Goal: Task Accomplishment & Management: Complete application form

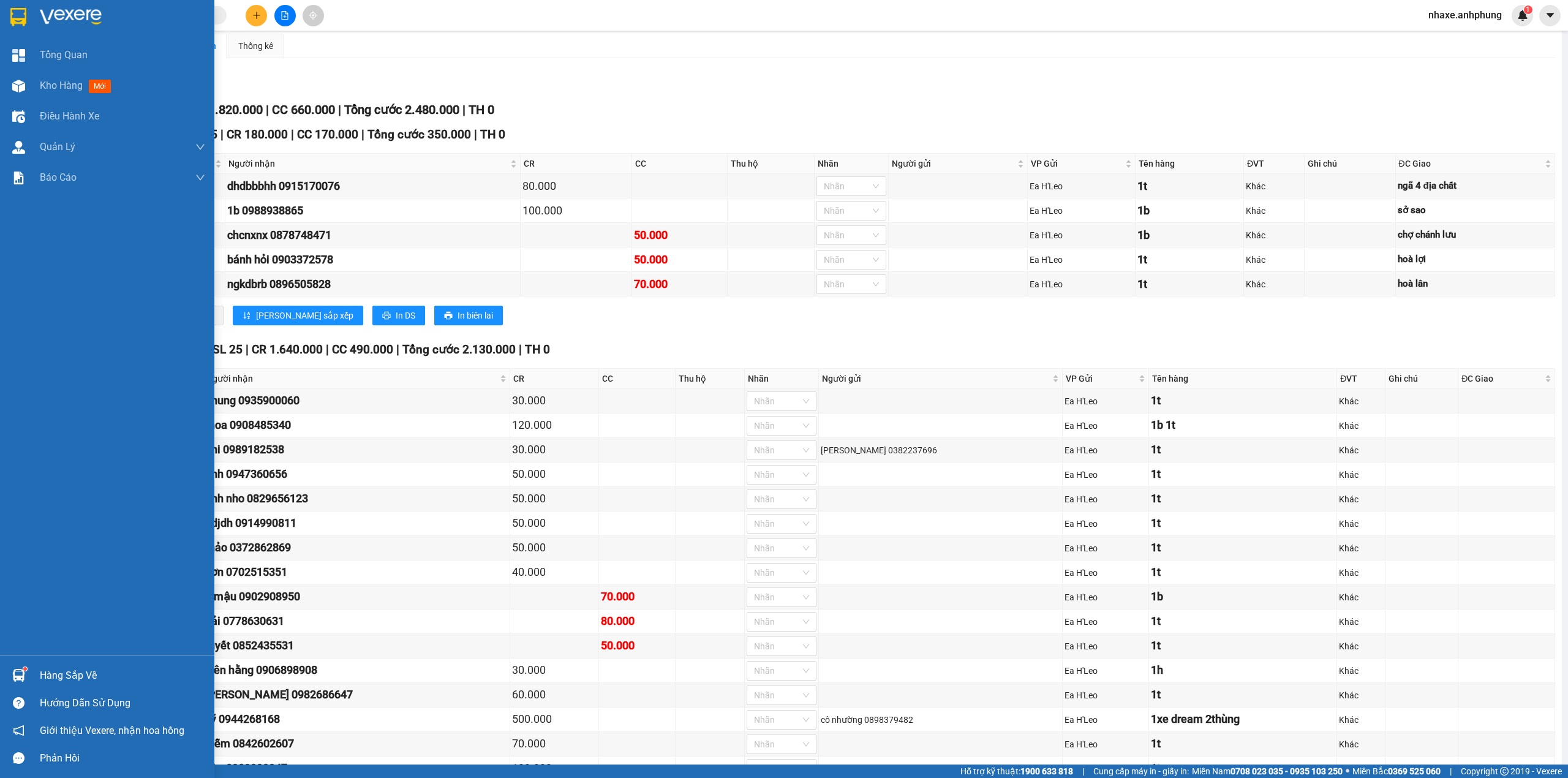
click at [47, 6] on div at bounding box center [107, 19] width 214 height 40
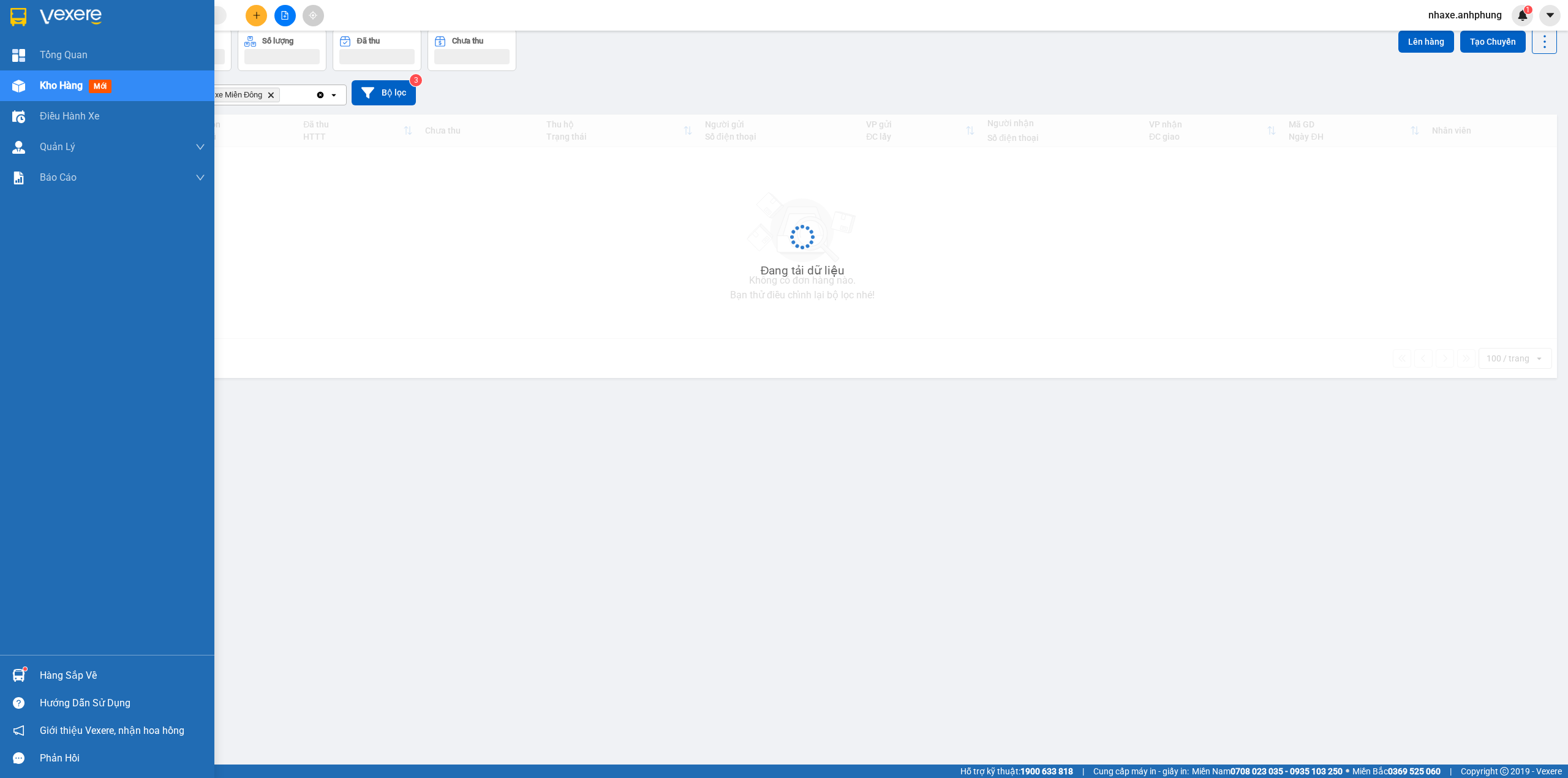
scroll to position [56, 0]
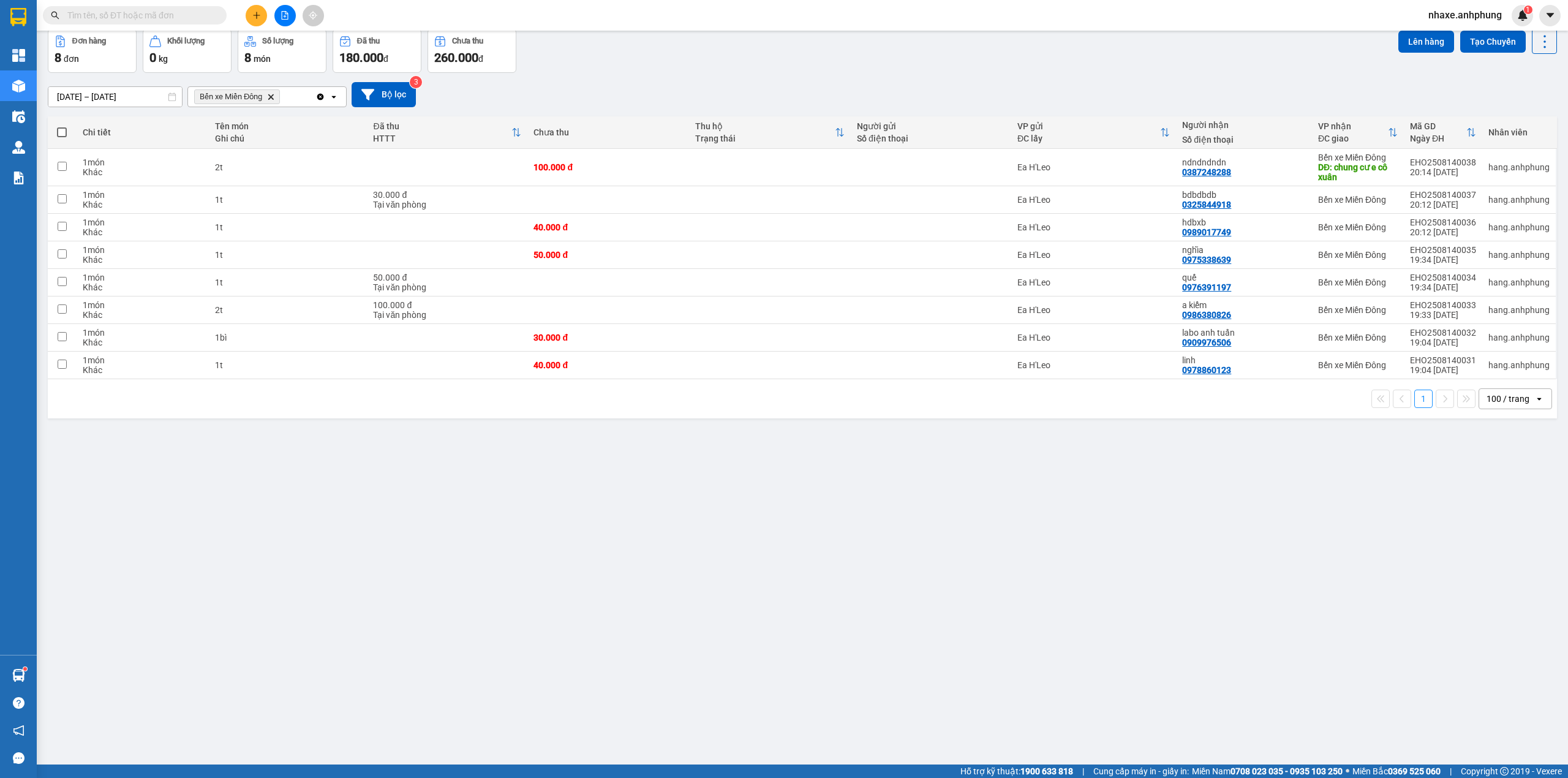
click at [1535, 403] on icon "open" at bounding box center [1539, 399] width 10 height 10
click at [1499, 516] on span "80 / trang" at bounding box center [1496, 516] width 39 height 12
click at [1493, 396] on div "80 / trang" at bounding box center [1506, 399] width 38 height 12
click at [1502, 473] on span "20 / trang" at bounding box center [1496, 473] width 39 height 12
click at [62, 133] on span at bounding box center [62, 132] width 10 height 10
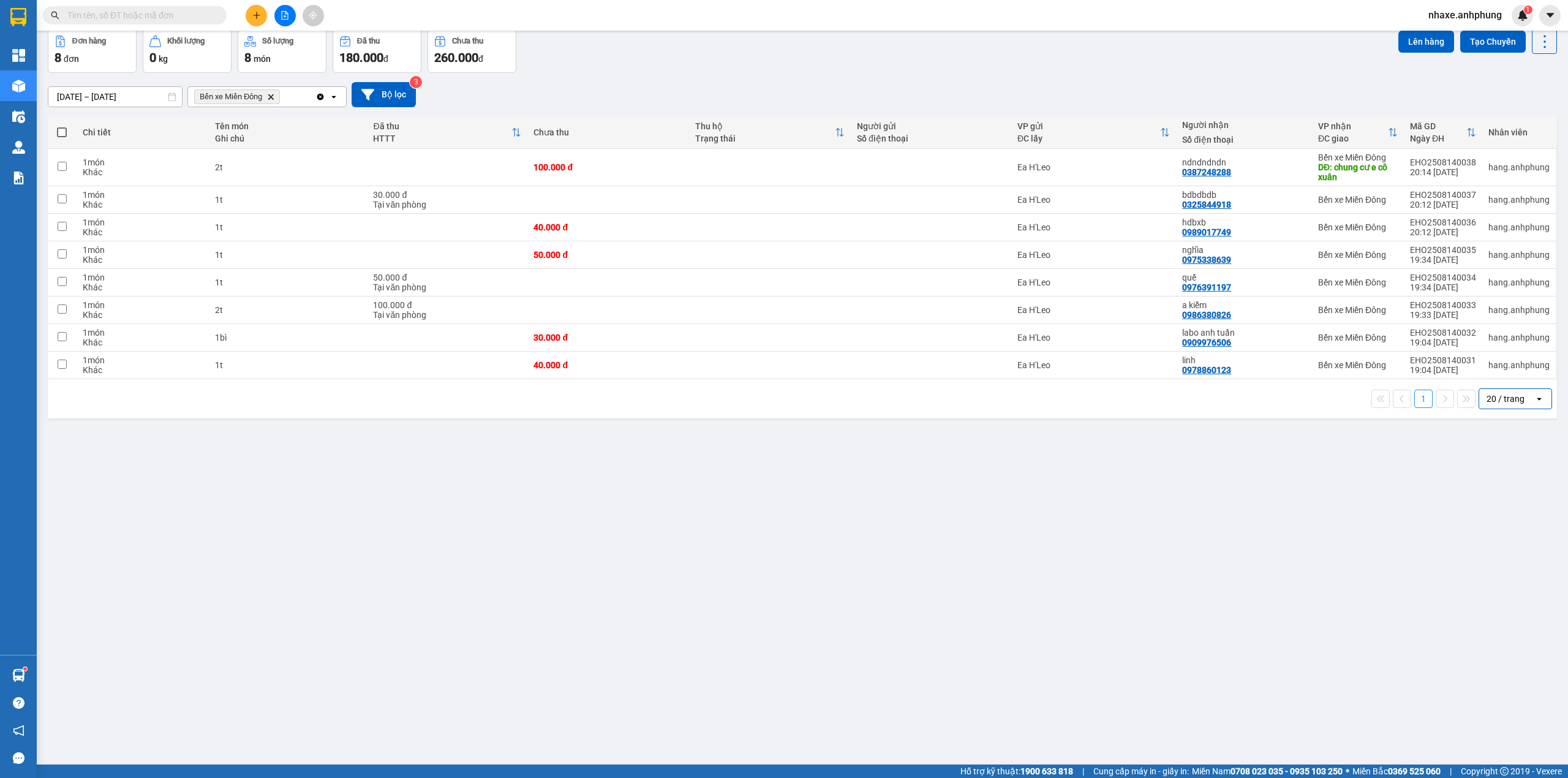
click at [62, 126] on input "checkbox" at bounding box center [62, 126] width 0 height 0
checkbox input "true"
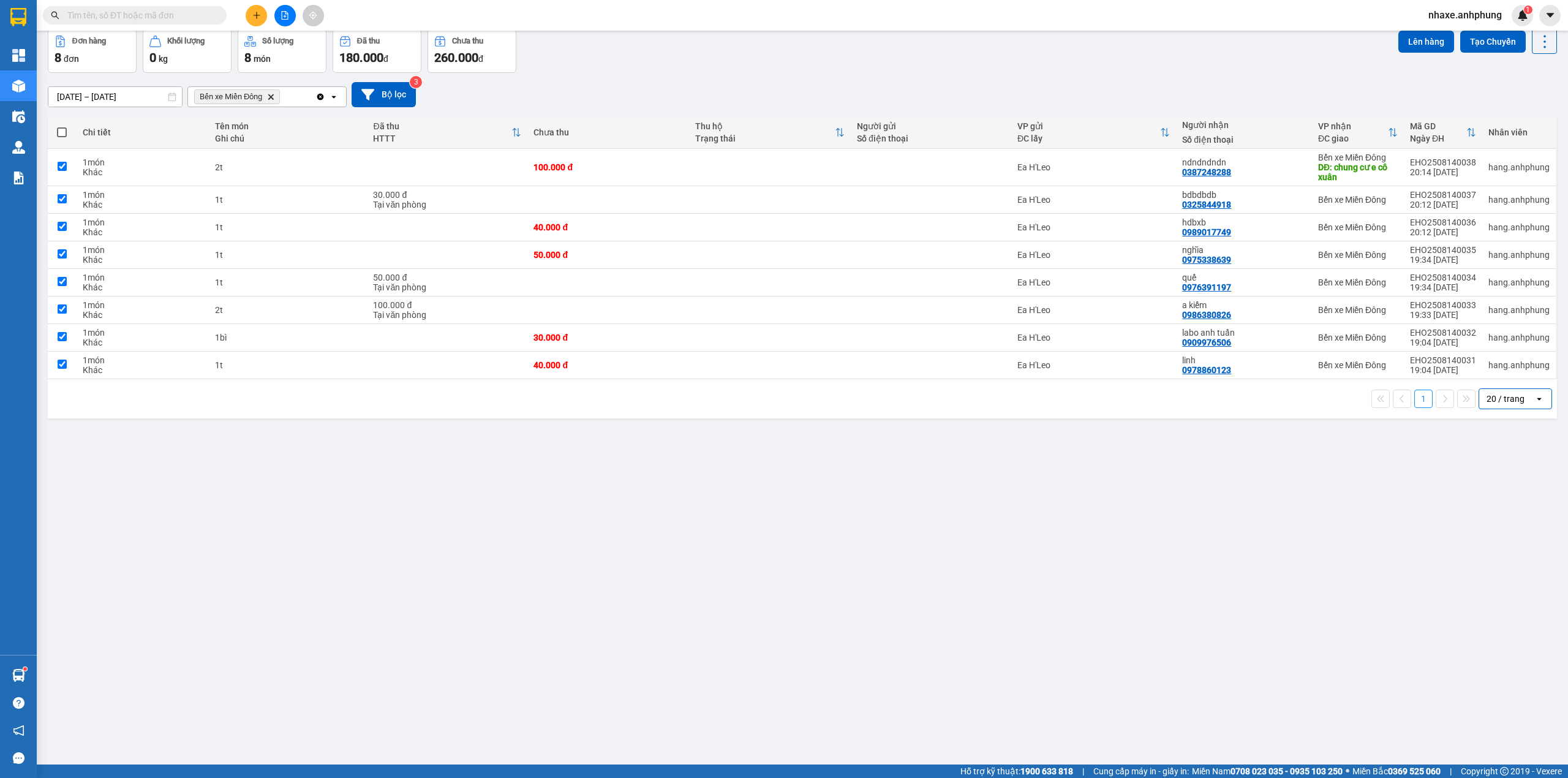
checkbox input "true"
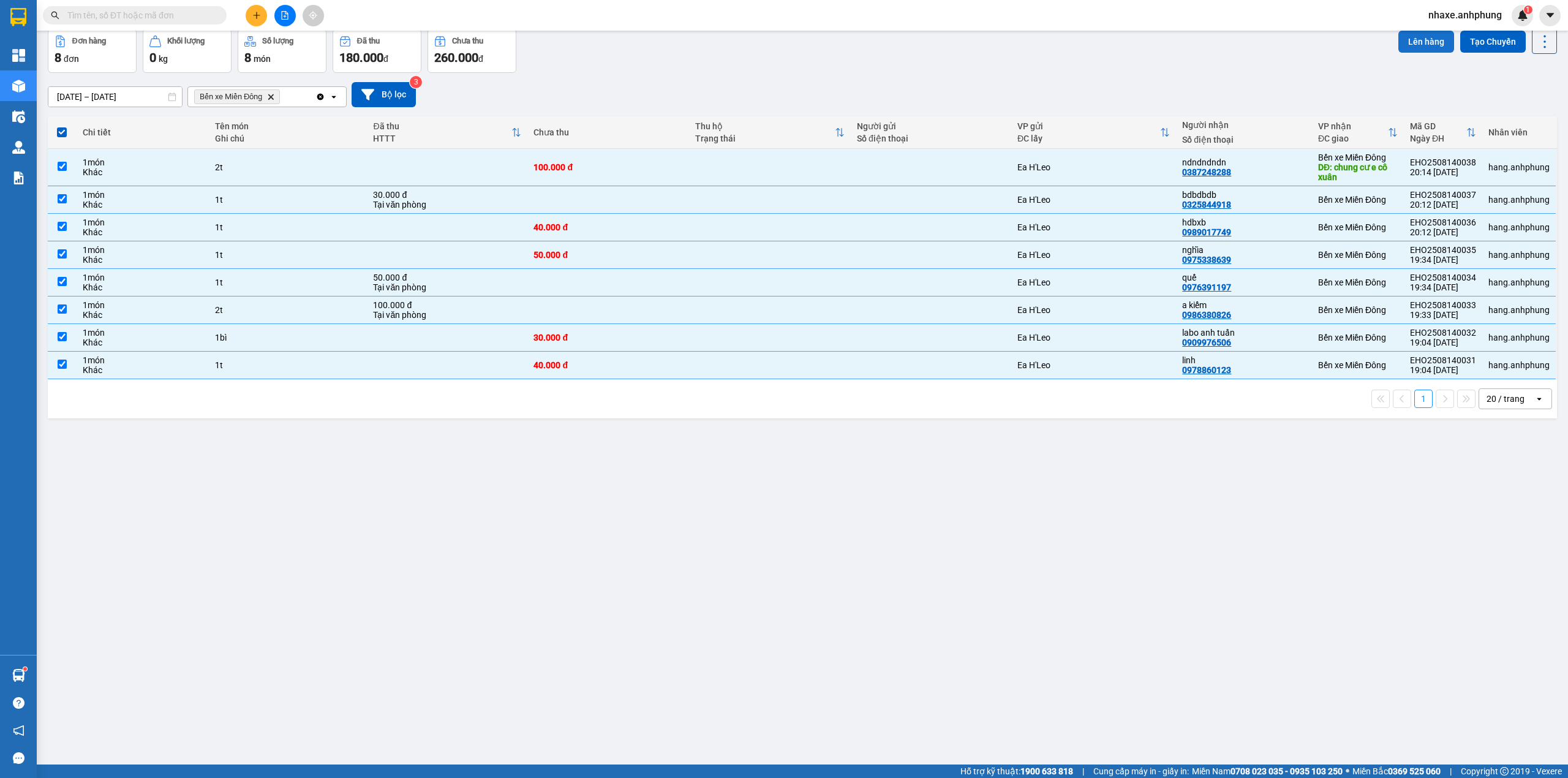
click at [1418, 36] on button "Lên hàng" at bounding box center [1426, 41] width 56 height 22
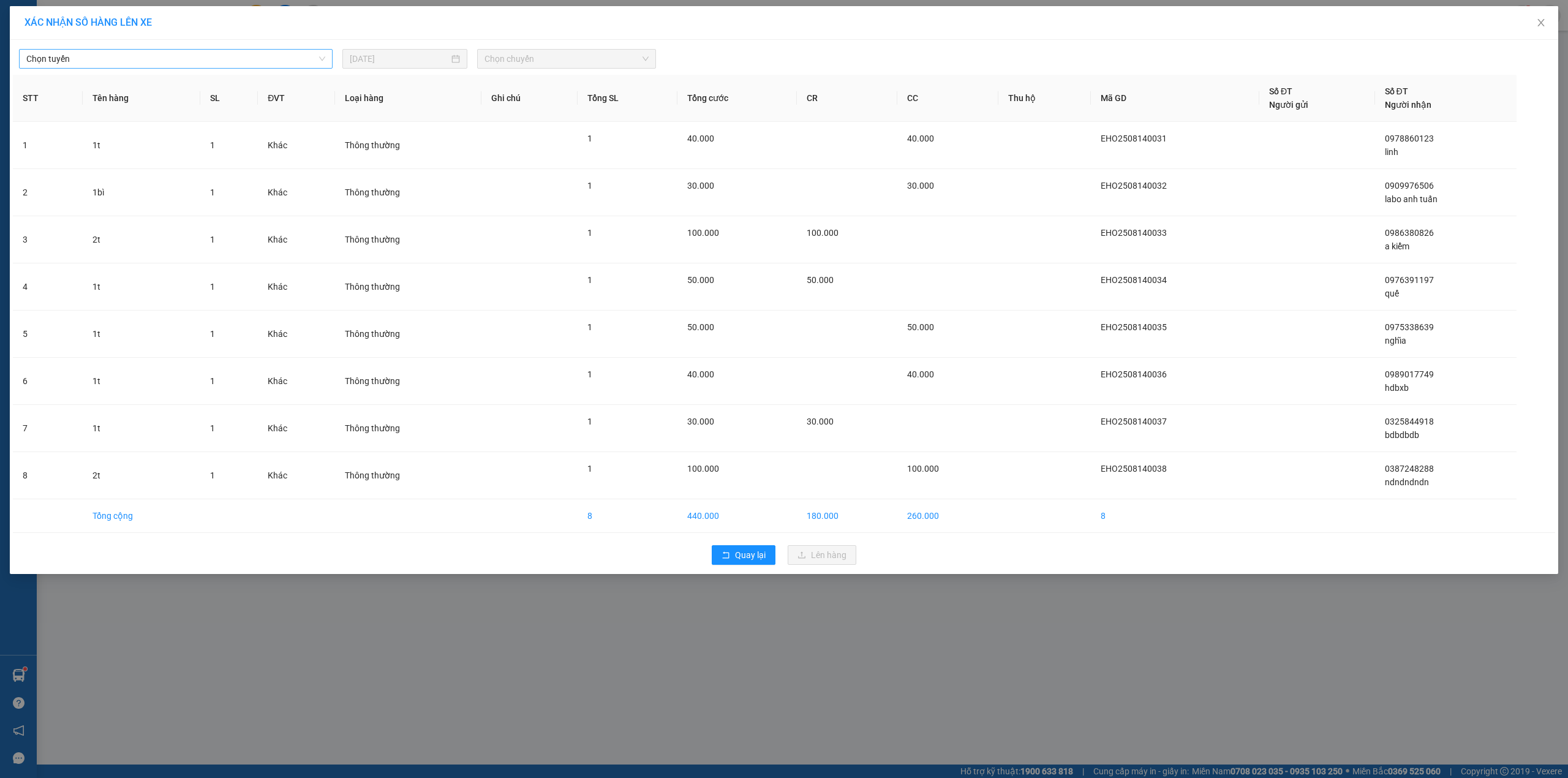
click at [224, 55] on span "Chọn tuyến" at bounding box center [176, 59] width 299 height 19
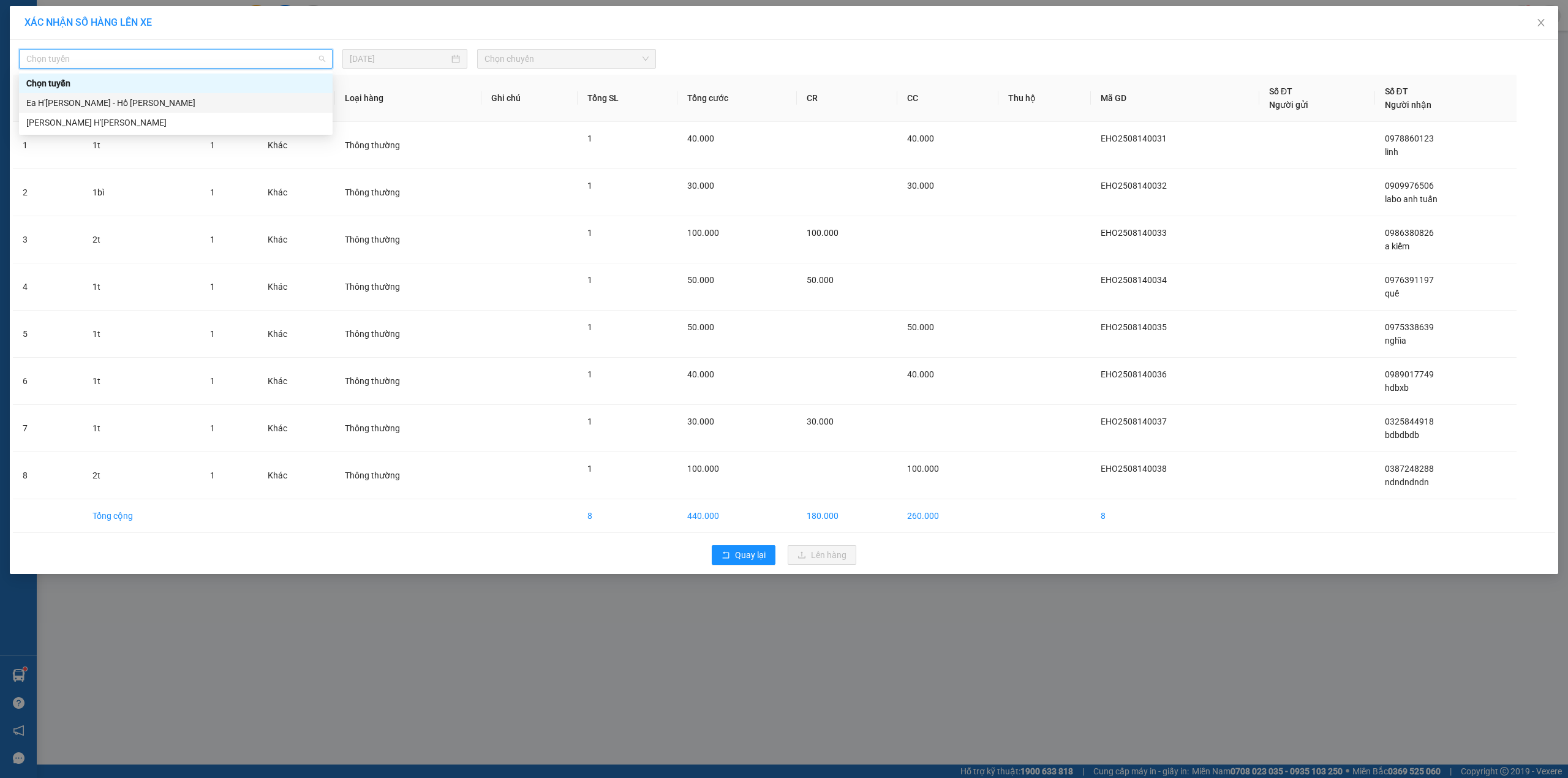
click at [124, 104] on div "Ea H'[PERSON_NAME] - Hồ [PERSON_NAME]" at bounding box center [176, 103] width 299 height 13
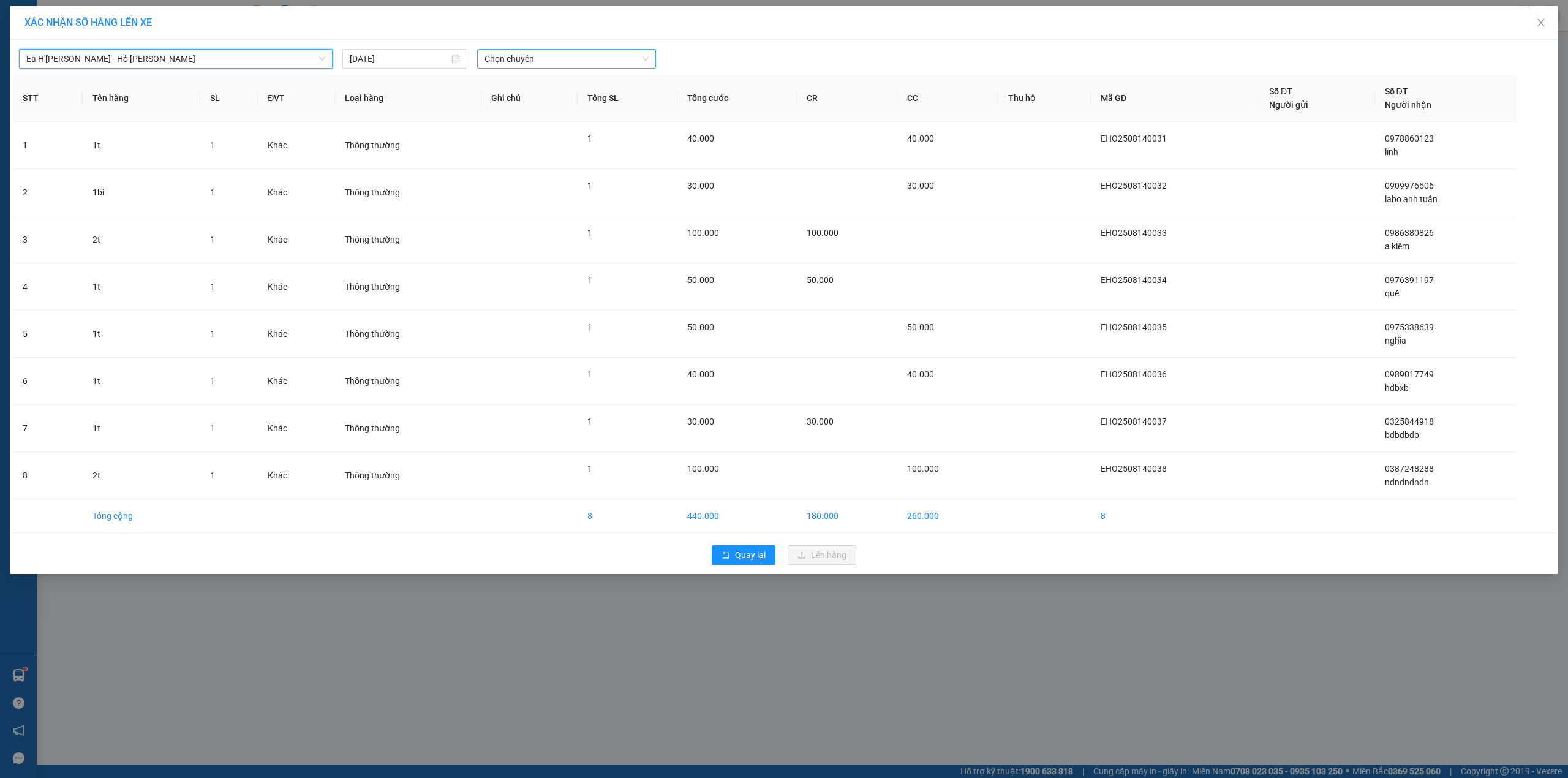
click at [544, 59] on span "Chọn chuyến" at bounding box center [566, 59] width 164 height 19
click at [547, 62] on span "Chọn chuyến" at bounding box center [566, 59] width 164 height 19
click at [544, 160] on div "21:00 - 47H-036.99" at bounding box center [532, 161] width 96 height 13
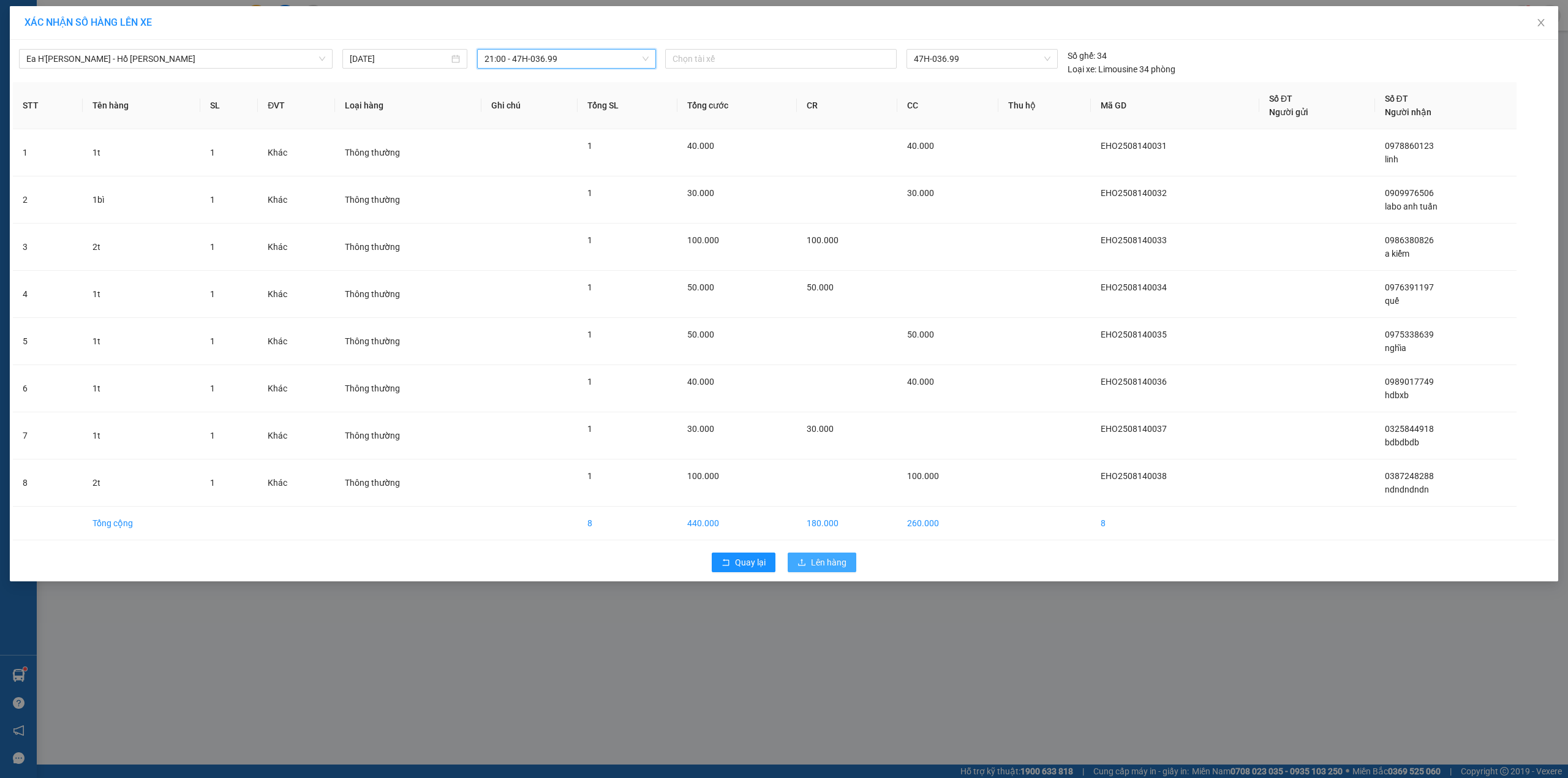
click at [807, 568] on button "Lên hàng" at bounding box center [822, 562] width 69 height 19
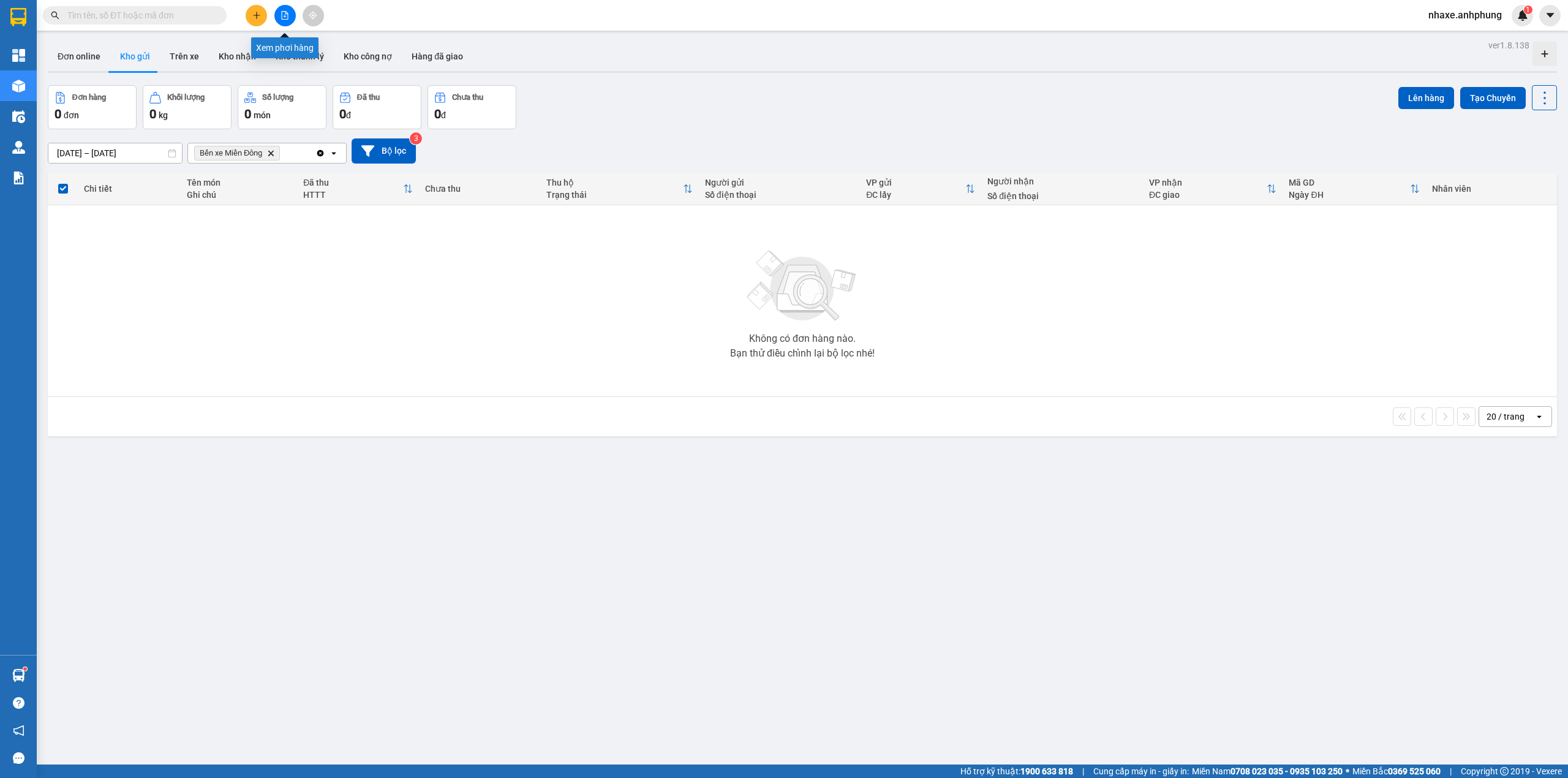
click at [275, 17] on button at bounding box center [286, 16] width 22 height 22
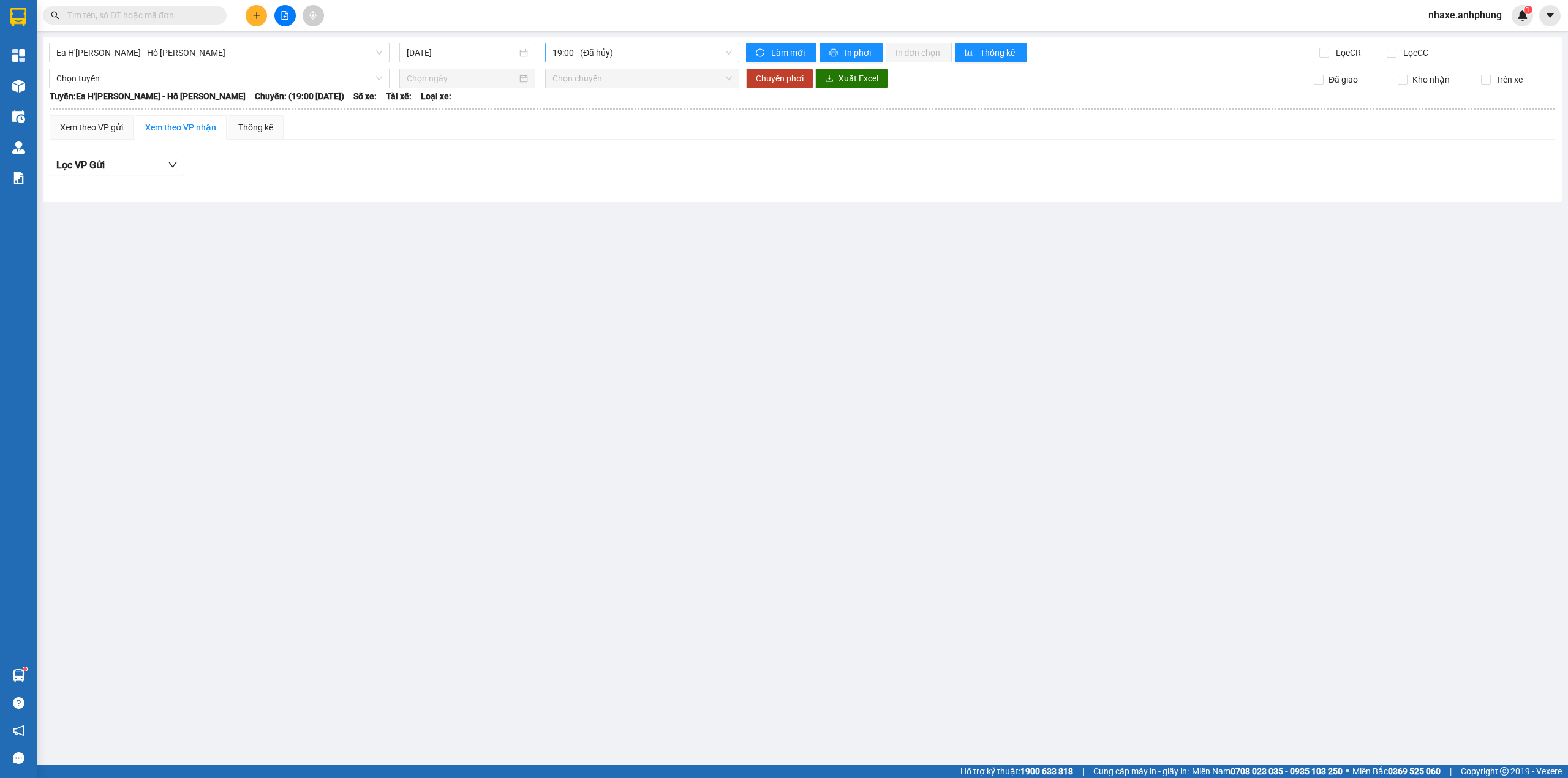
click at [624, 56] on span "19:00 - (Đã hủy)" at bounding box center [642, 53] width 180 height 19
click at [624, 153] on div "21:00 - 47H-036.99" at bounding box center [600, 155] width 96 height 13
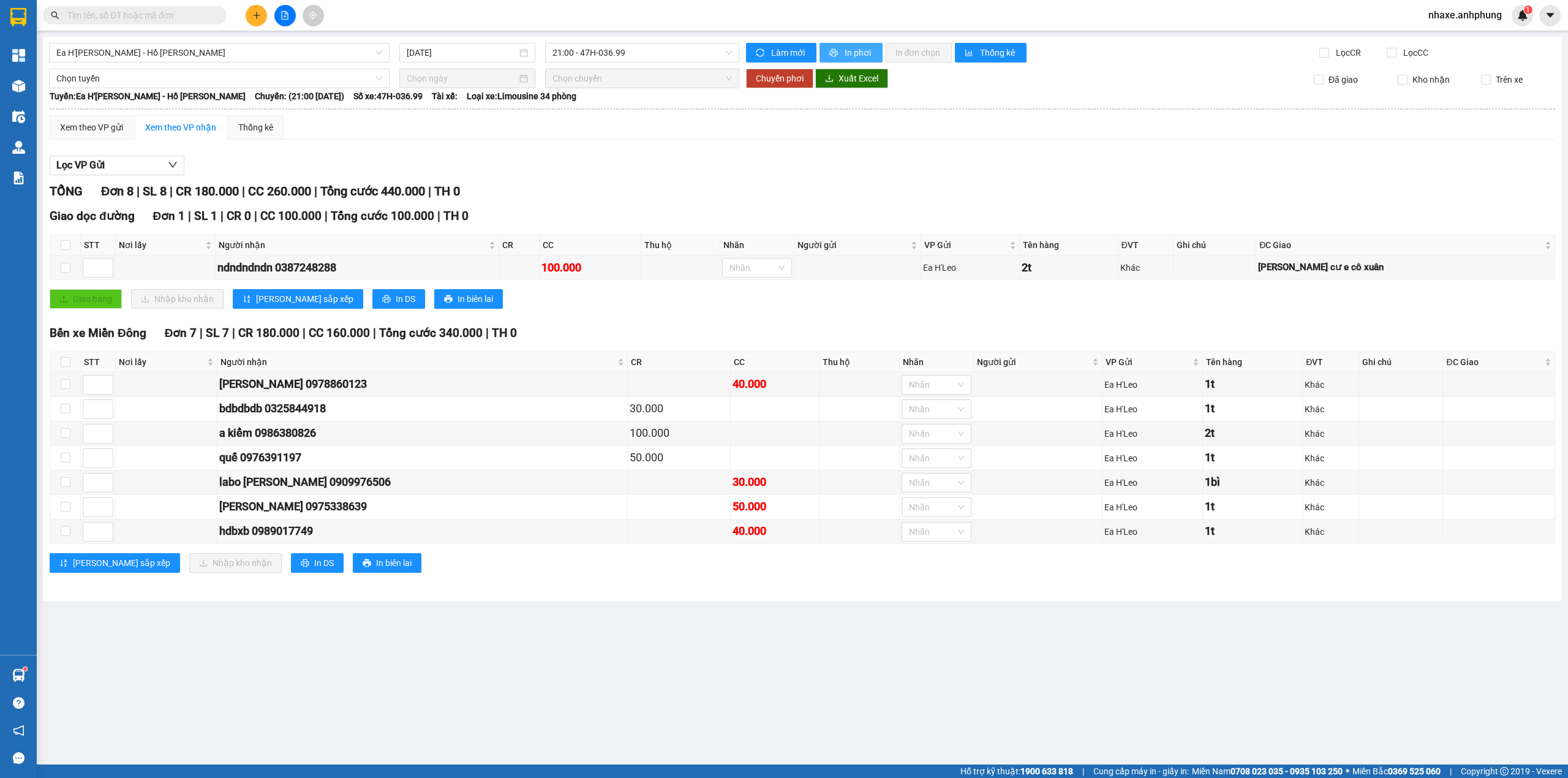
click at [849, 50] on span "In phơi" at bounding box center [859, 52] width 28 height 13
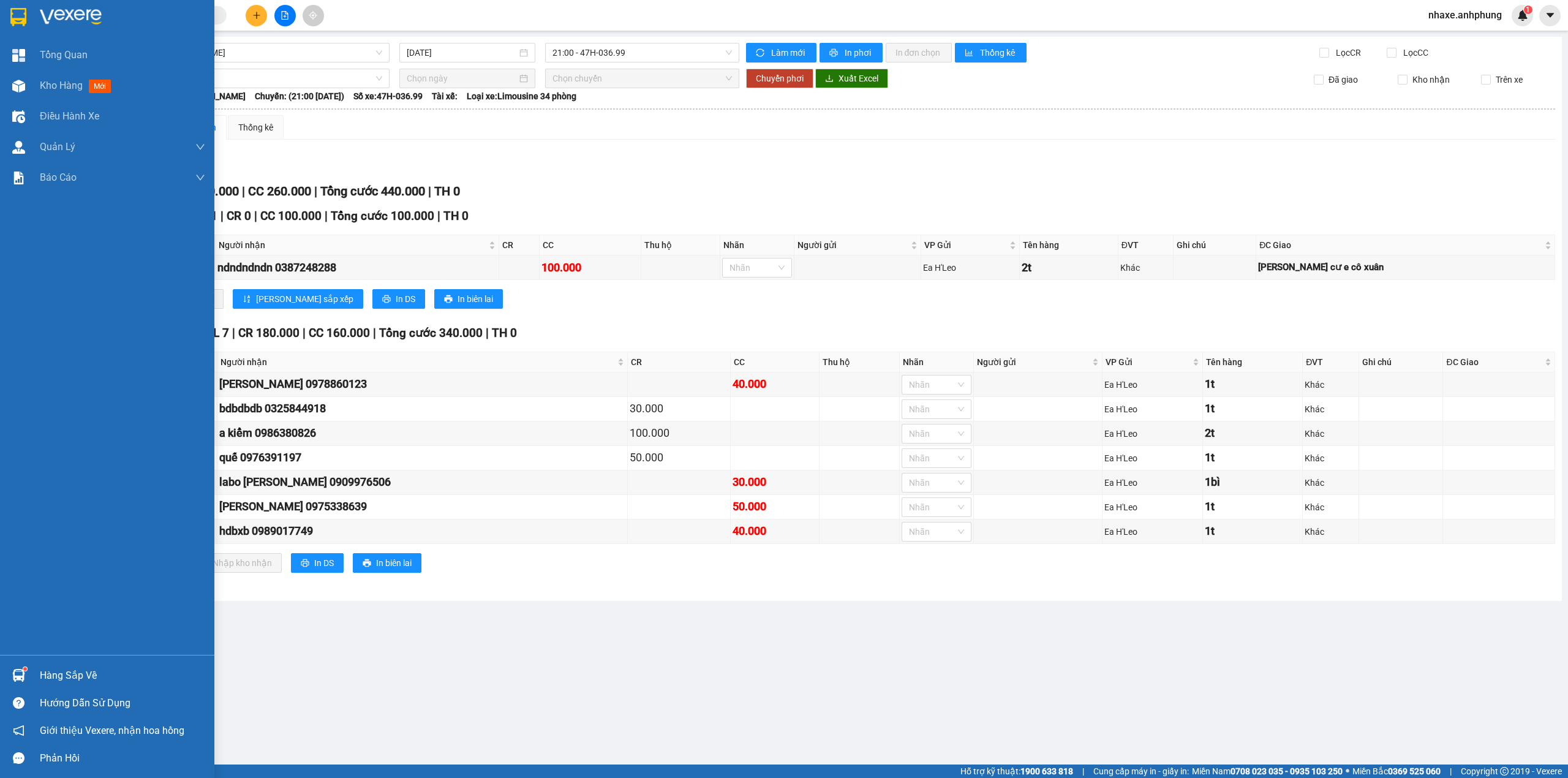
click at [62, 13] on img at bounding box center [70, 17] width 62 height 19
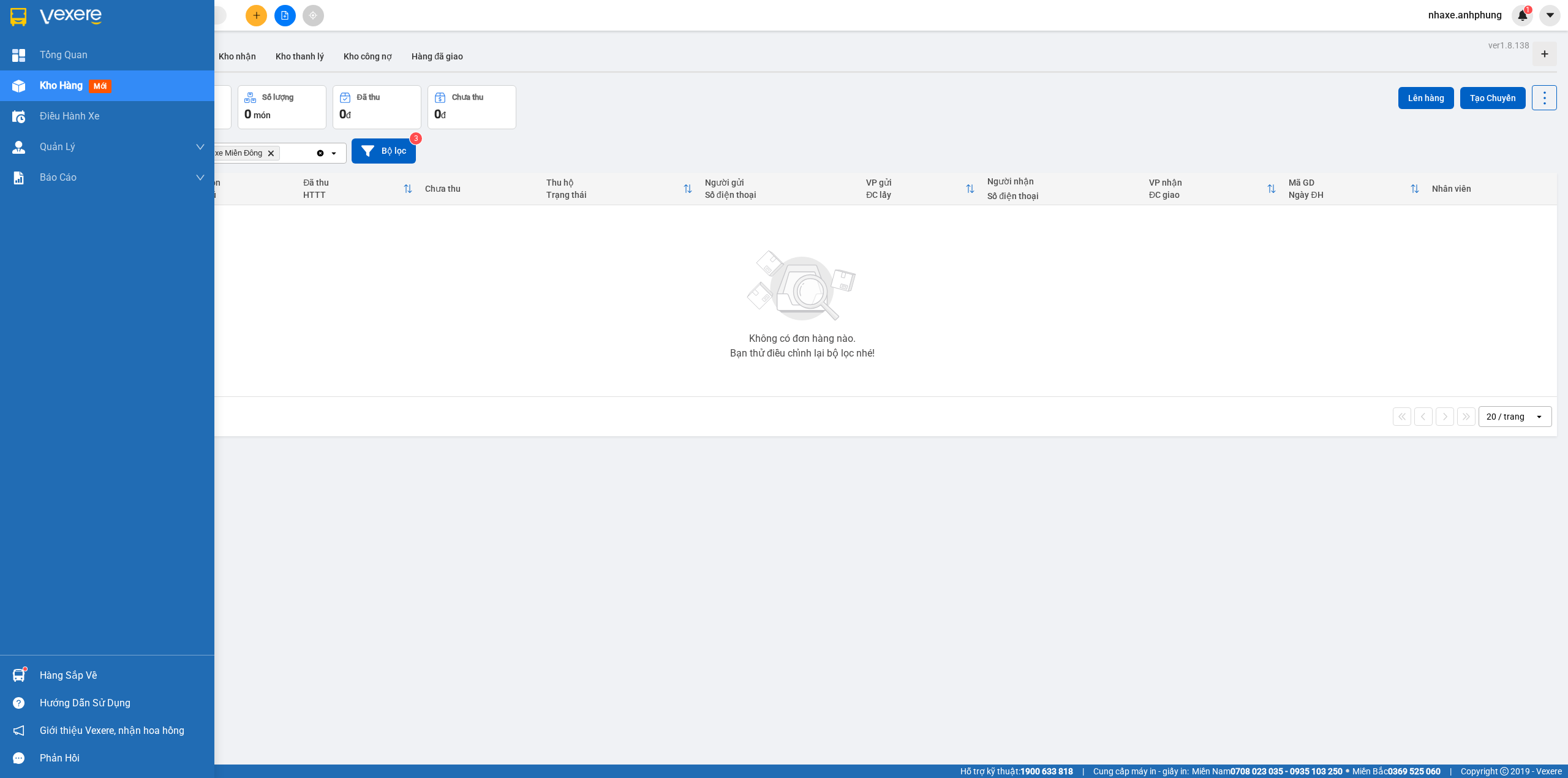
click at [76, 16] on input "text" at bounding box center [140, 15] width 145 height 13
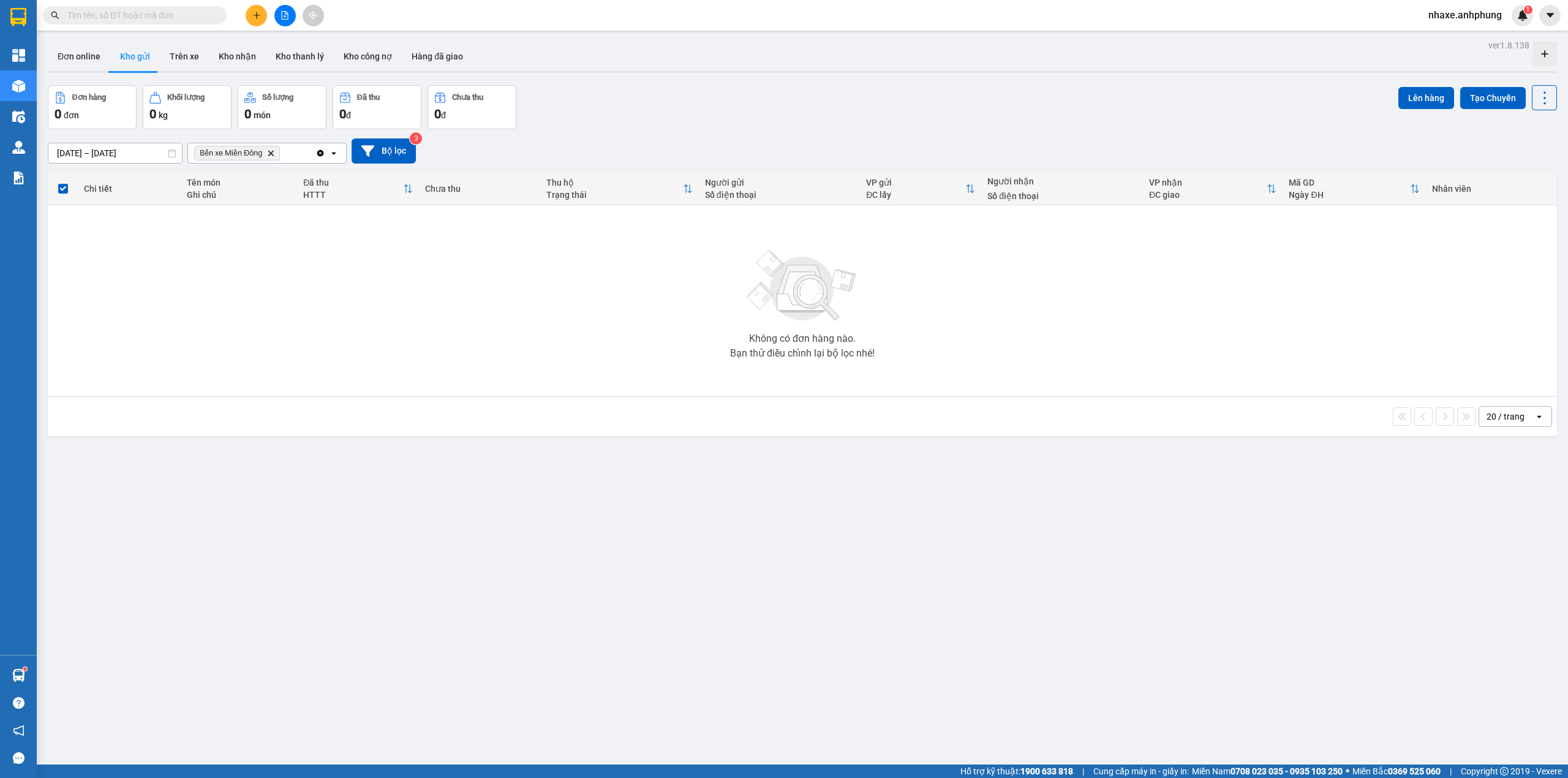
click at [76, 16] on input "text" at bounding box center [140, 15] width 145 height 13
click at [85, 18] on input "text" at bounding box center [140, 15] width 145 height 13
click at [399, 152] on button "Bộ lọc" at bounding box center [384, 151] width 65 height 25
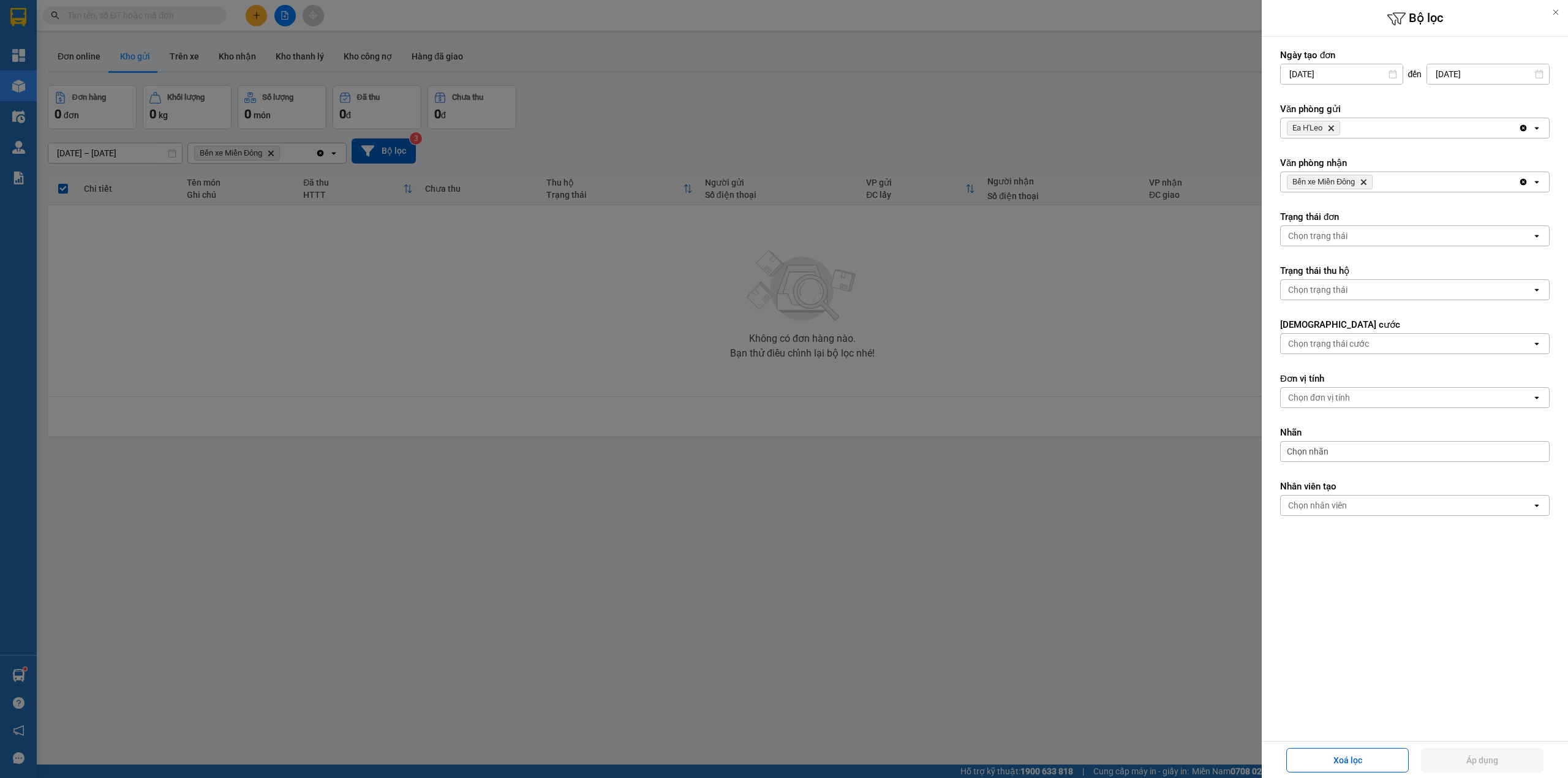
click at [1332, 128] on icon "Ea H'Leo, close by backspace" at bounding box center [1331, 128] width 5 height 5
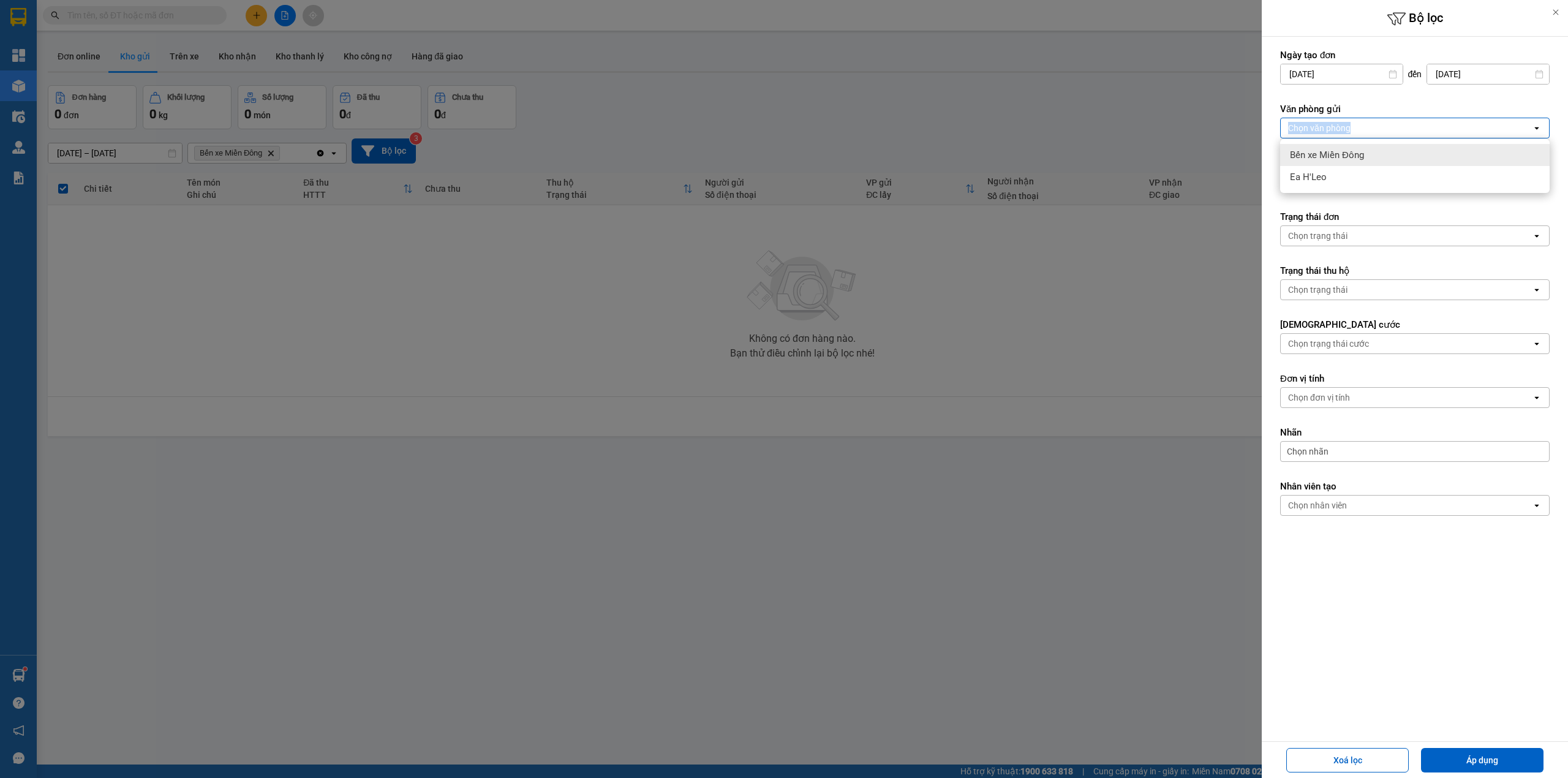
click at [1332, 128] on div "Chọn văn phòng" at bounding box center [1320, 128] width 62 height 12
click at [1327, 124] on div "Chọn văn phòng" at bounding box center [1320, 128] width 62 height 12
click at [1324, 151] on span "Bến xe Miền Đông" at bounding box center [1327, 155] width 74 height 12
click at [1361, 182] on span "Bến xe Miền [GEOGRAPHIC_DATA]" at bounding box center [1330, 181] width 86 height 15
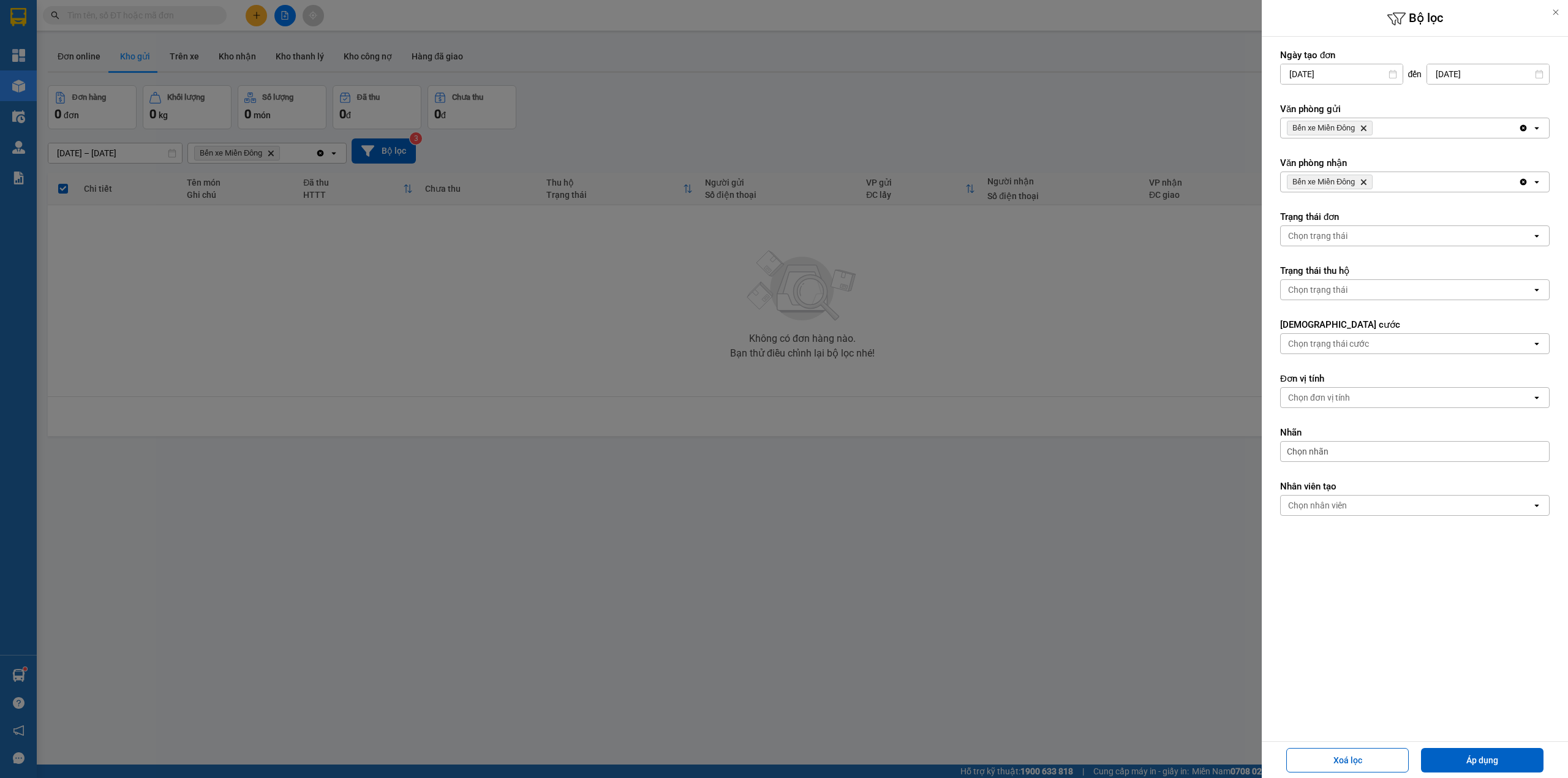
click at [1366, 182] on icon "Bến xe Miền Đông, close by backspace" at bounding box center [1363, 182] width 5 height 5
click at [1353, 179] on div "Chọn văn phòng" at bounding box center [1406, 181] width 251 height 19
click at [1354, 234] on div "Ea H'Leo" at bounding box center [1415, 231] width 269 height 22
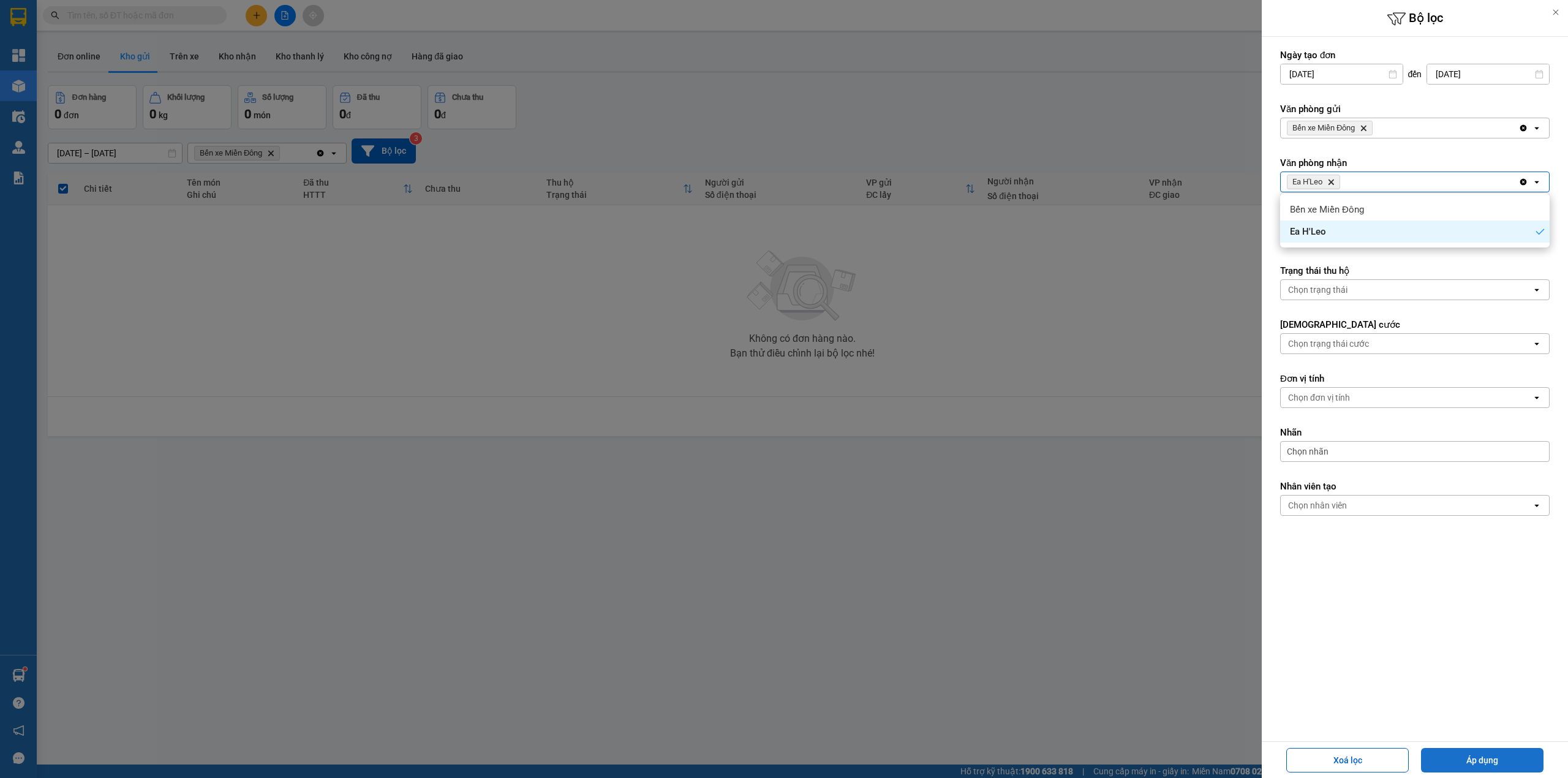
click at [1463, 762] on button "Áp dụng" at bounding box center [1482, 760] width 122 height 24
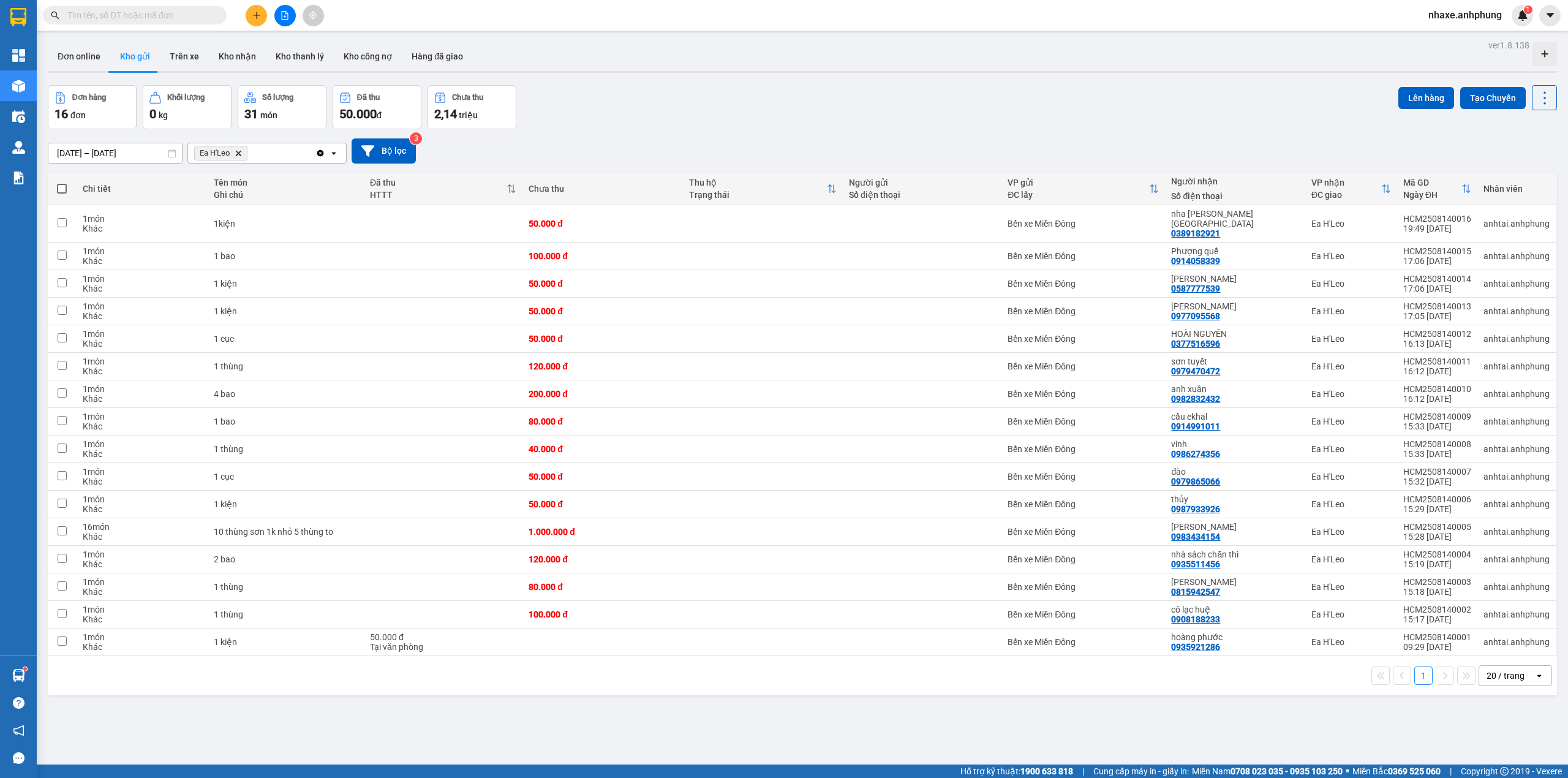
click at [65, 189] on span at bounding box center [62, 188] width 10 height 10
click at [62, 182] on input "checkbox" at bounding box center [62, 182] width 0 height 0
click at [65, 189] on span at bounding box center [62, 188] width 10 height 10
click at [62, 182] on input "checkbox" at bounding box center [62, 182] width 0 height 0
checkbox input "true"
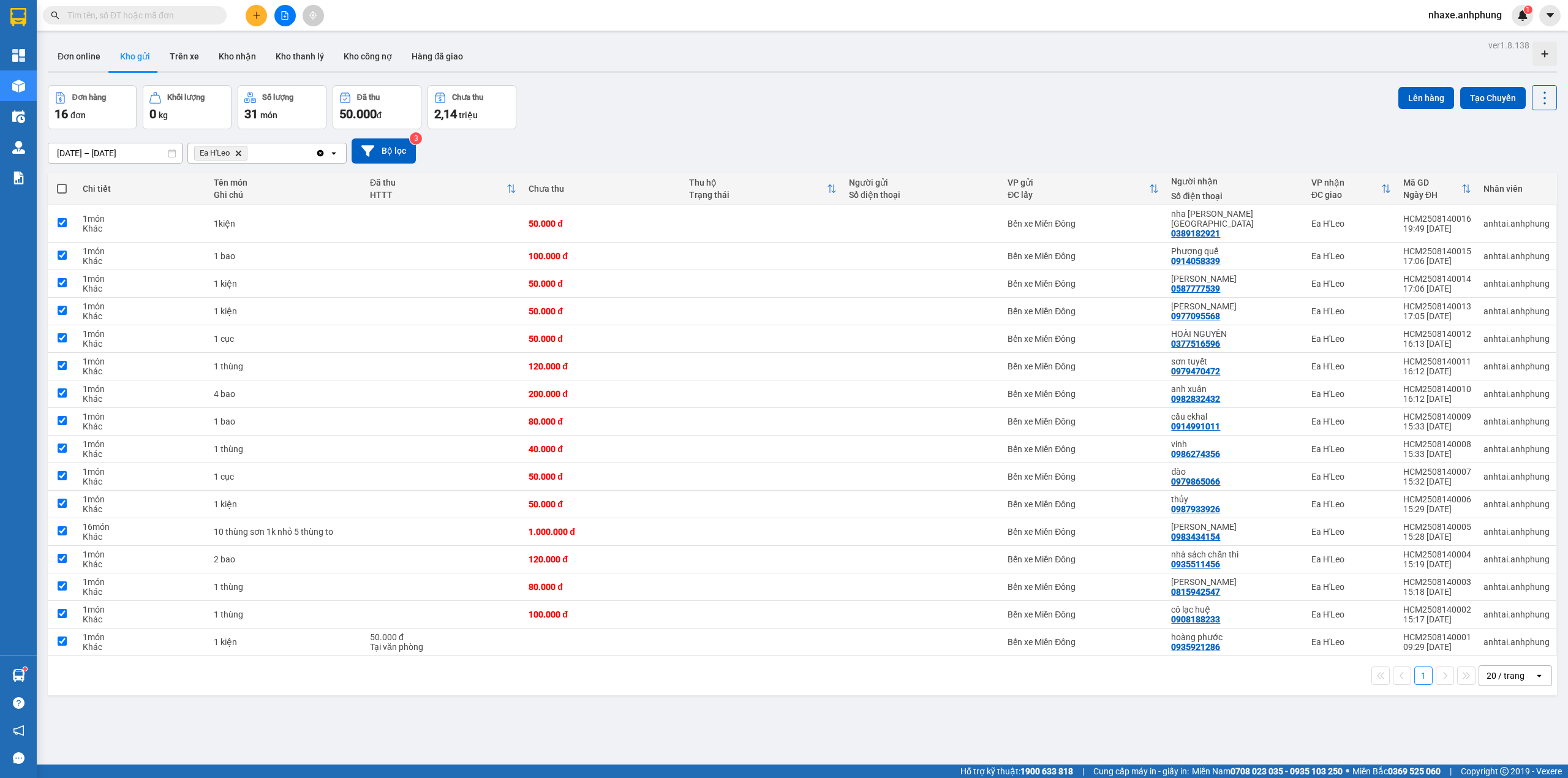
checkbox input "true"
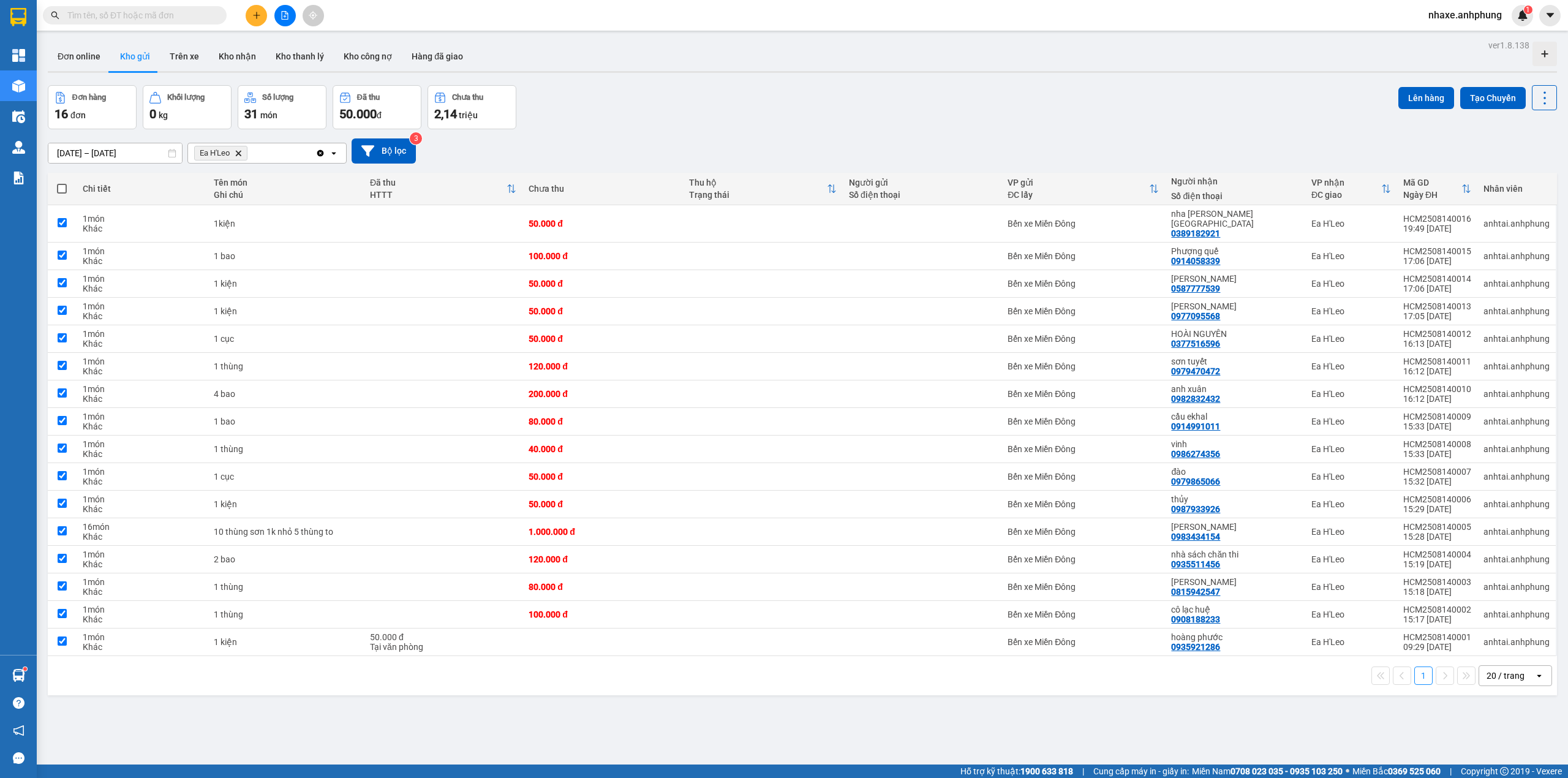
checkbox input "true"
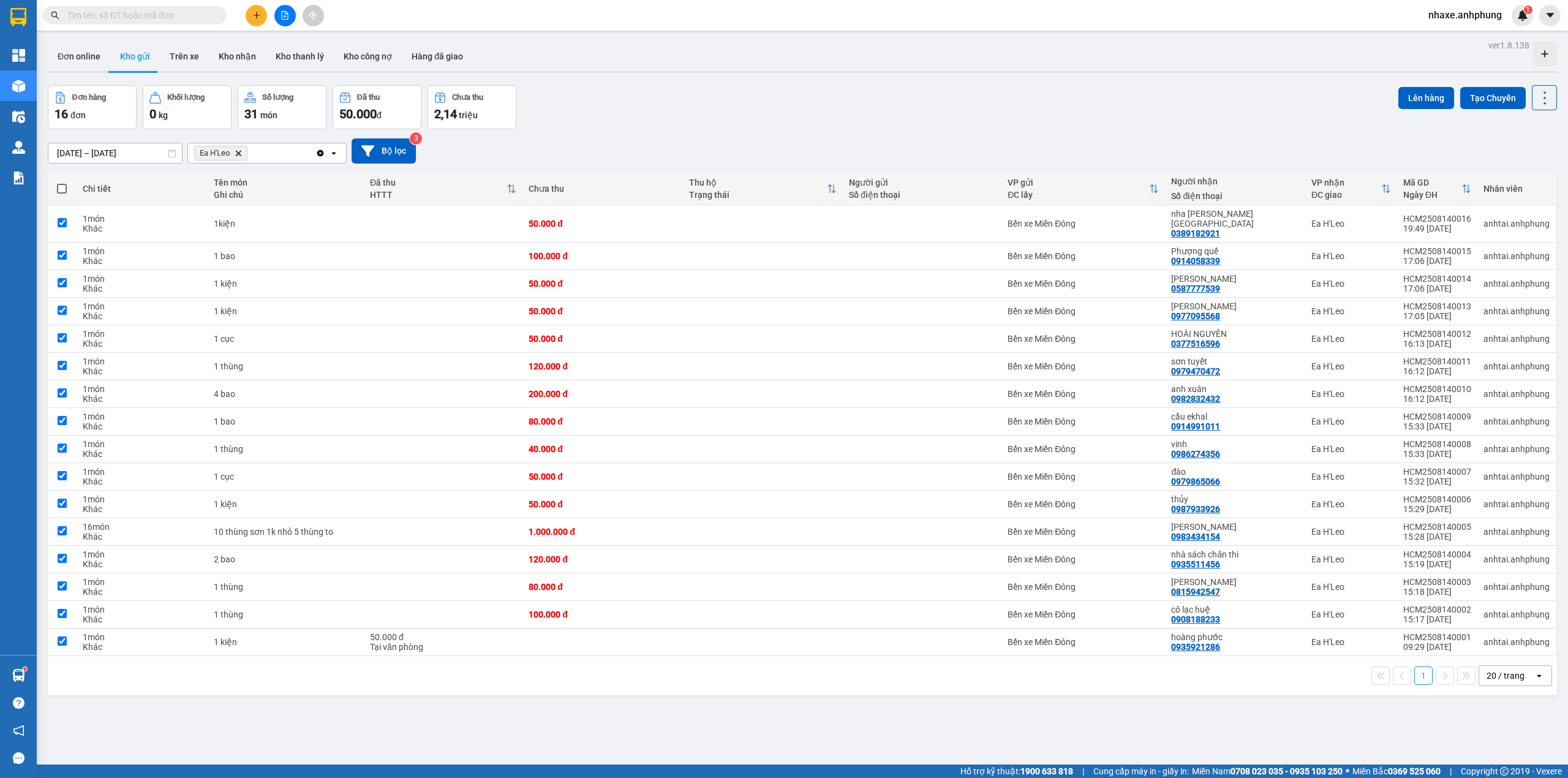
checkbox input "true"
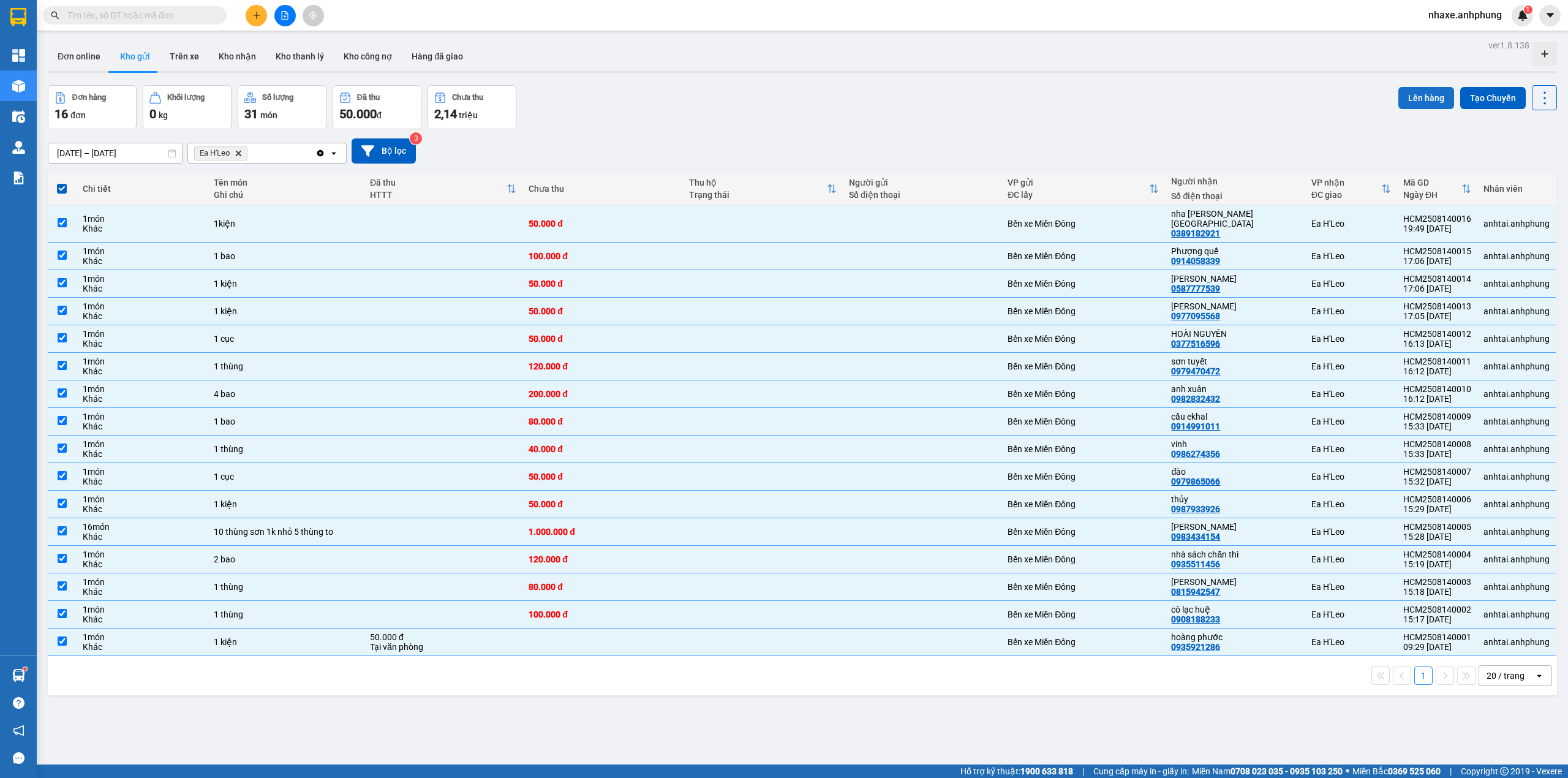
click at [1405, 97] on button "Lên hàng" at bounding box center [1426, 98] width 56 height 22
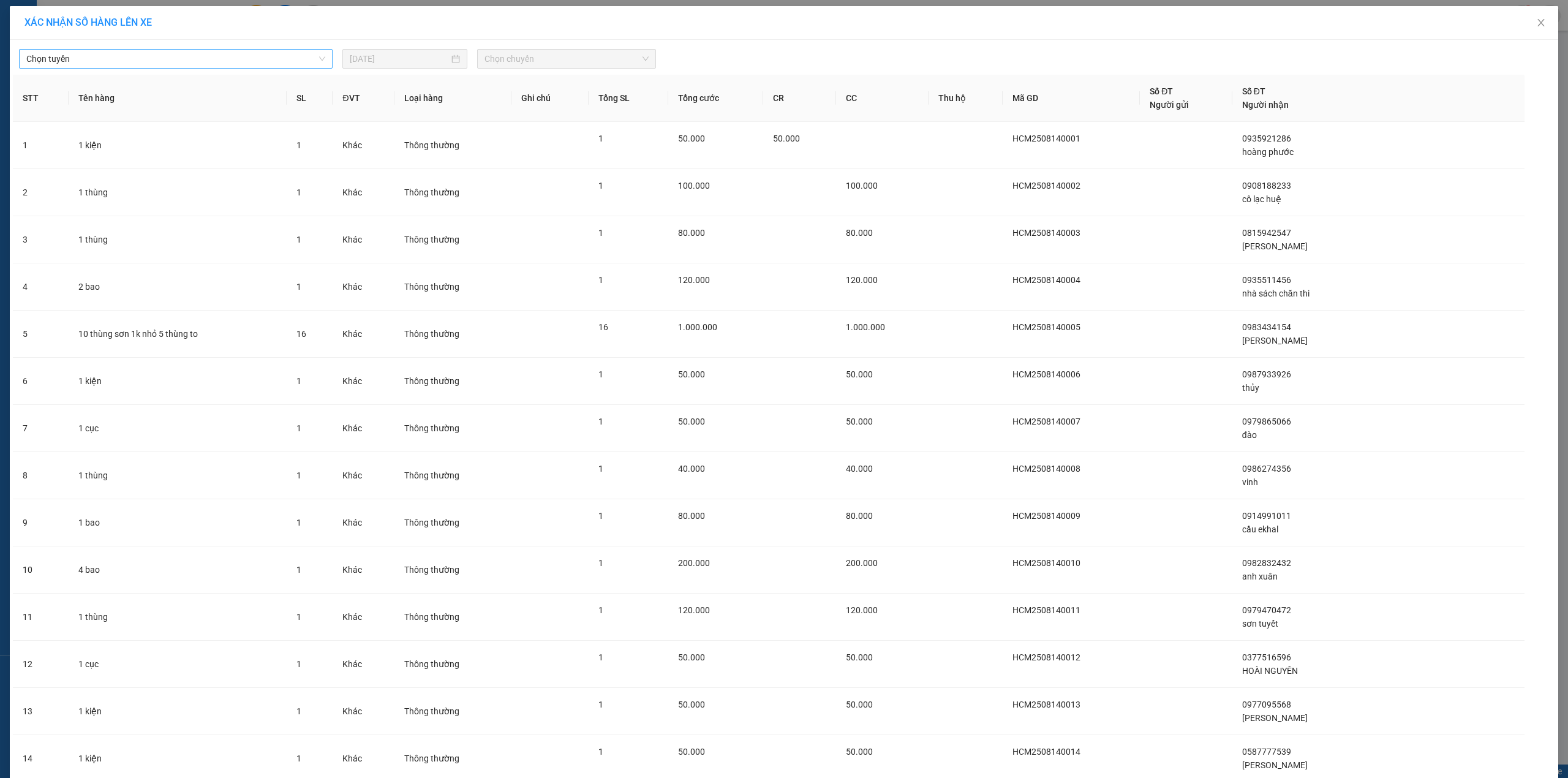
click at [204, 60] on span "Chọn tuyến" at bounding box center [176, 59] width 299 height 19
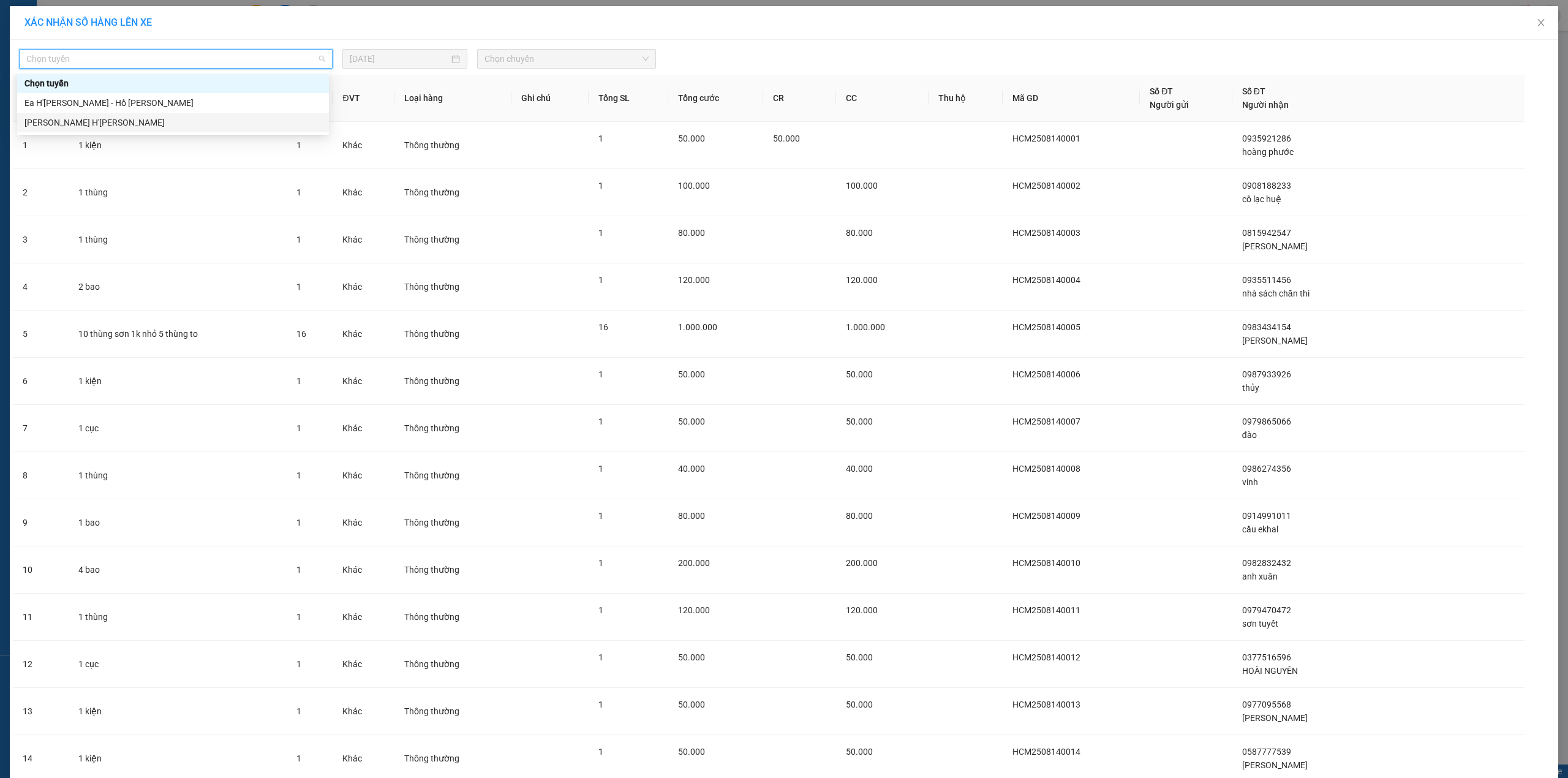
click at [164, 120] on div "[PERSON_NAME] H'[PERSON_NAME]" at bounding box center [173, 122] width 297 height 13
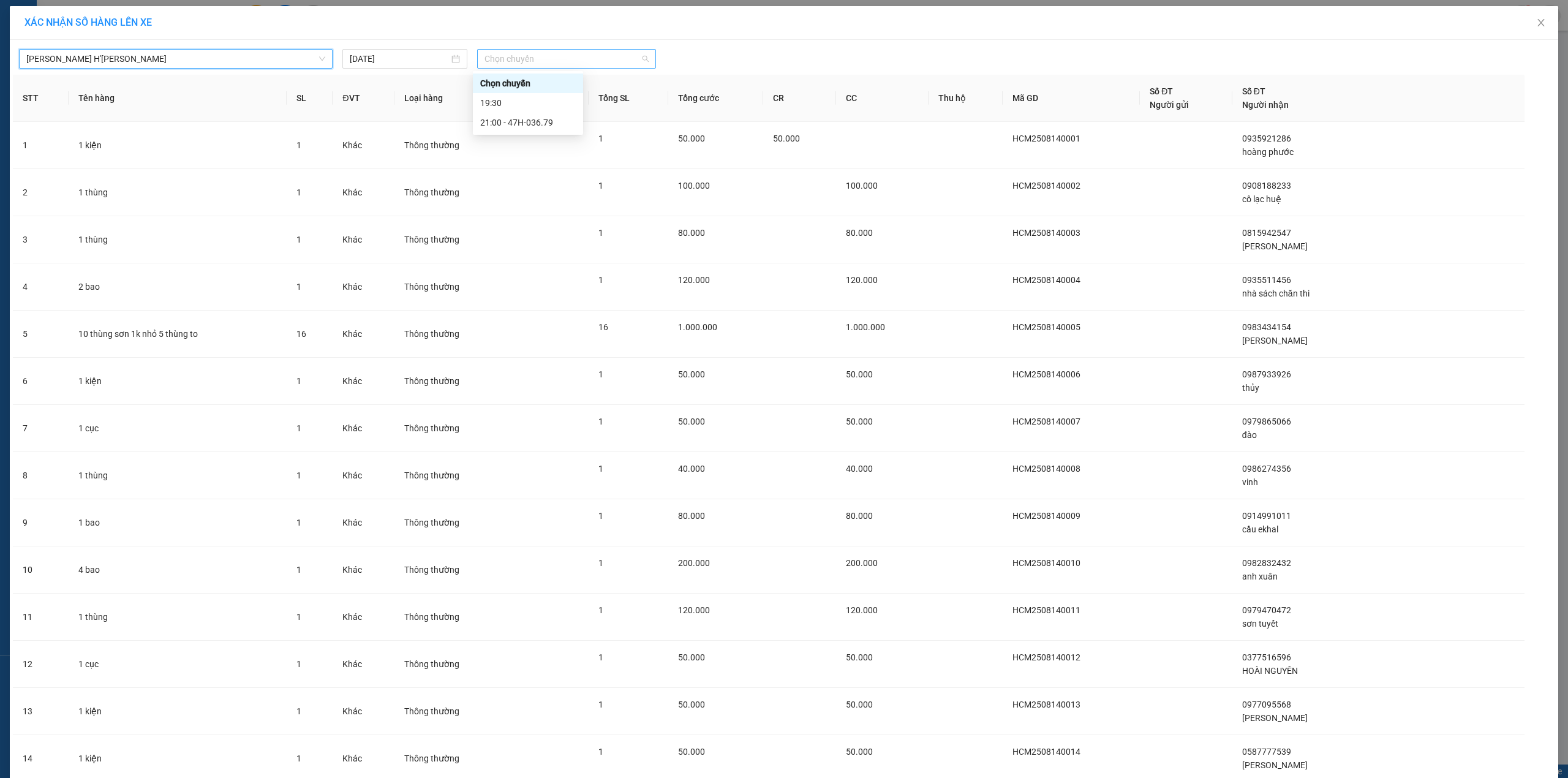
click at [498, 64] on span "Chọn chuyến" at bounding box center [566, 59] width 164 height 19
click at [521, 121] on div "21:00 - 47H-036.79" at bounding box center [528, 122] width 96 height 13
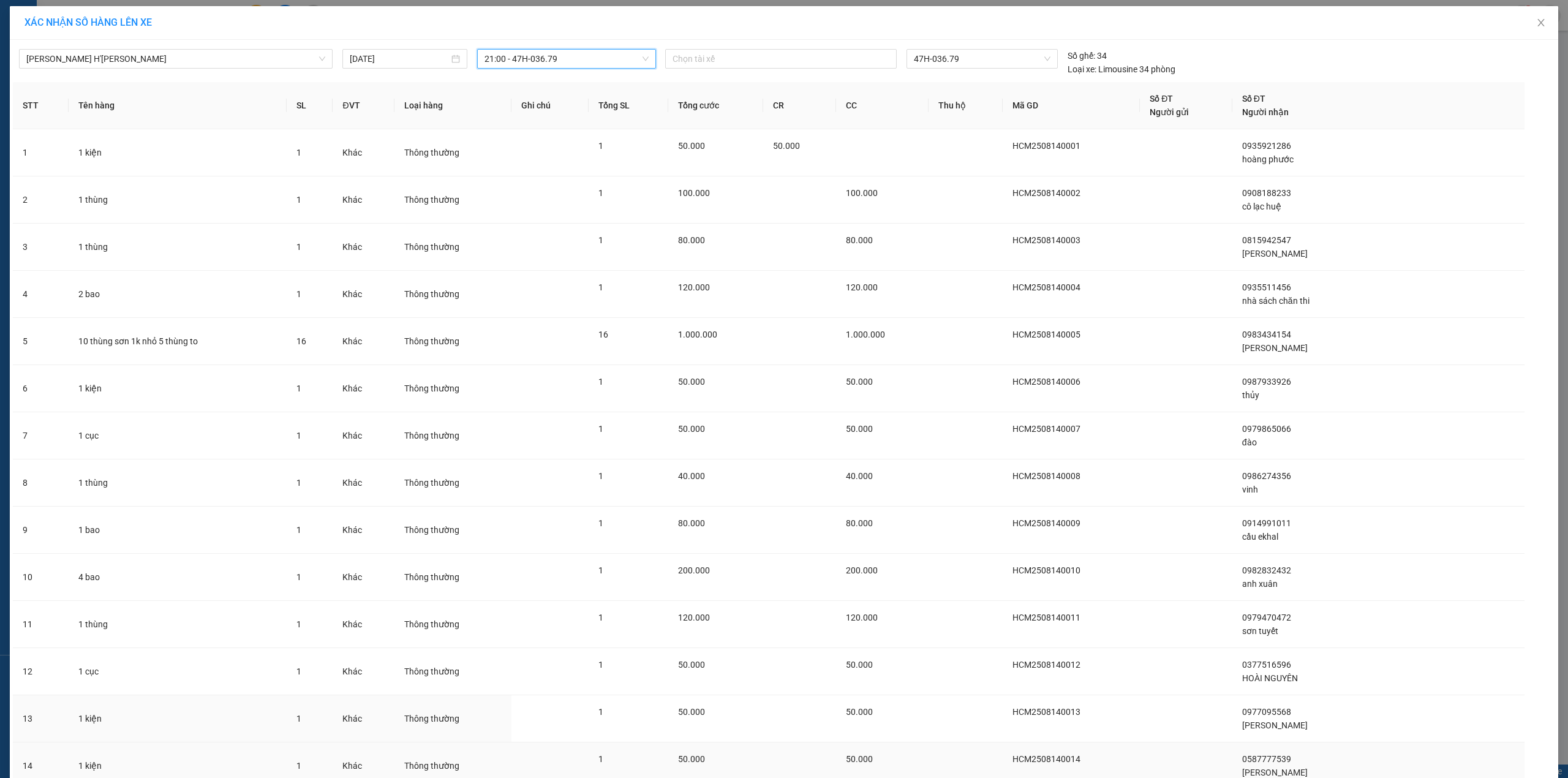
scroll to position [199, 0]
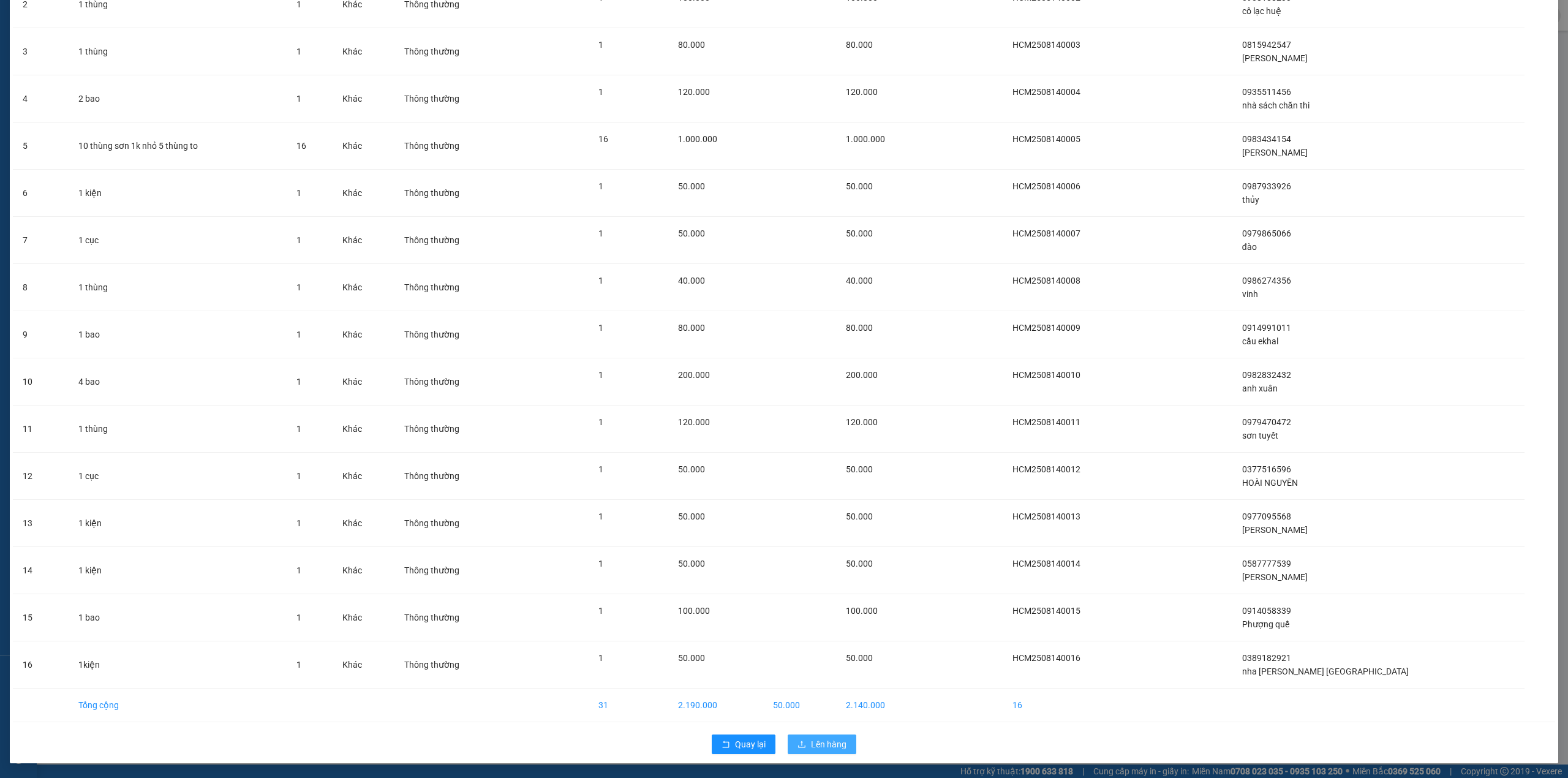
click at [829, 748] on span "Lên hàng" at bounding box center [829, 744] width 36 height 13
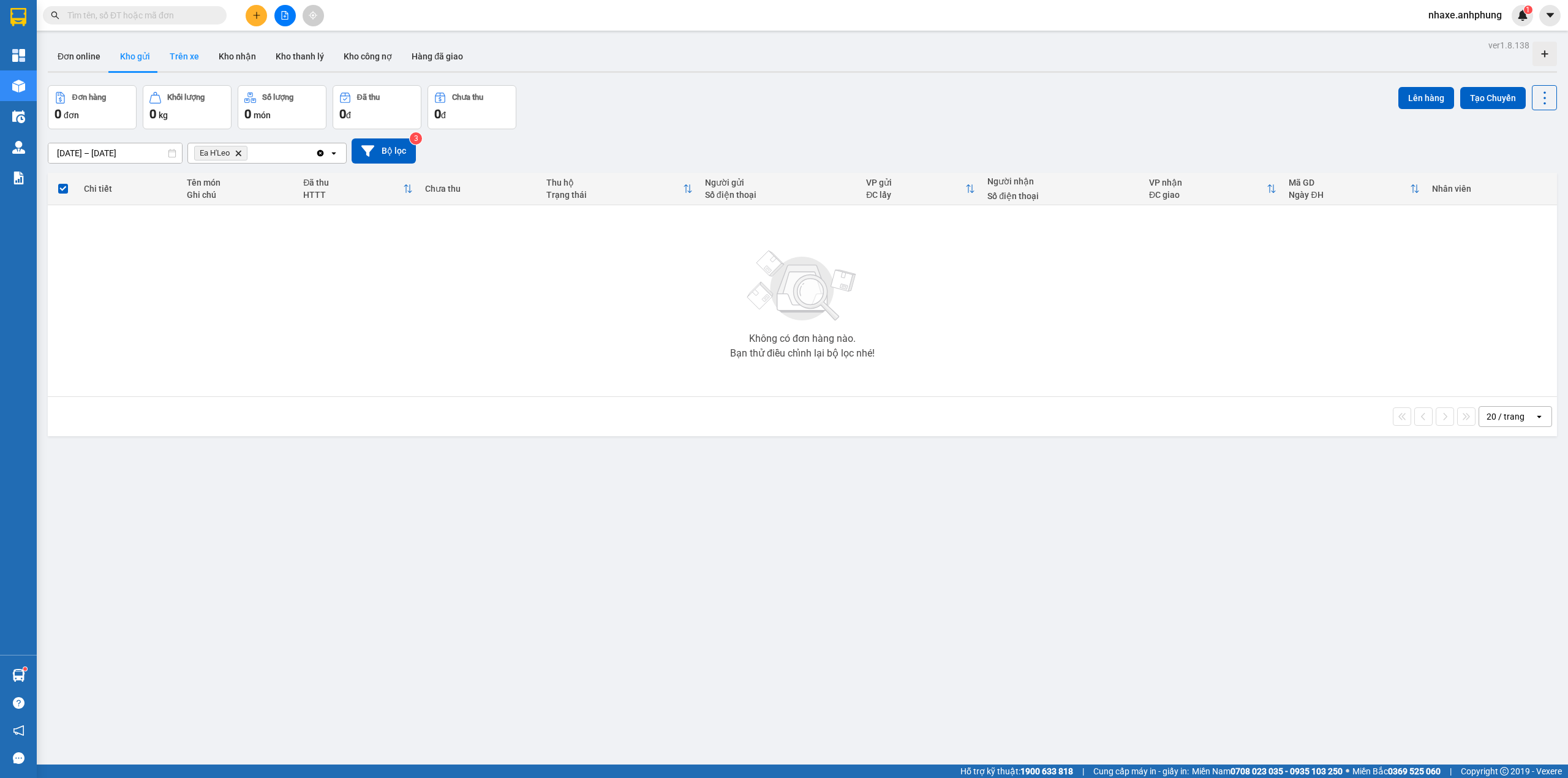
click at [188, 57] on button "Trên xe" at bounding box center [184, 57] width 49 height 30
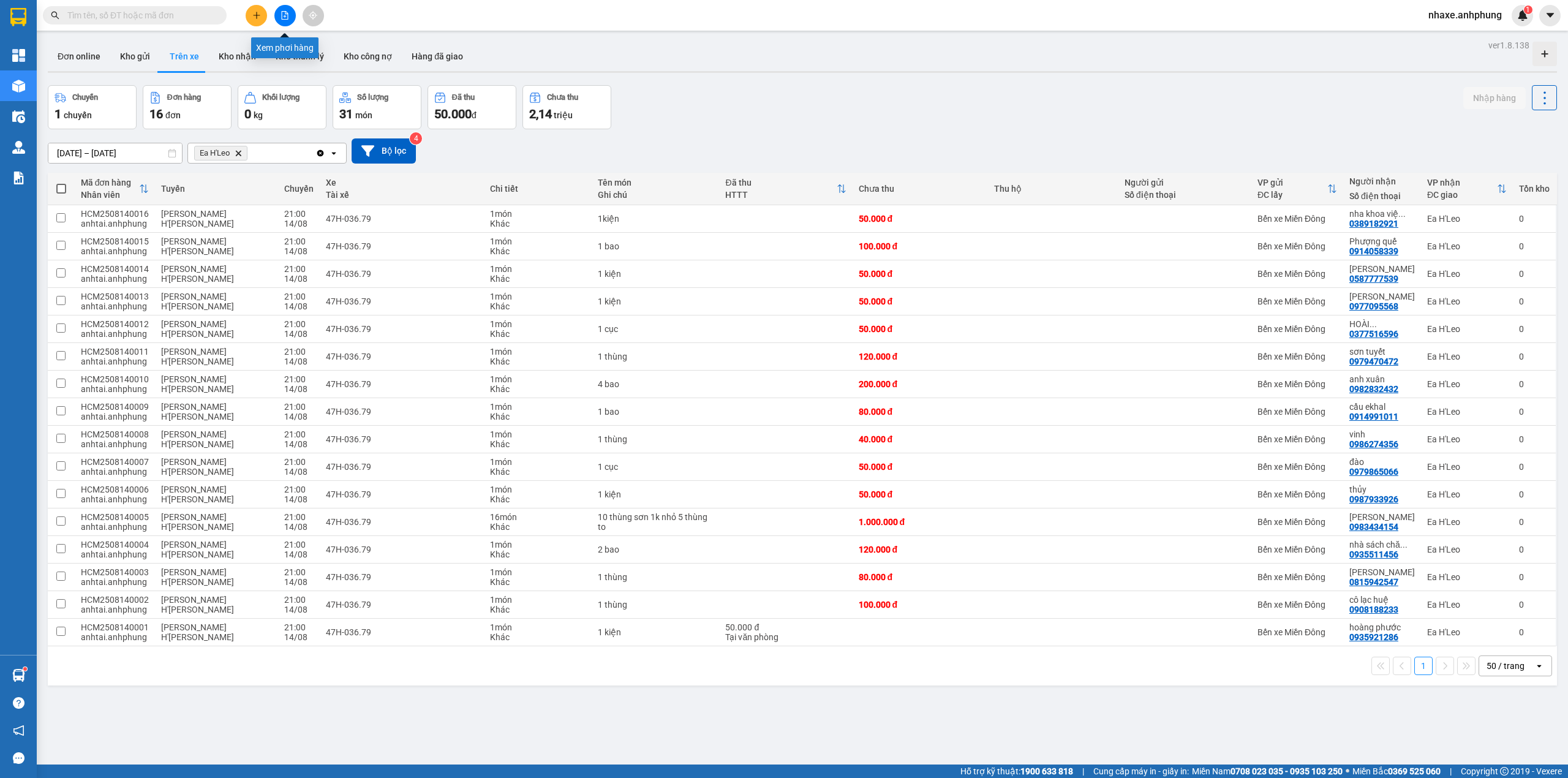
click at [277, 12] on button at bounding box center [286, 16] width 22 height 22
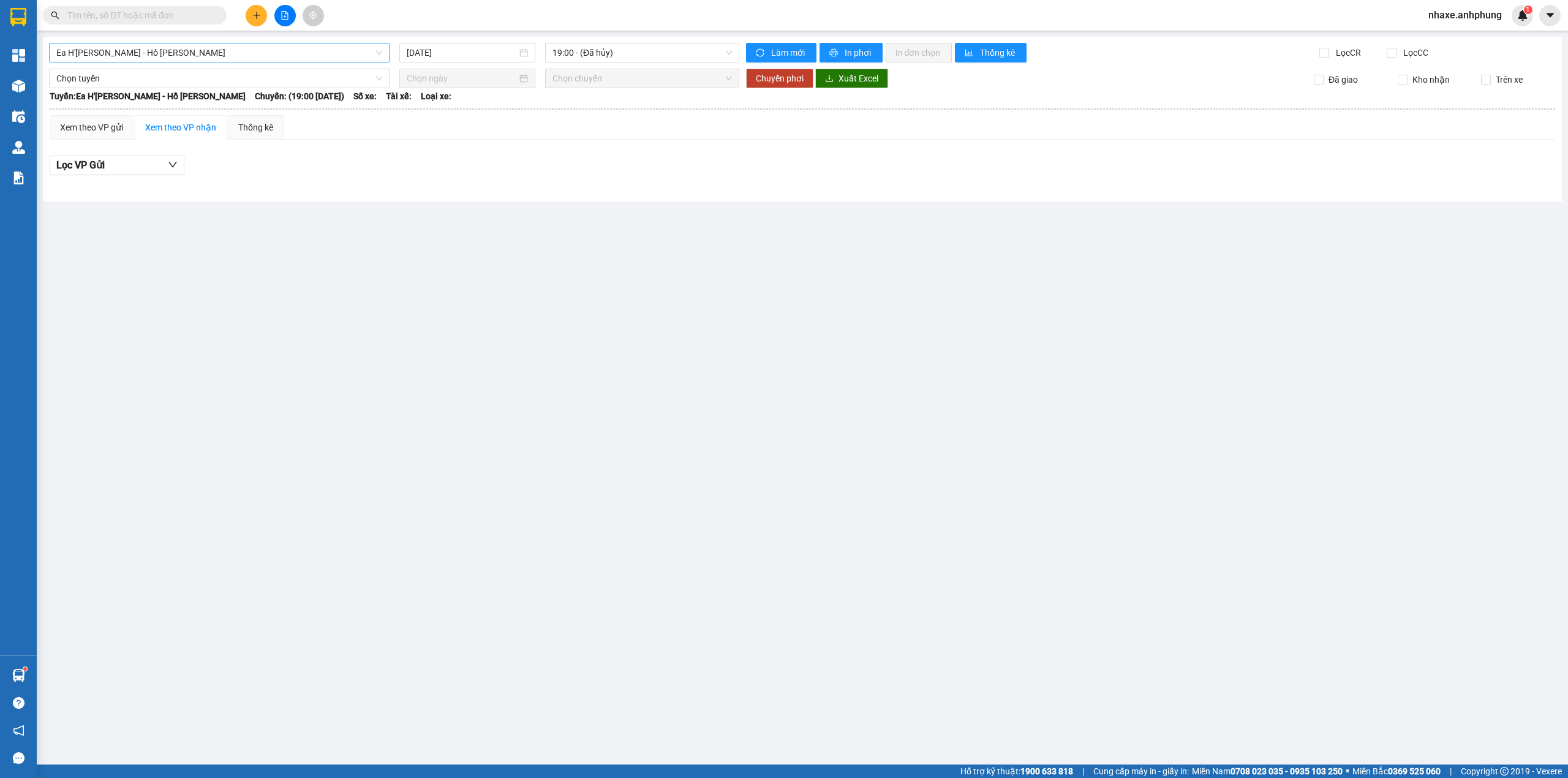
click at [271, 55] on span "Ea H'[PERSON_NAME] - Hồ [PERSON_NAME]" at bounding box center [219, 53] width 326 height 19
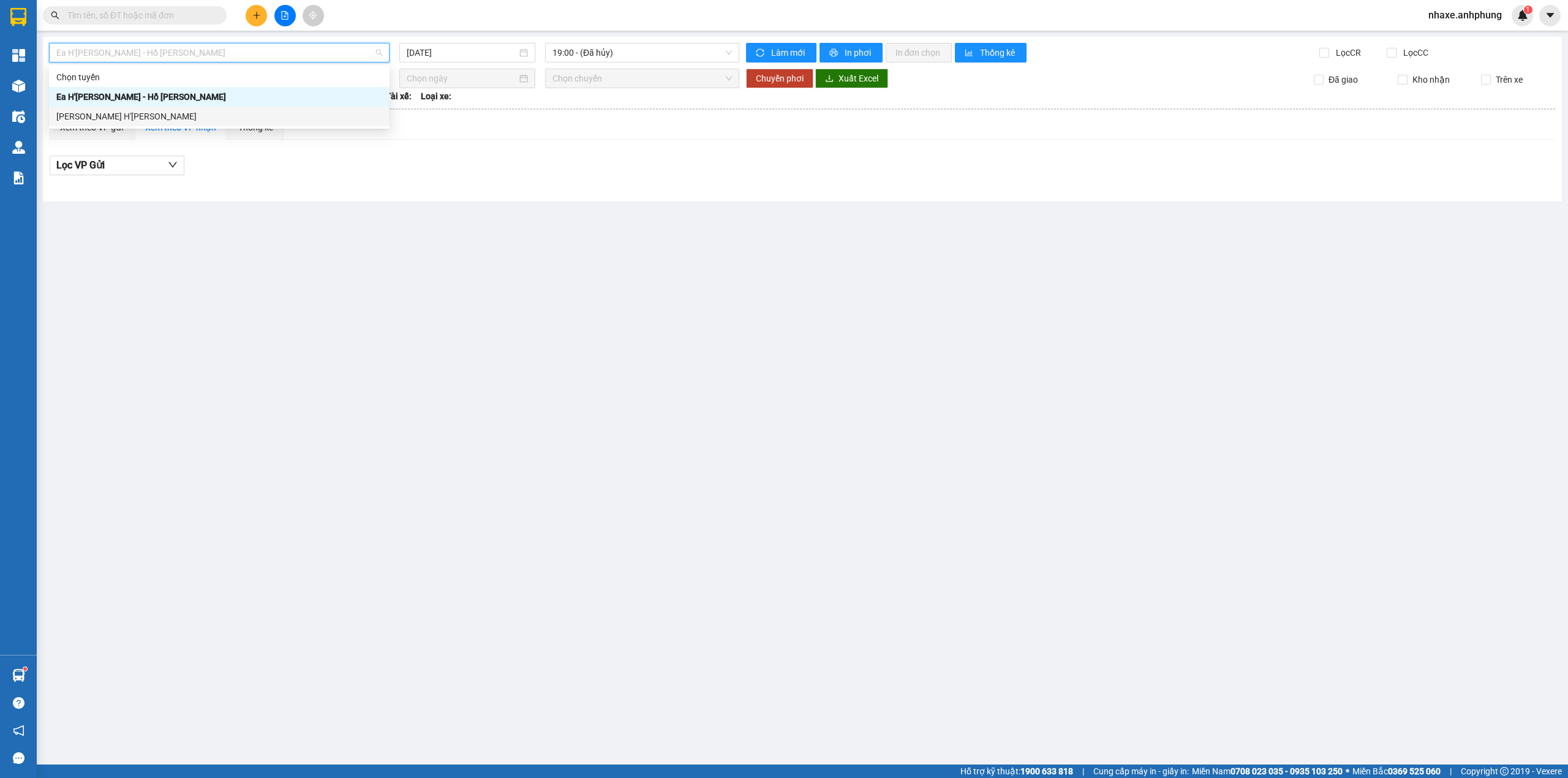
click at [240, 121] on div "[PERSON_NAME] H'[PERSON_NAME]" at bounding box center [219, 116] width 326 height 13
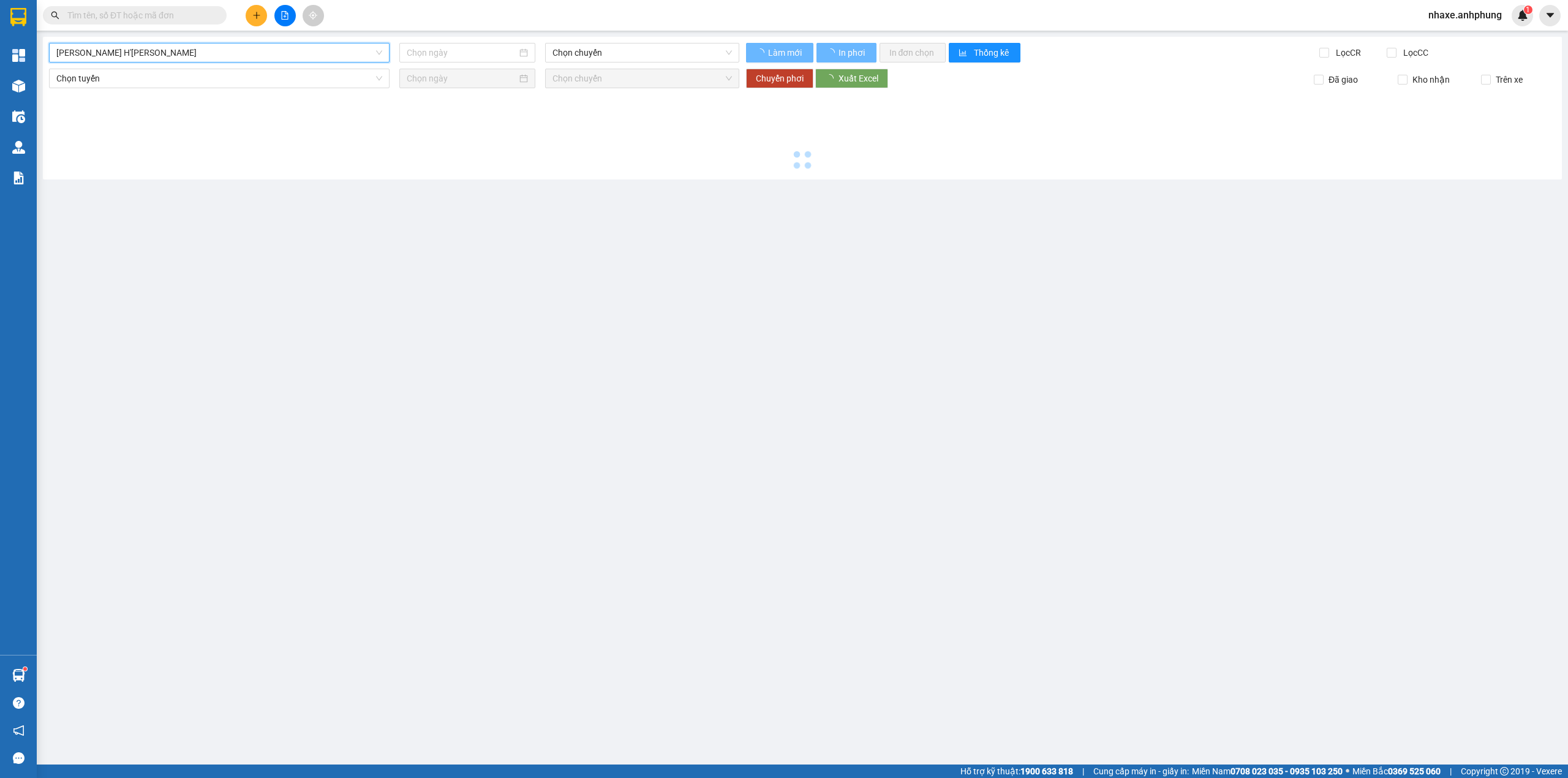
type input "[DATE]"
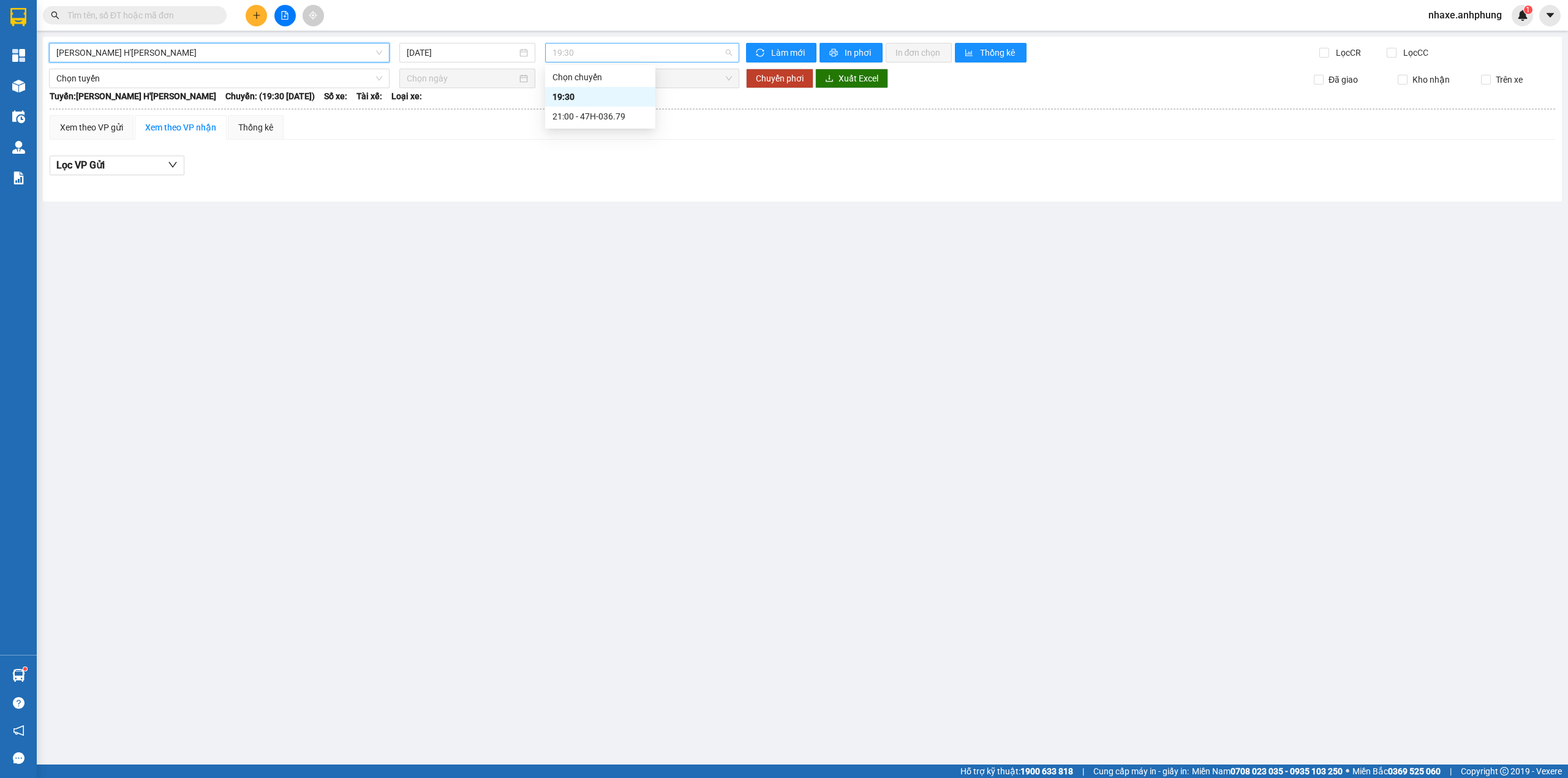
click at [610, 51] on span "19:30" at bounding box center [642, 53] width 180 height 19
click at [602, 119] on div "21:00 - 47H-036.79" at bounding box center [600, 116] width 96 height 13
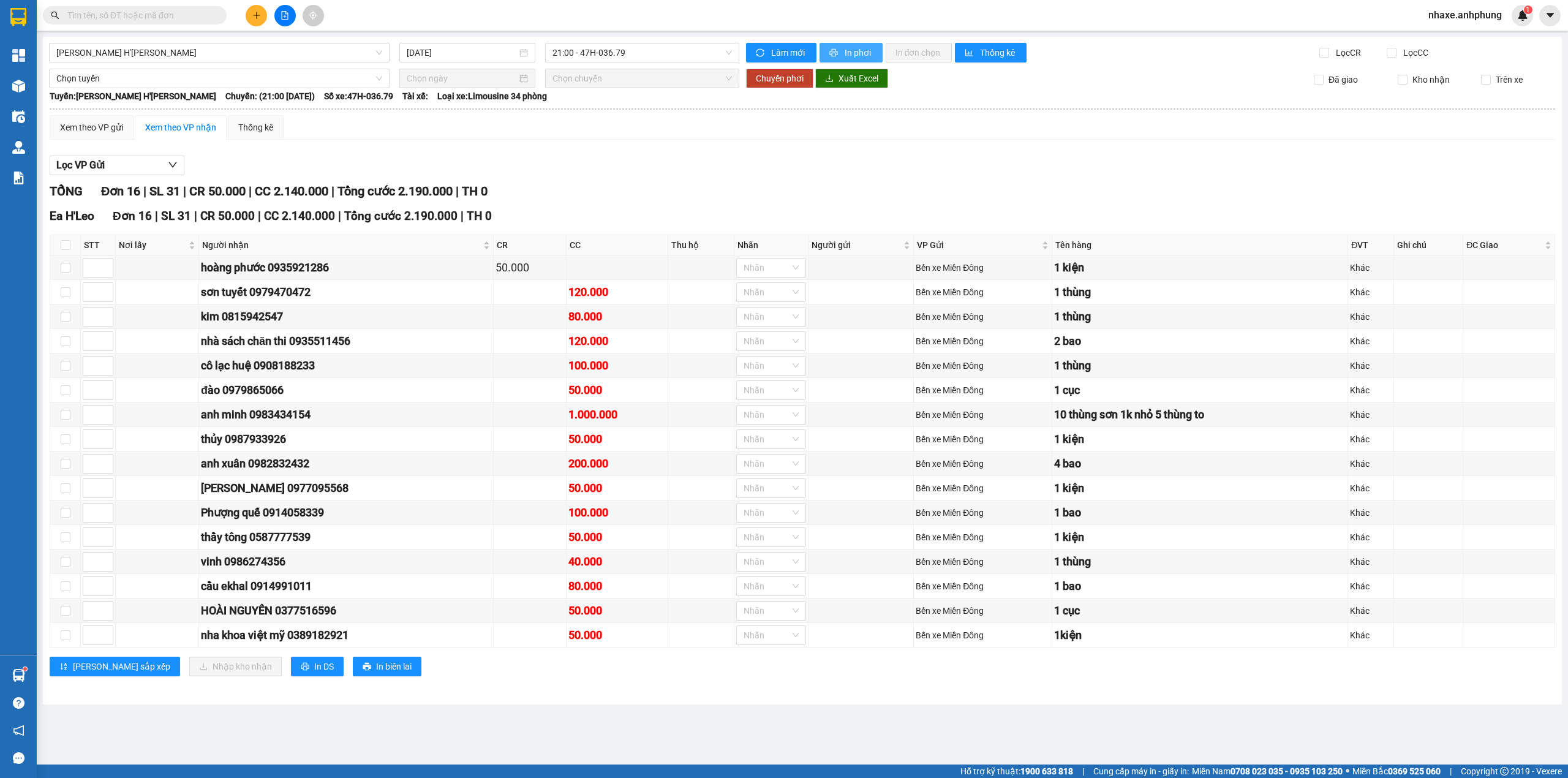
click at [841, 45] on button "In phơi" at bounding box center [851, 52] width 63 height 19
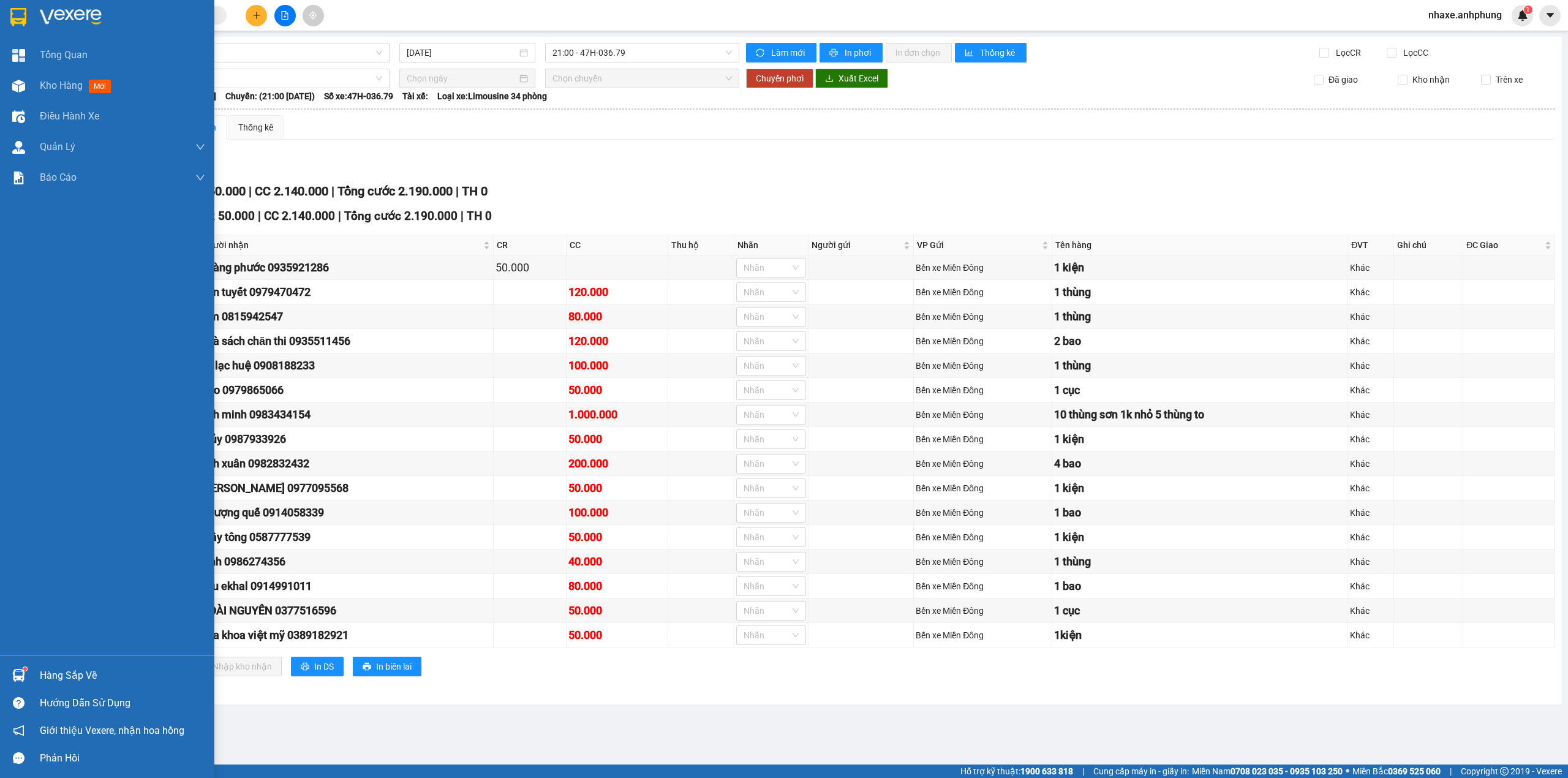
click at [40, 8] on img at bounding box center [70, 17] width 62 height 19
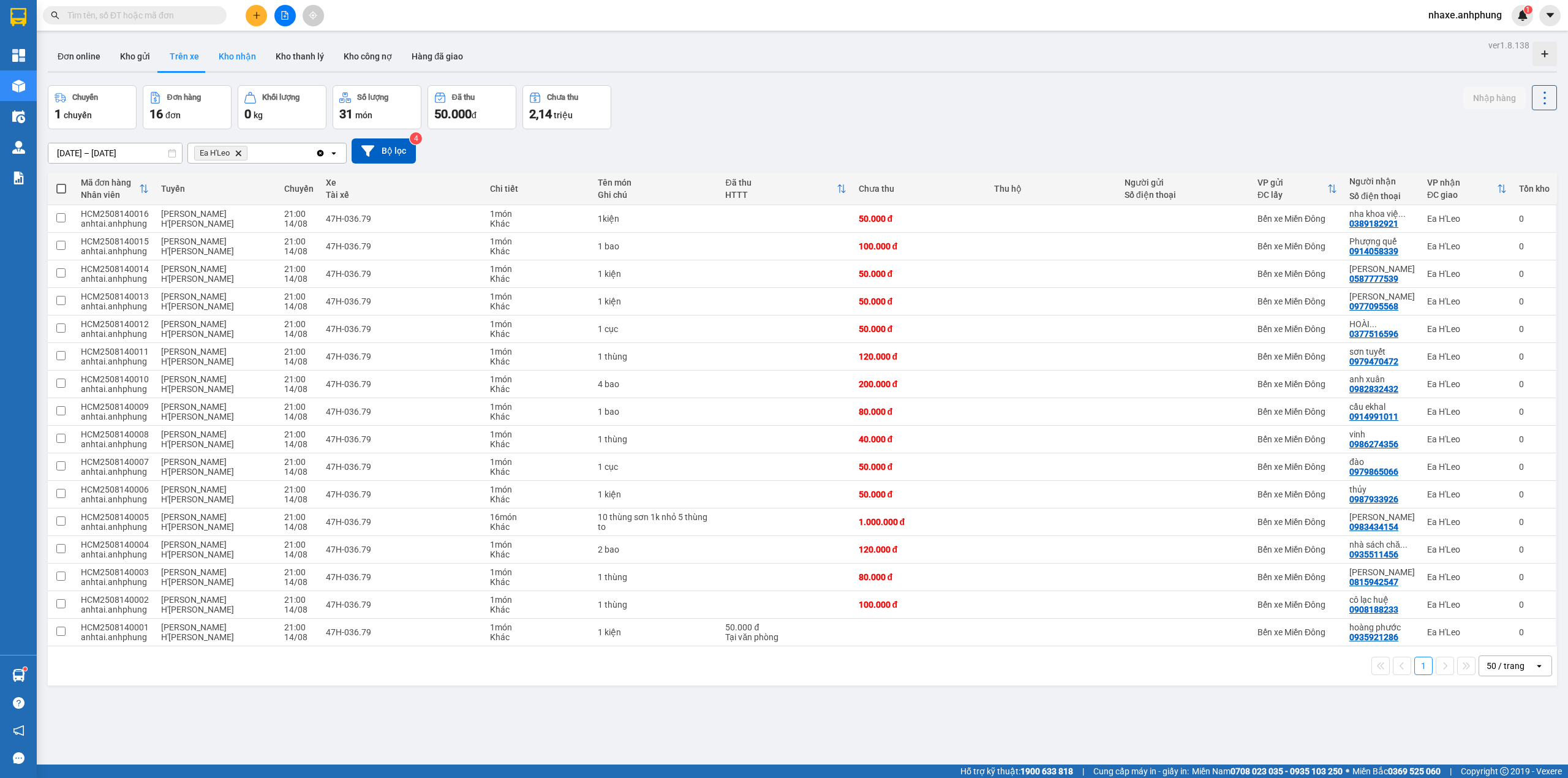
click at [231, 53] on button "Kho nhận" at bounding box center [237, 57] width 57 height 30
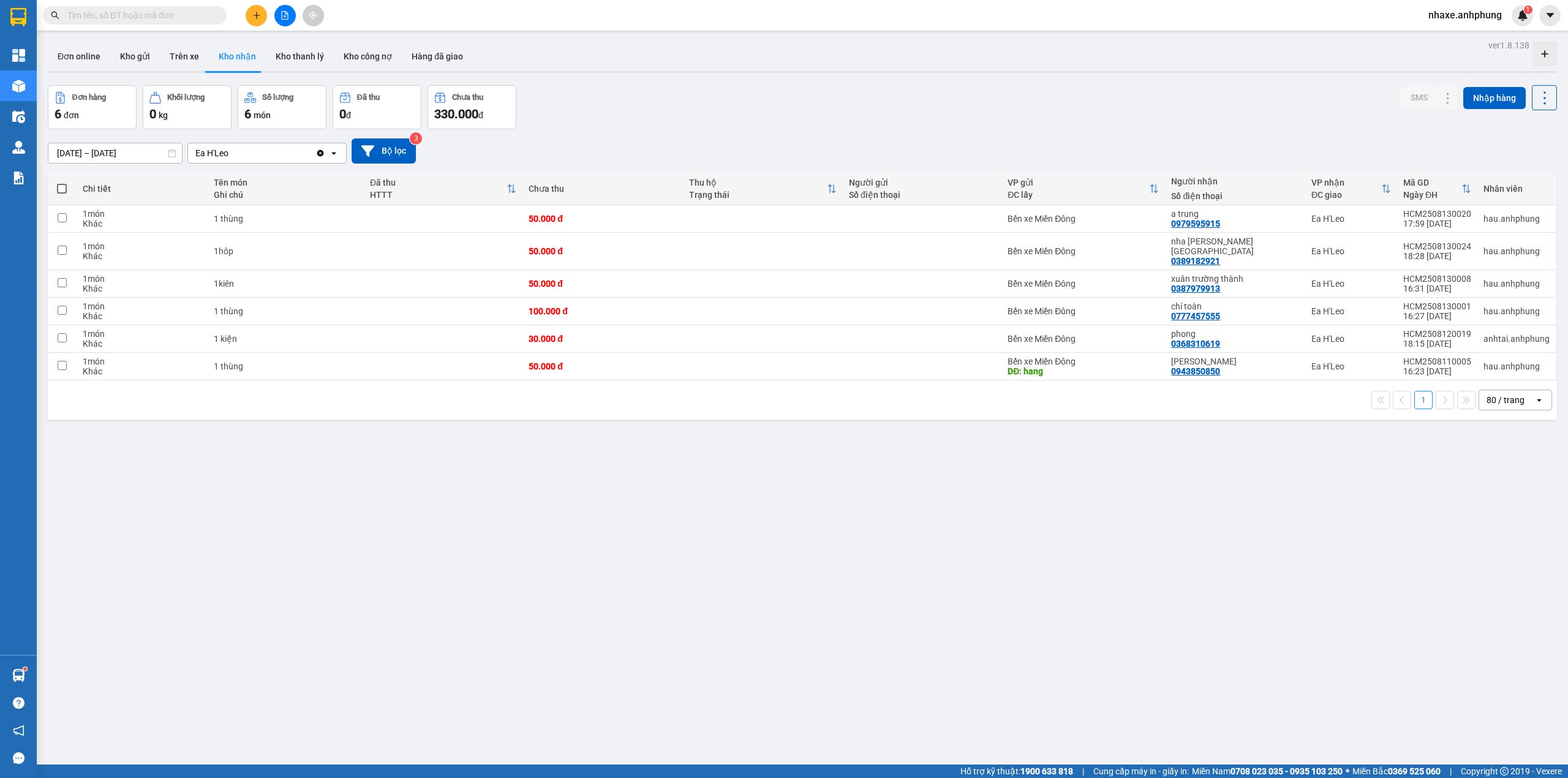
click at [1517, 396] on div "80 / trang" at bounding box center [1506, 400] width 55 height 19
click at [1514, 481] on span "50 / trang" at bounding box center [1496, 485] width 39 height 12
click at [139, 157] on input "[DATE] – [DATE]" at bounding box center [115, 153] width 134 height 19
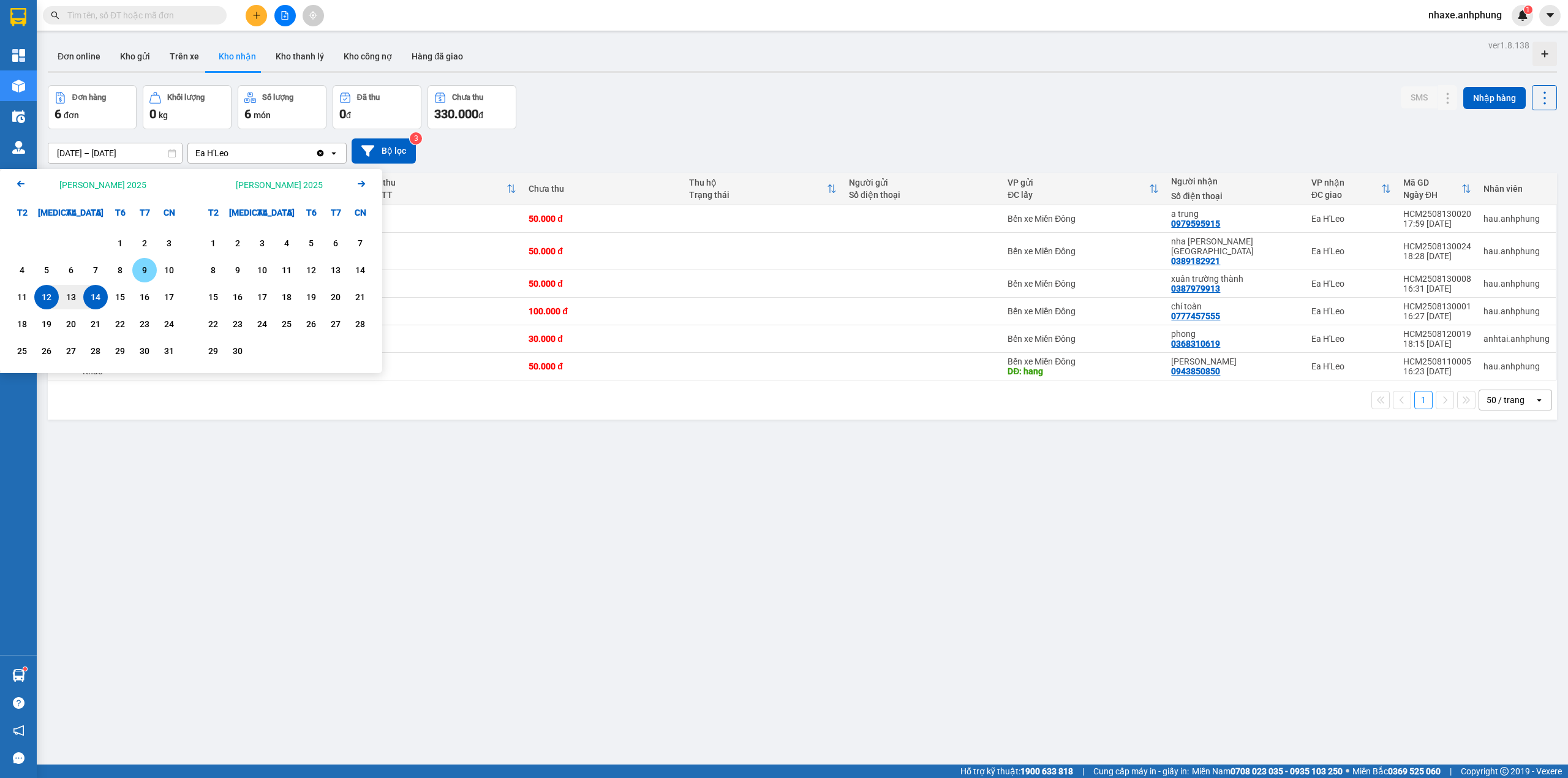
click at [142, 269] on div "9" at bounding box center [145, 270] width 17 height 15
click at [93, 297] on div "14" at bounding box center [96, 297] width 17 height 15
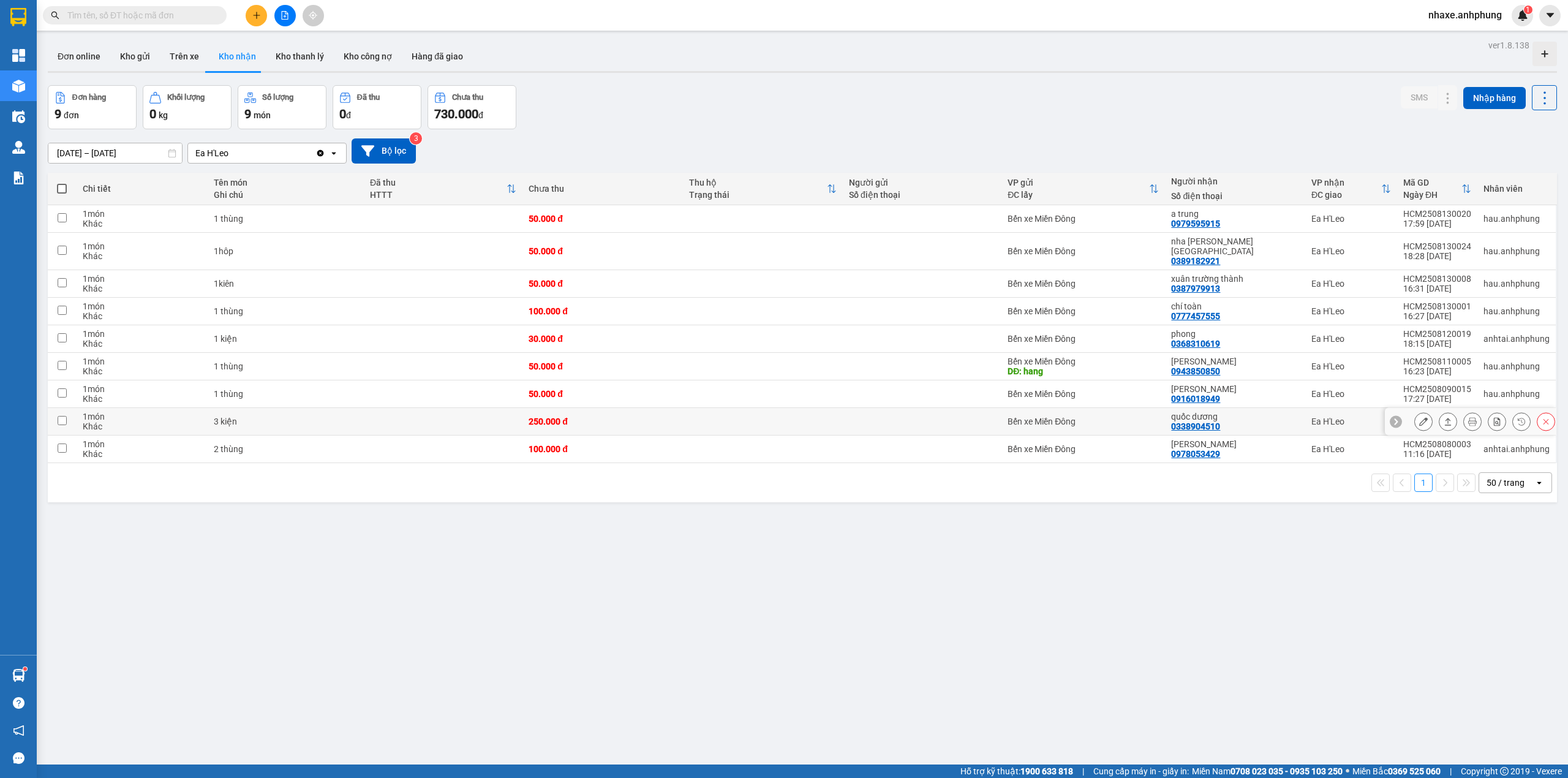
scroll to position [56, 0]
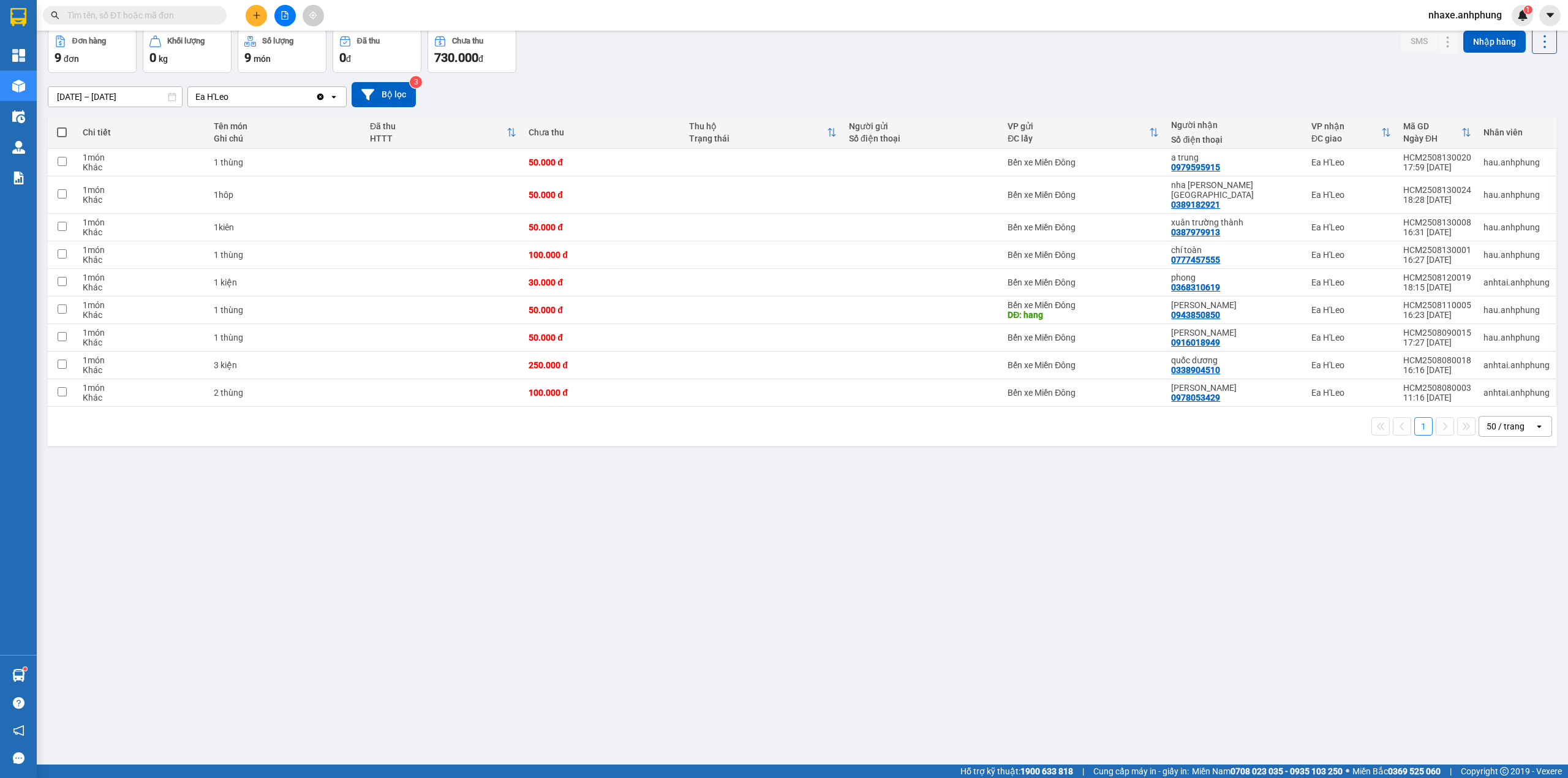
click at [135, 98] on input "[DATE] – [DATE]" at bounding box center [115, 97] width 134 height 19
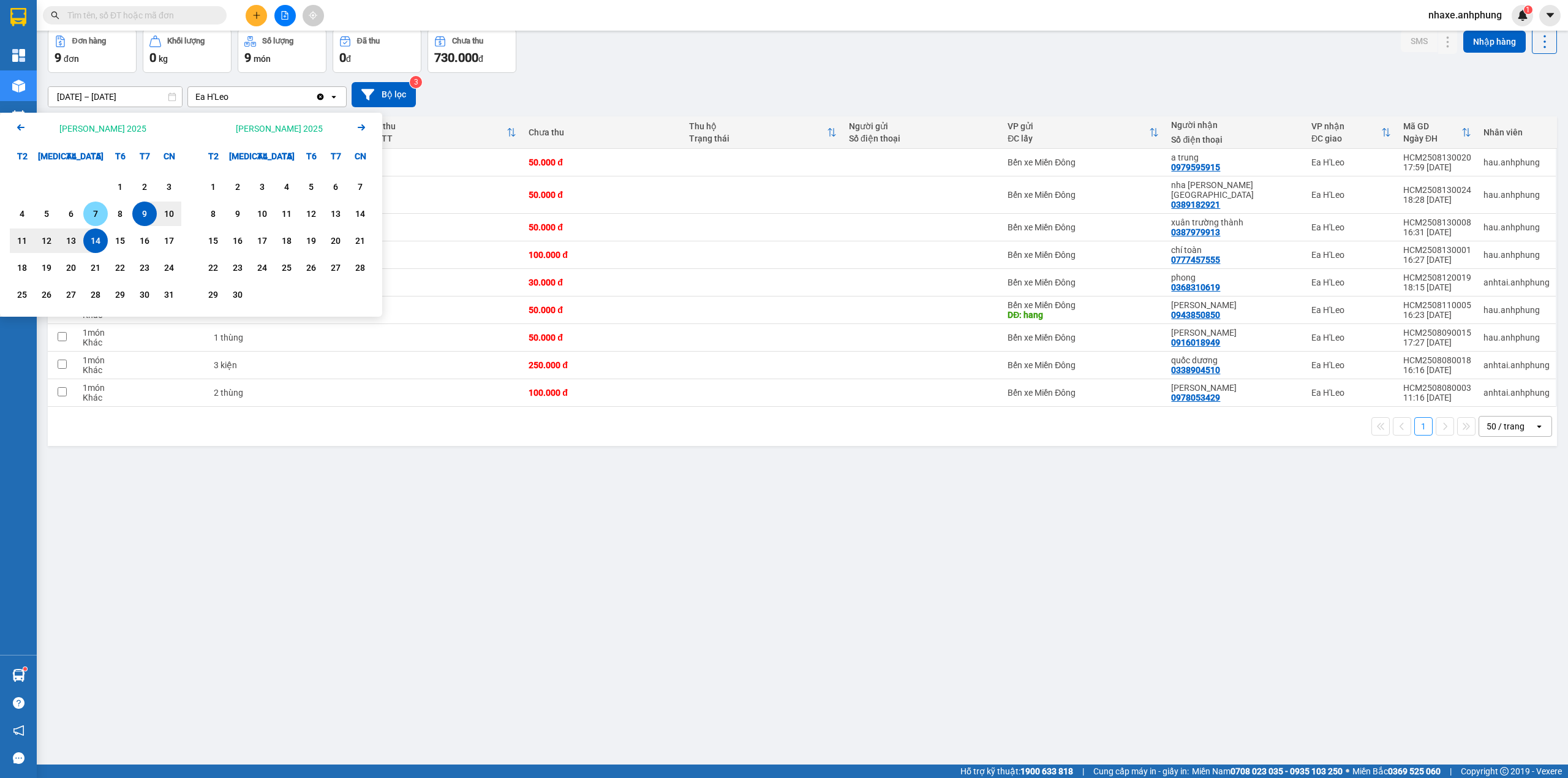
click at [90, 216] on div "7" at bounding box center [96, 213] width 17 height 15
drag, startPoint x: 94, startPoint y: 238, endPoint x: 194, endPoint y: 180, distance: 115.6
click at [96, 238] on div "14" at bounding box center [96, 241] width 17 height 15
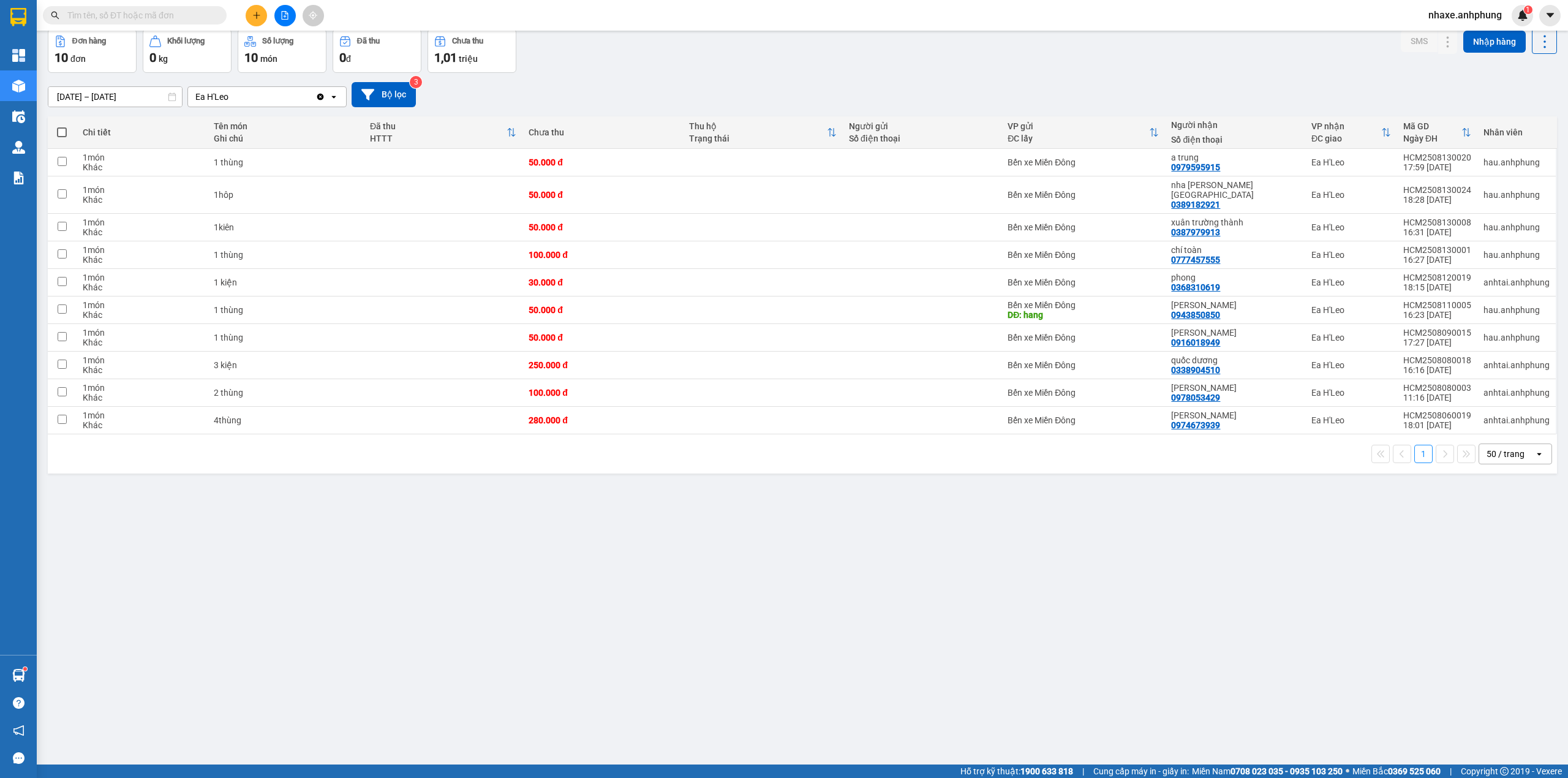
click at [142, 103] on div "ver 1.8.138 Đơn online Kho gửi Trên xe Kho [PERSON_NAME] [PERSON_NAME] [PERSON_…" at bounding box center [802, 369] width 1519 height 778
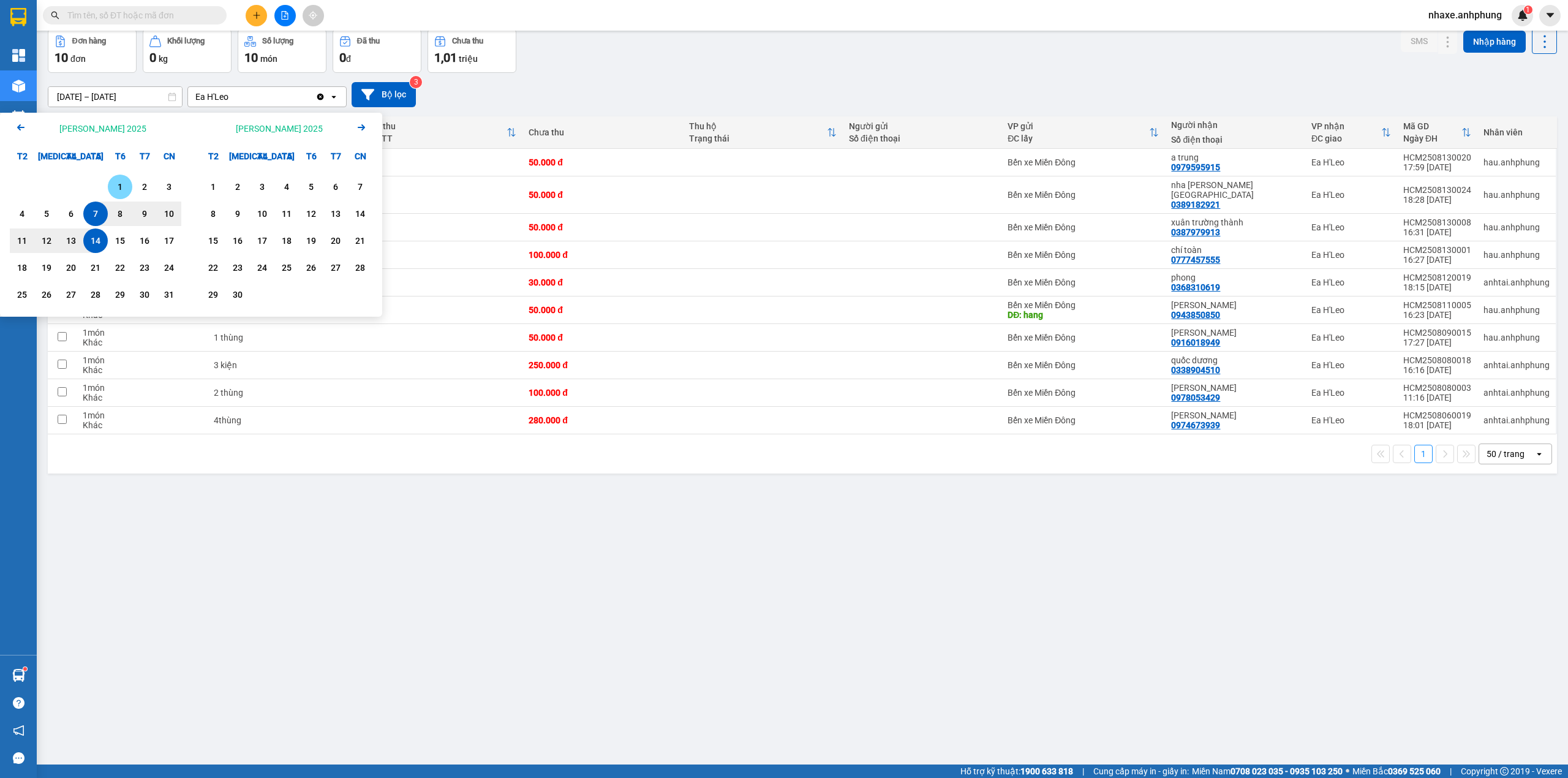
drag, startPoint x: 119, startPoint y: 182, endPoint x: 106, endPoint y: 196, distance: 19.1
click at [118, 182] on div "1" at bounding box center [120, 187] width 17 height 15
click at [97, 234] on div "14" at bounding box center [96, 241] width 17 height 15
type input "[DATE] – [DATE]"
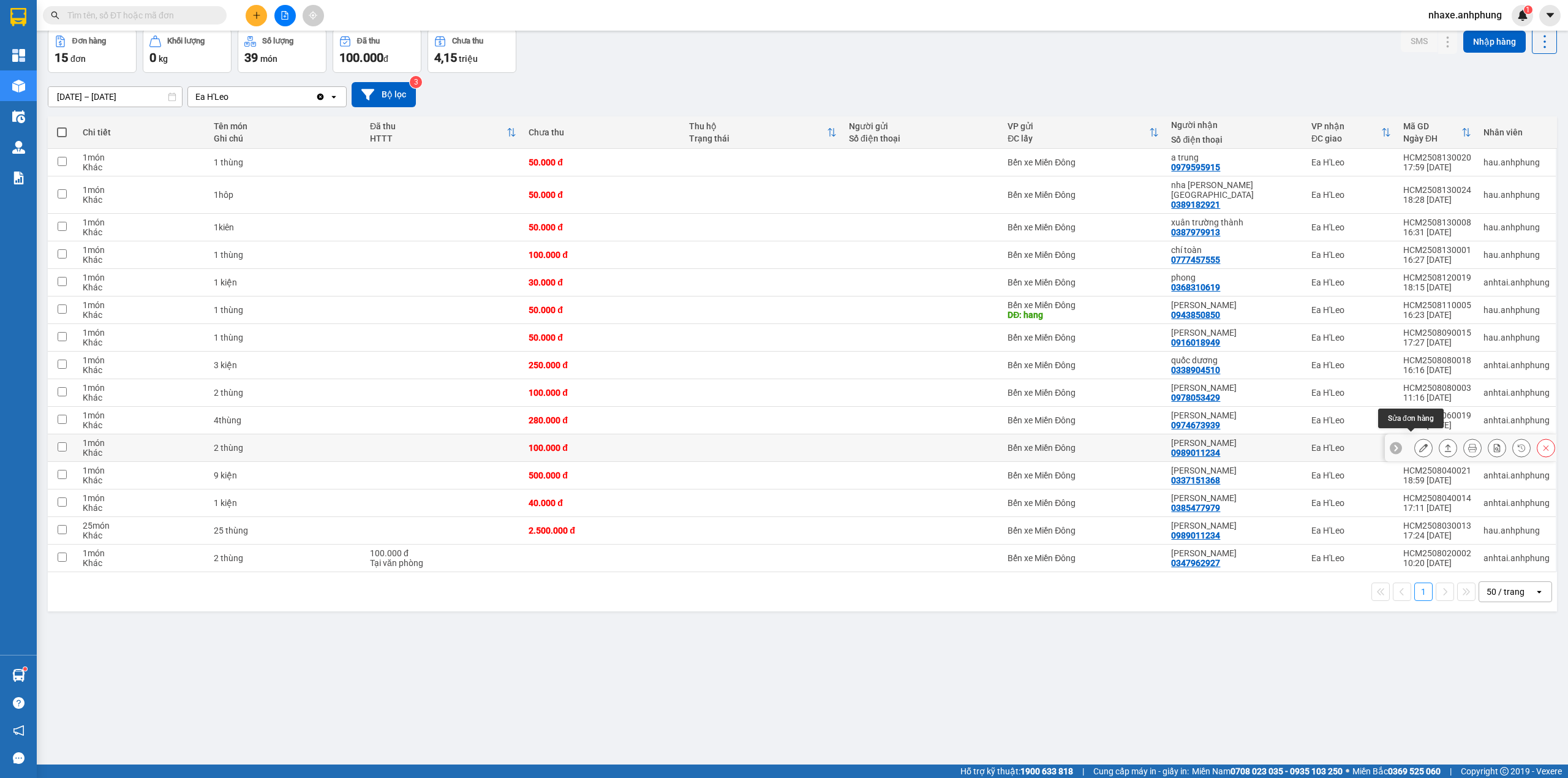
click at [1419, 444] on icon at bounding box center [1423, 448] width 9 height 9
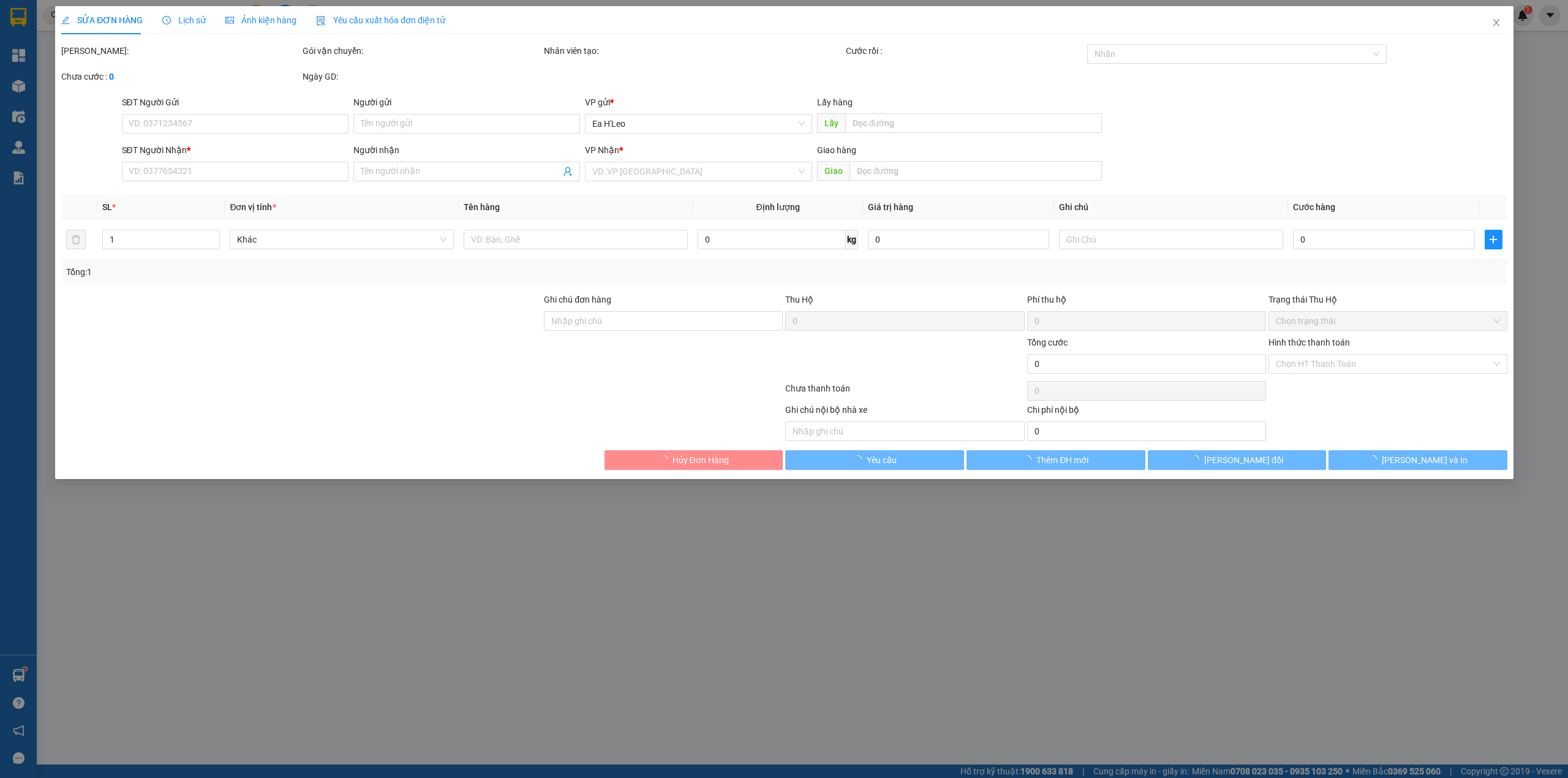
type input "0989011234"
type input "[PERSON_NAME]"
type input "100.000"
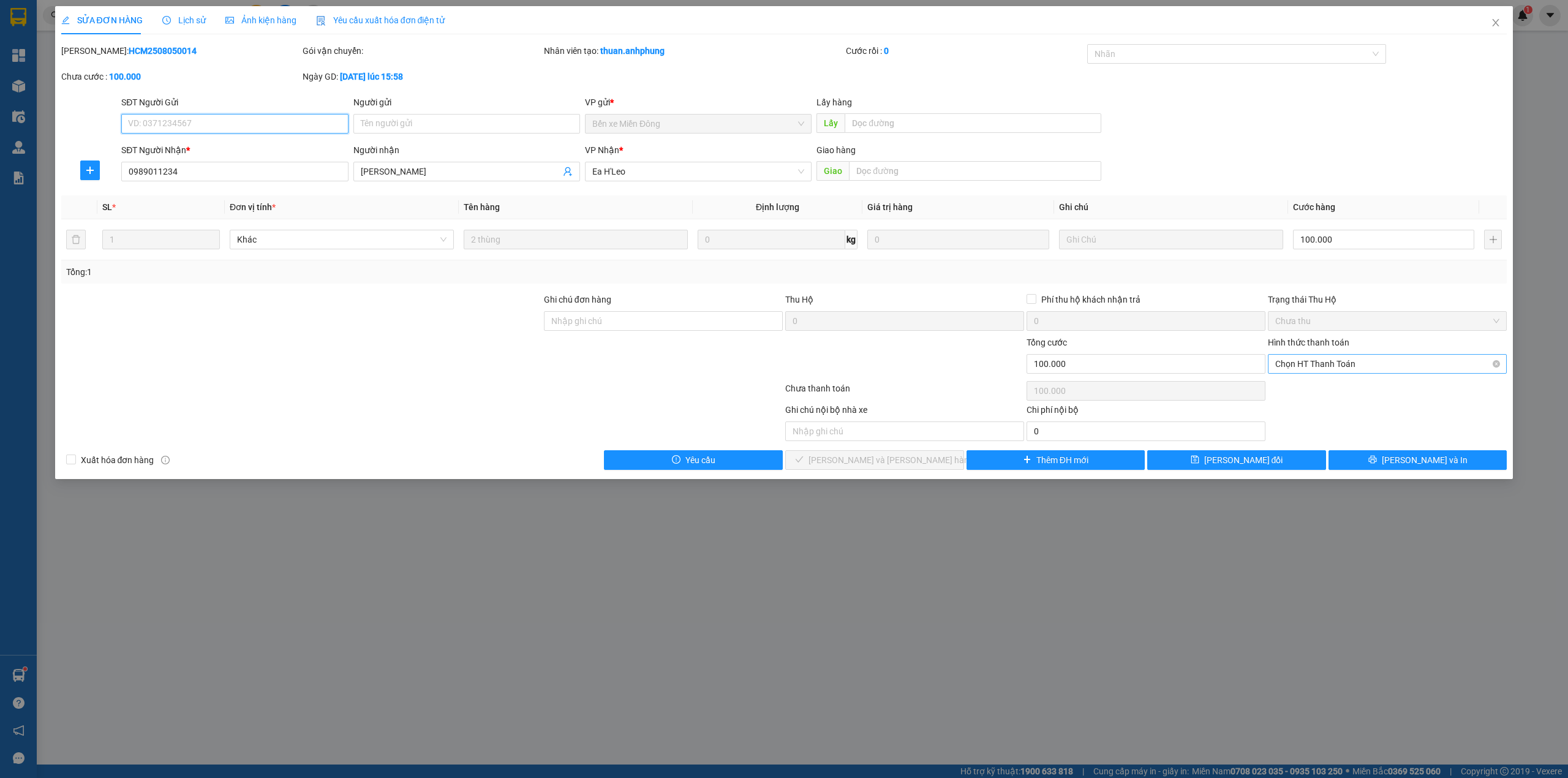
click at [1380, 364] on span "Chọn HT Thanh Toán" at bounding box center [1387, 364] width 224 height 19
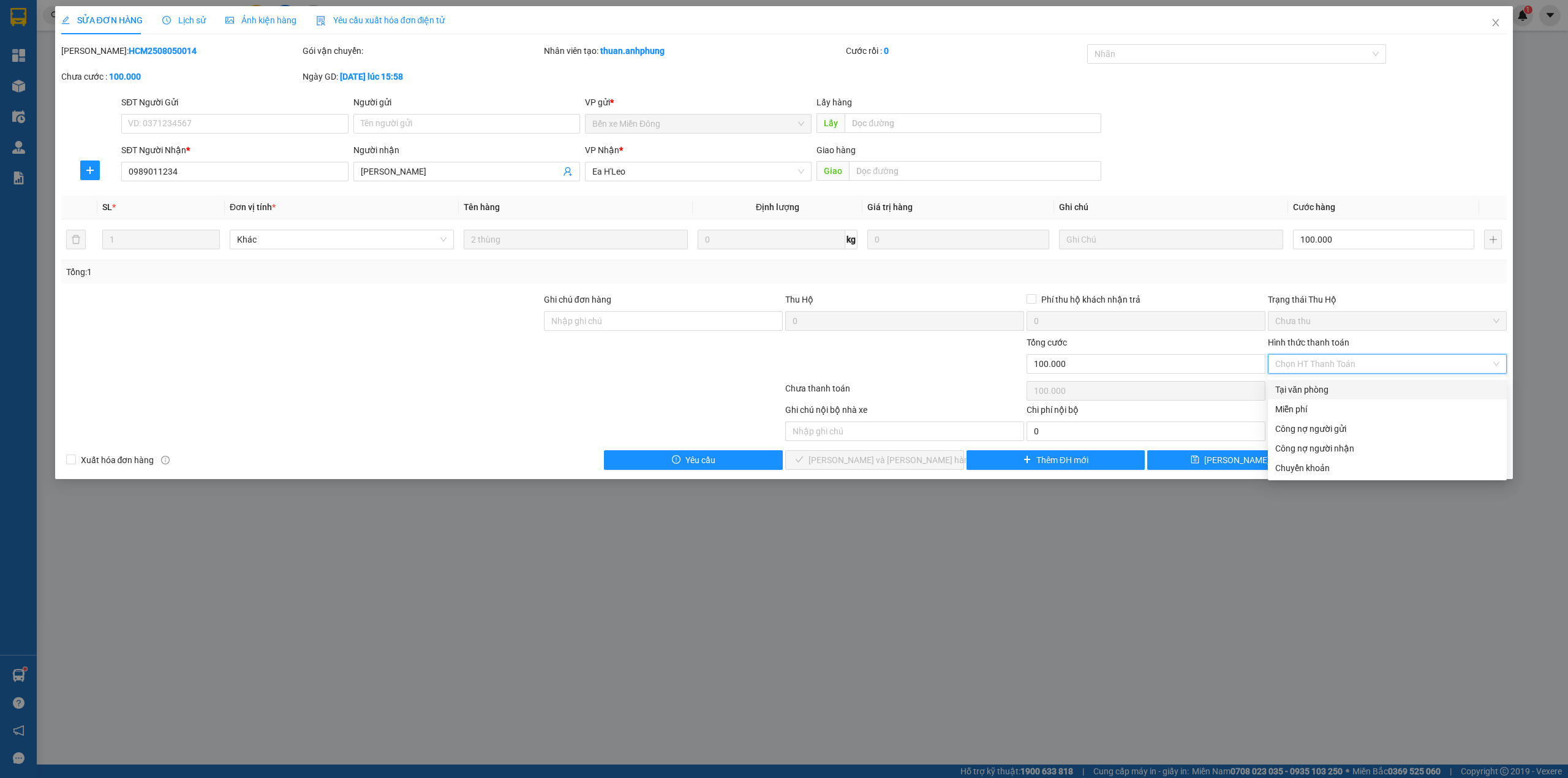
click at [1328, 388] on div "Tại văn phòng" at bounding box center [1387, 389] width 224 height 13
type input "0"
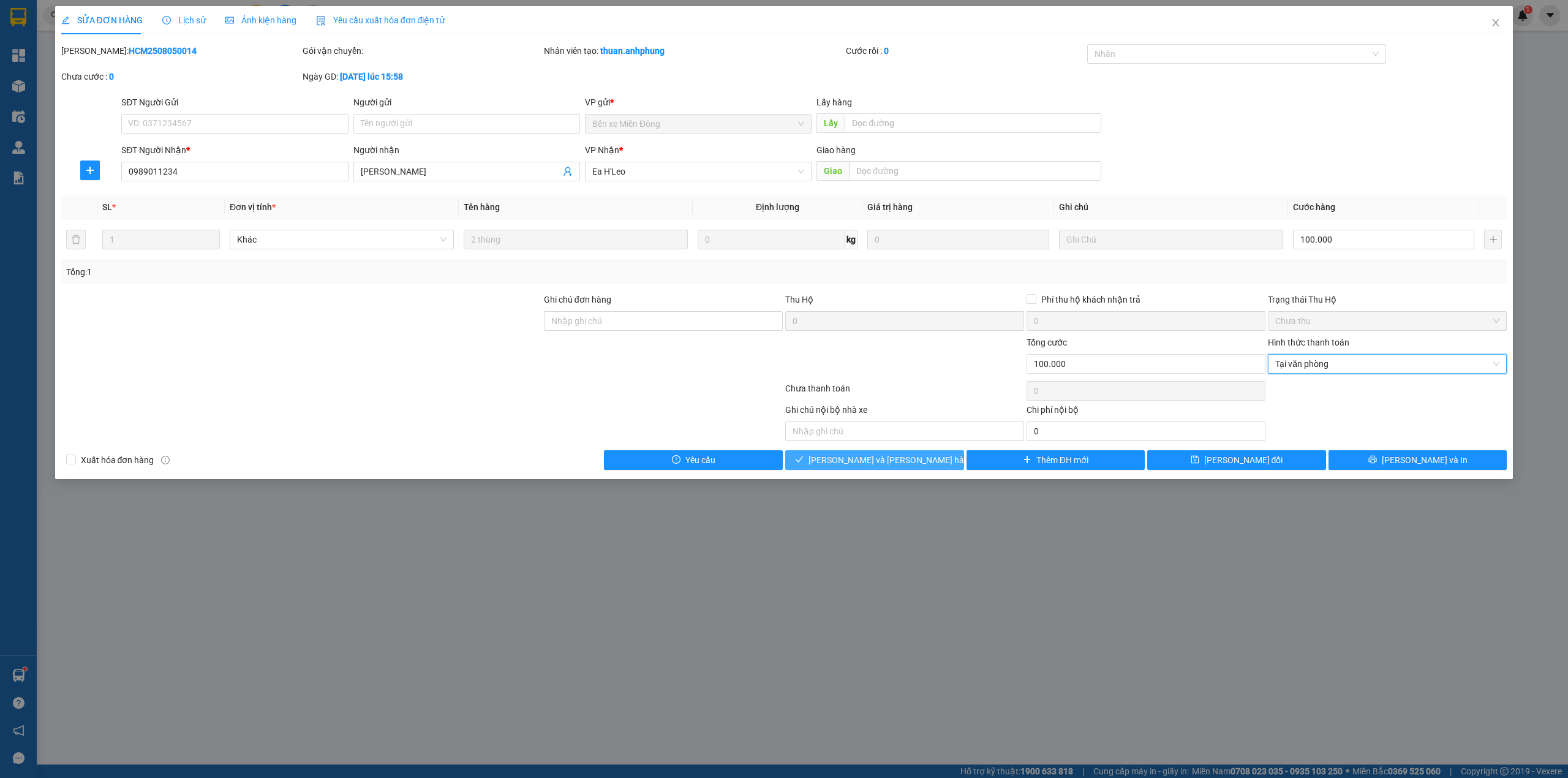
drag, startPoint x: 895, startPoint y: 463, endPoint x: 900, endPoint y: 454, distance: 10.3
click at [895, 463] on span "[PERSON_NAME] và [PERSON_NAME] hàng" at bounding box center [891, 459] width 165 height 13
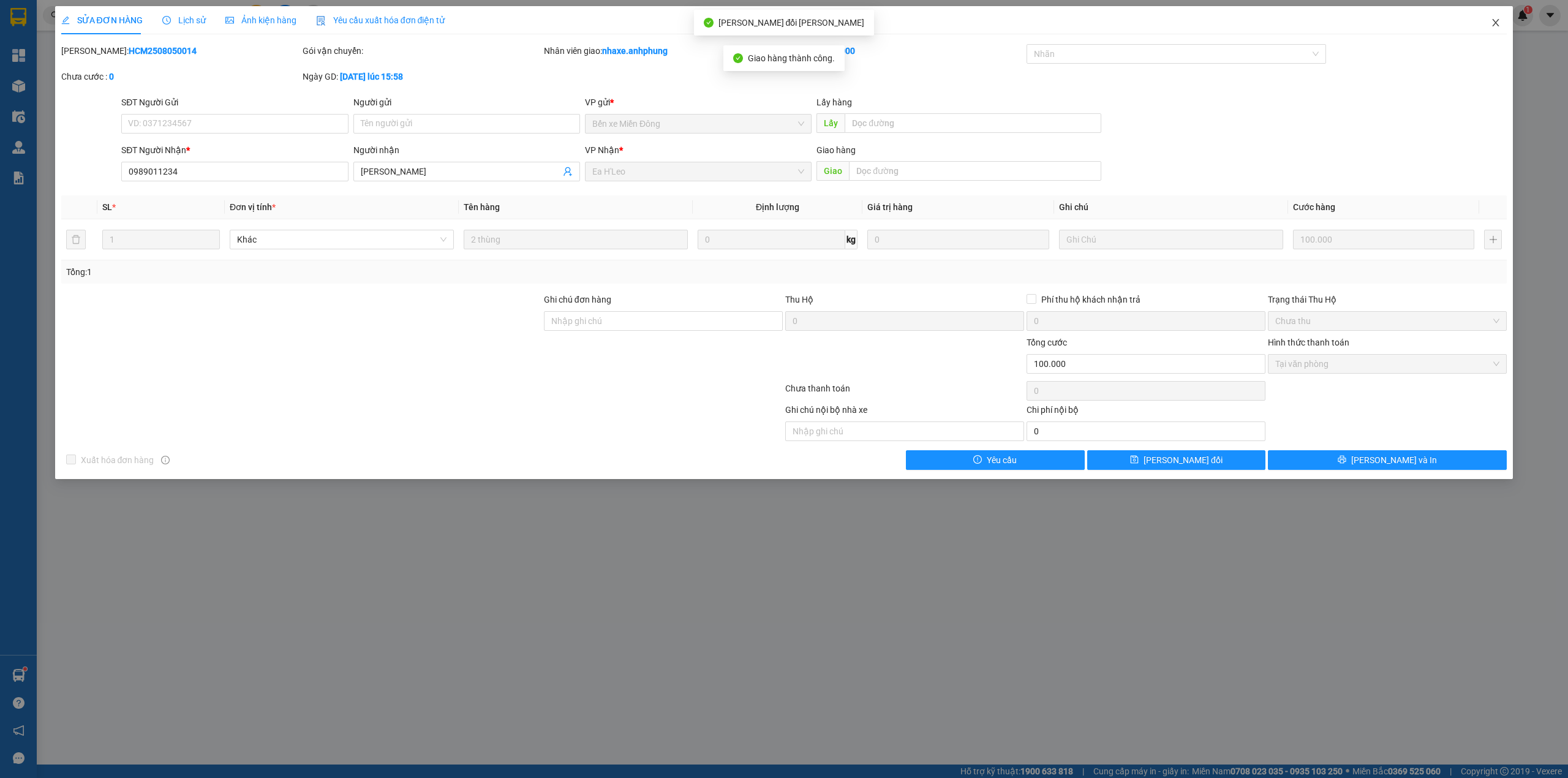
click at [1496, 23] on icon "close" at bounding box center [1496, 22] width 7 height 7
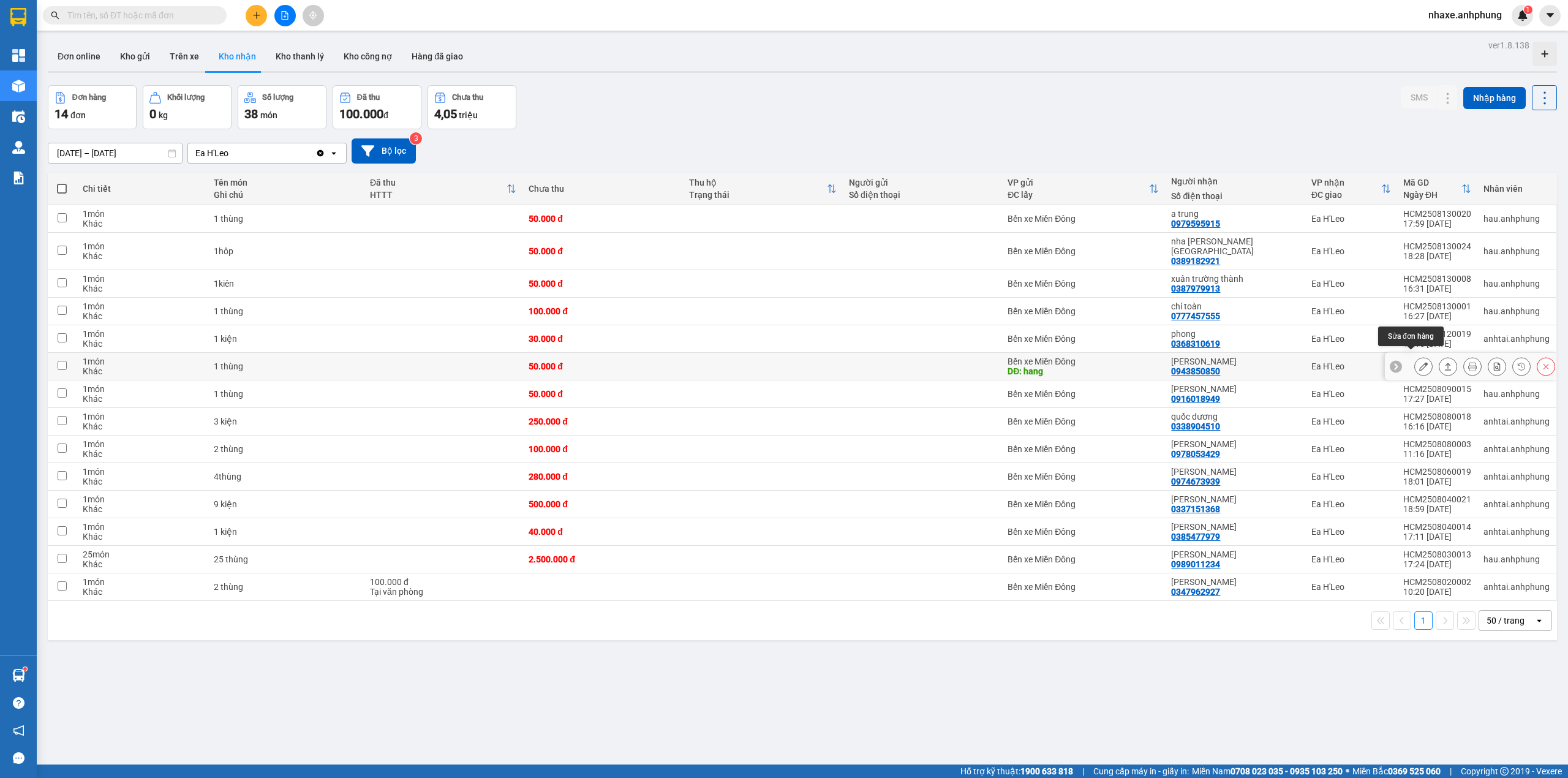
click at [1415, 356] on button at bounding box center [1424, 367] width 17 height 22
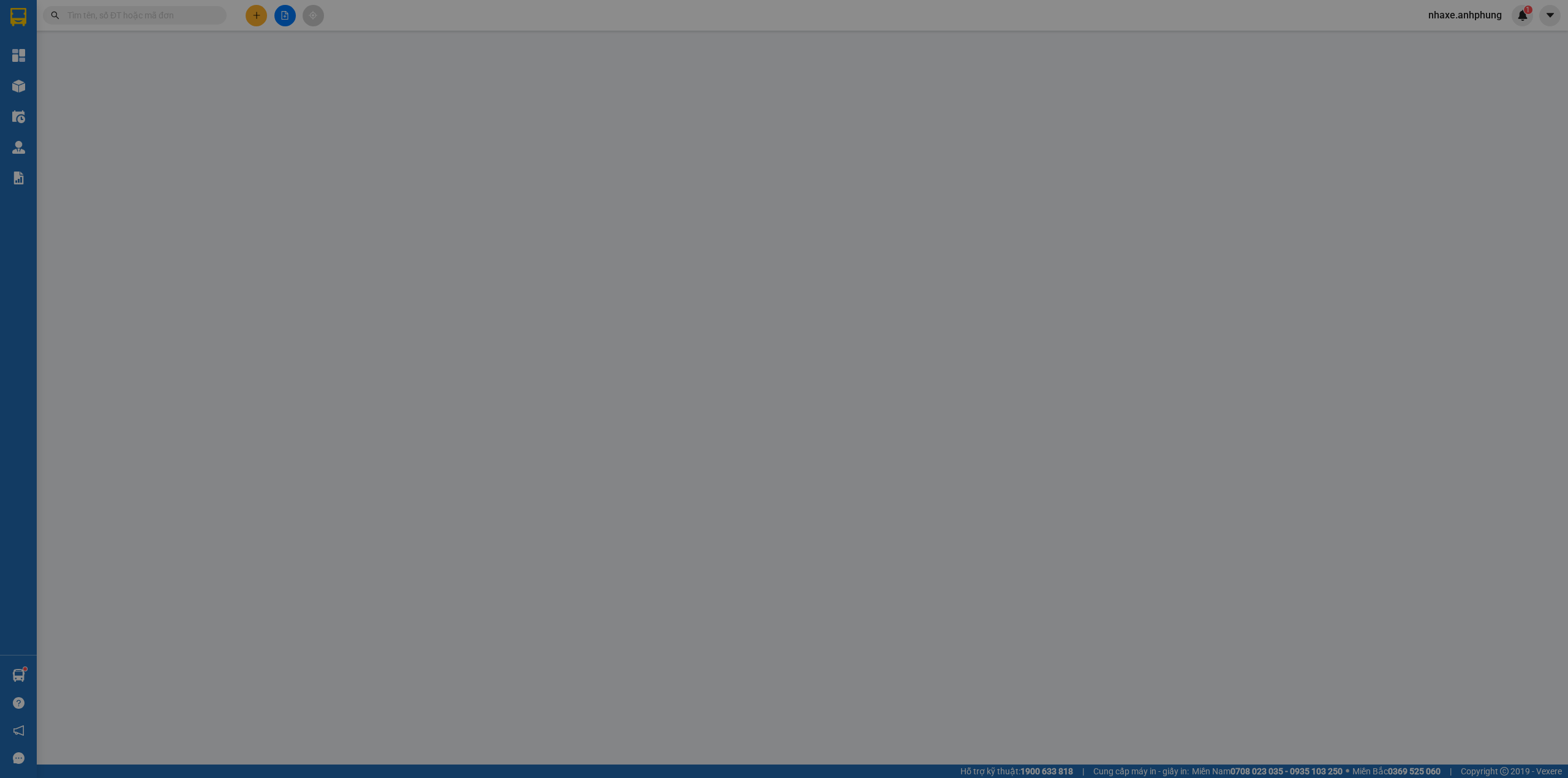
type input "hang"
type input "0943850850"
type input "[PERSON_NAME]"
type input "50.000"
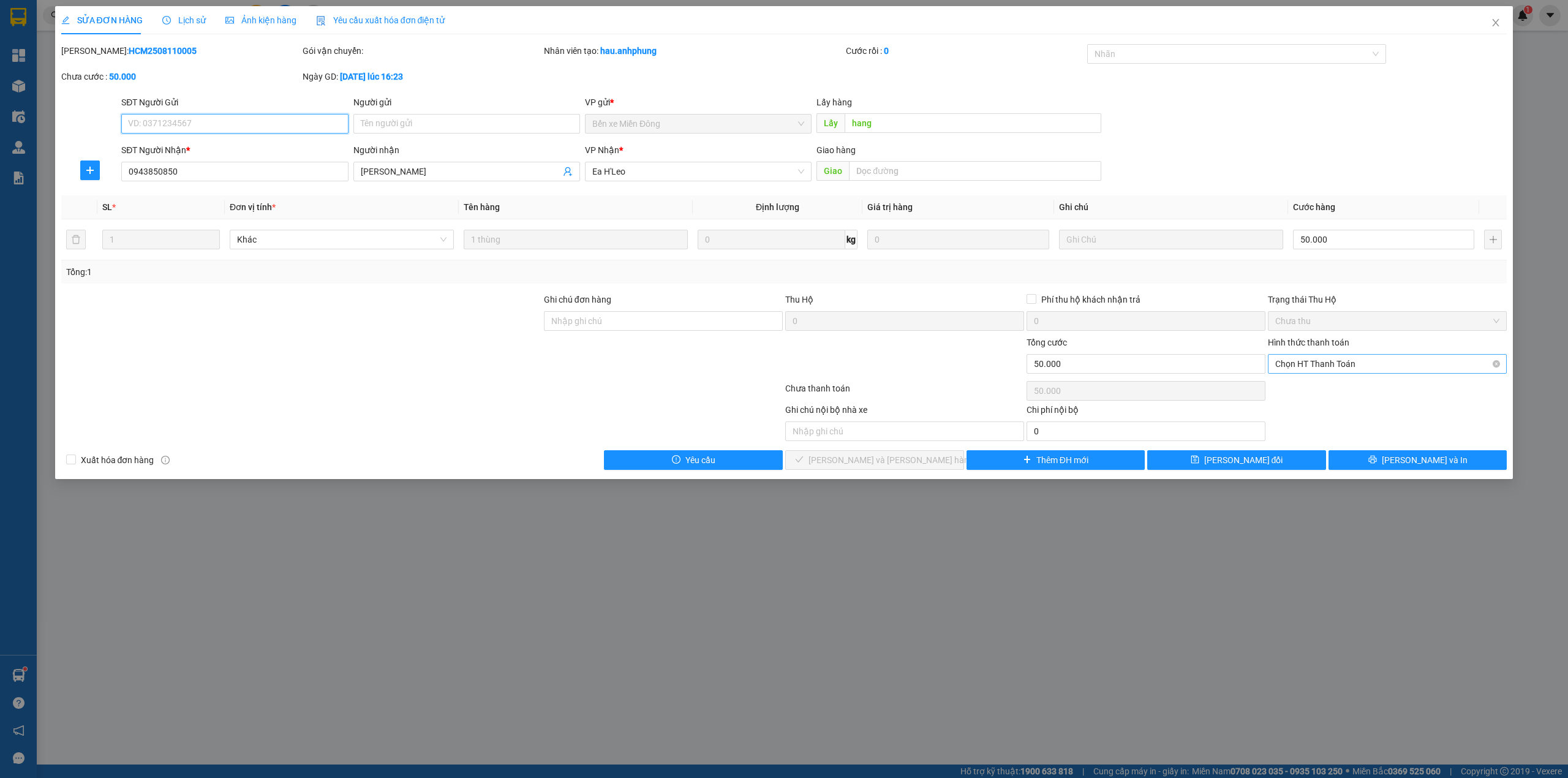
click at [1353, 361] on span "Chọn HT Thanh Toán" at bounding box center [1387, 364] width 224 height 19
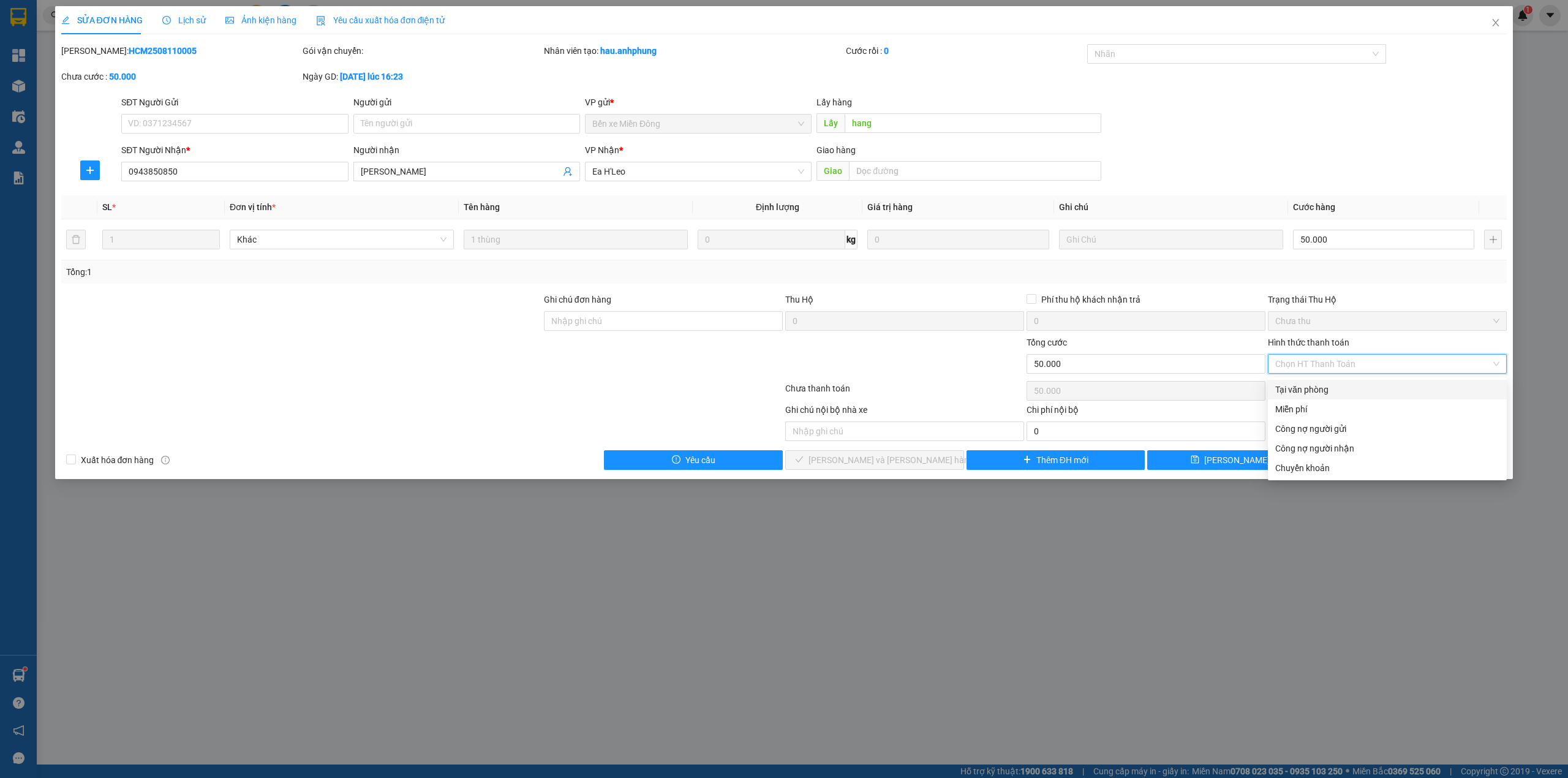
click at [1316, 391] on div "Tại văn phòng" at bounding box center [1387, 389] width 224 height 13
type input "0"
click at [1316, 391] on div "Chọn HT Thanh Toán" at bounding box center [1387, 390] width 241 height 24
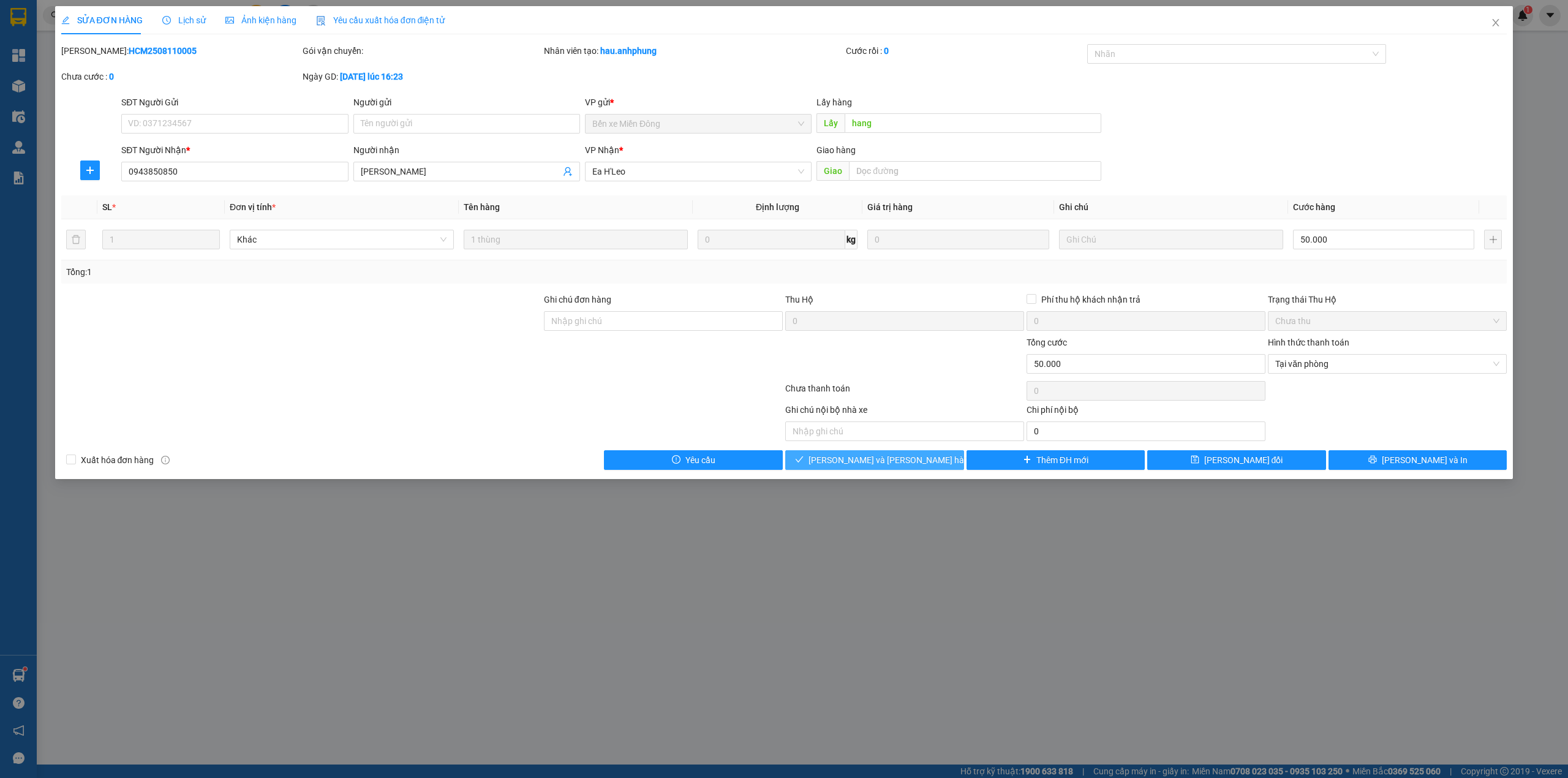
click at [877, 457] on span "[PERSON_NAME] và [PERSON_NAME] hàng" at bounding box center [891, 459] width 165 height 13
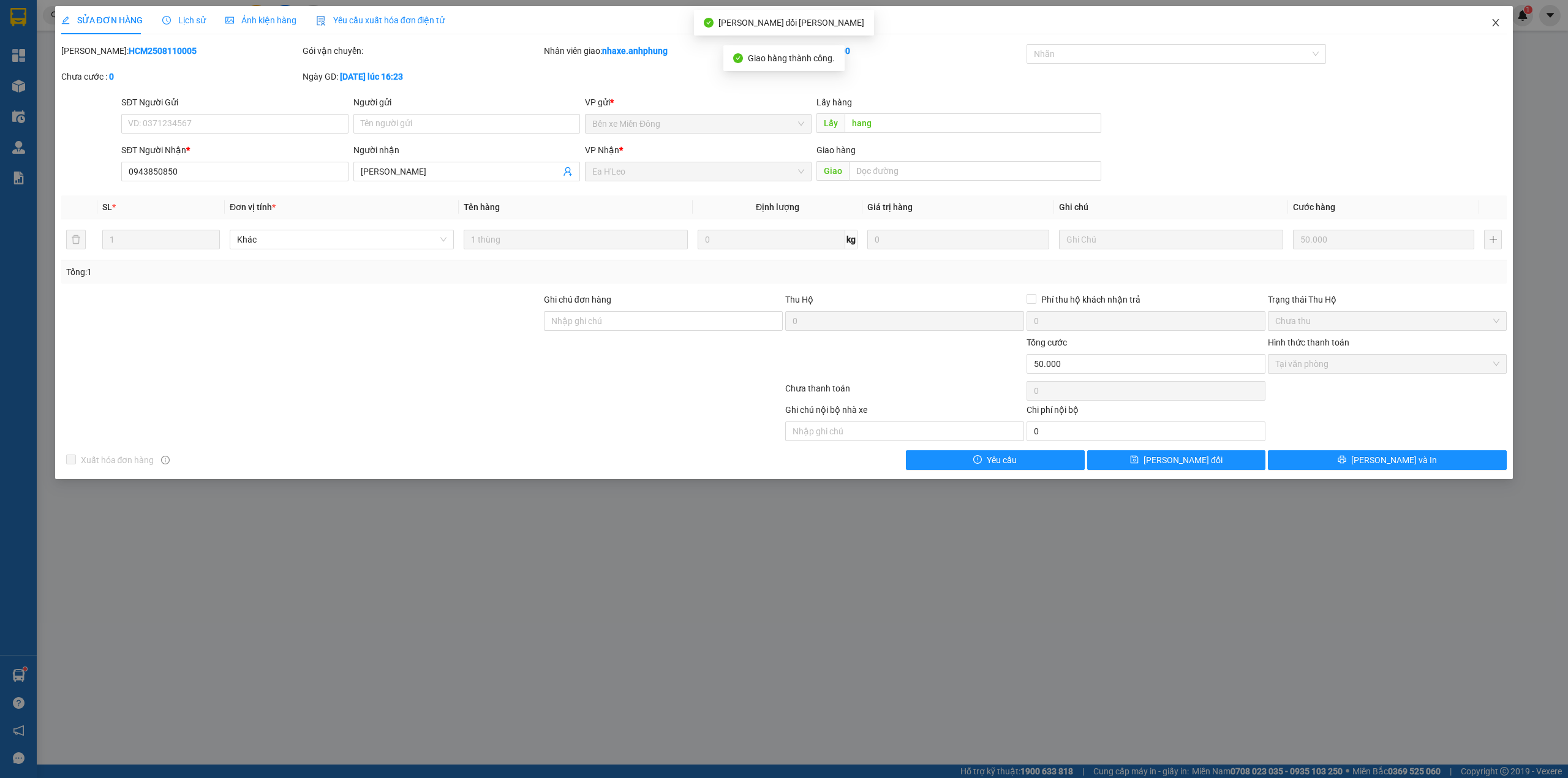
click at [1496, 19] on icon "close" at bounding box center [1496, 23] width 10 height 10
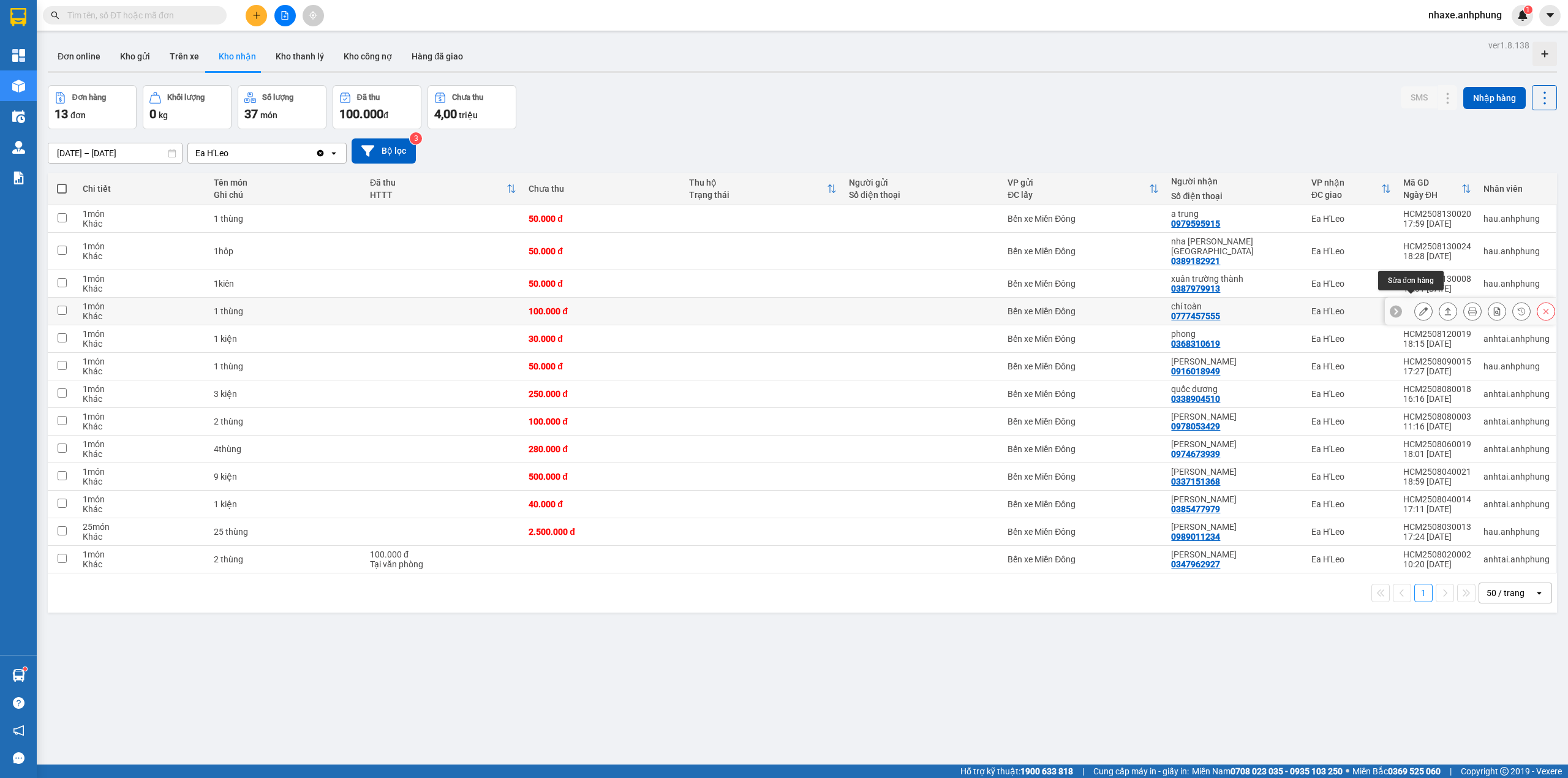
click at [1419, 307] on icon at bounding box center [1423, 311] width 9 height 9
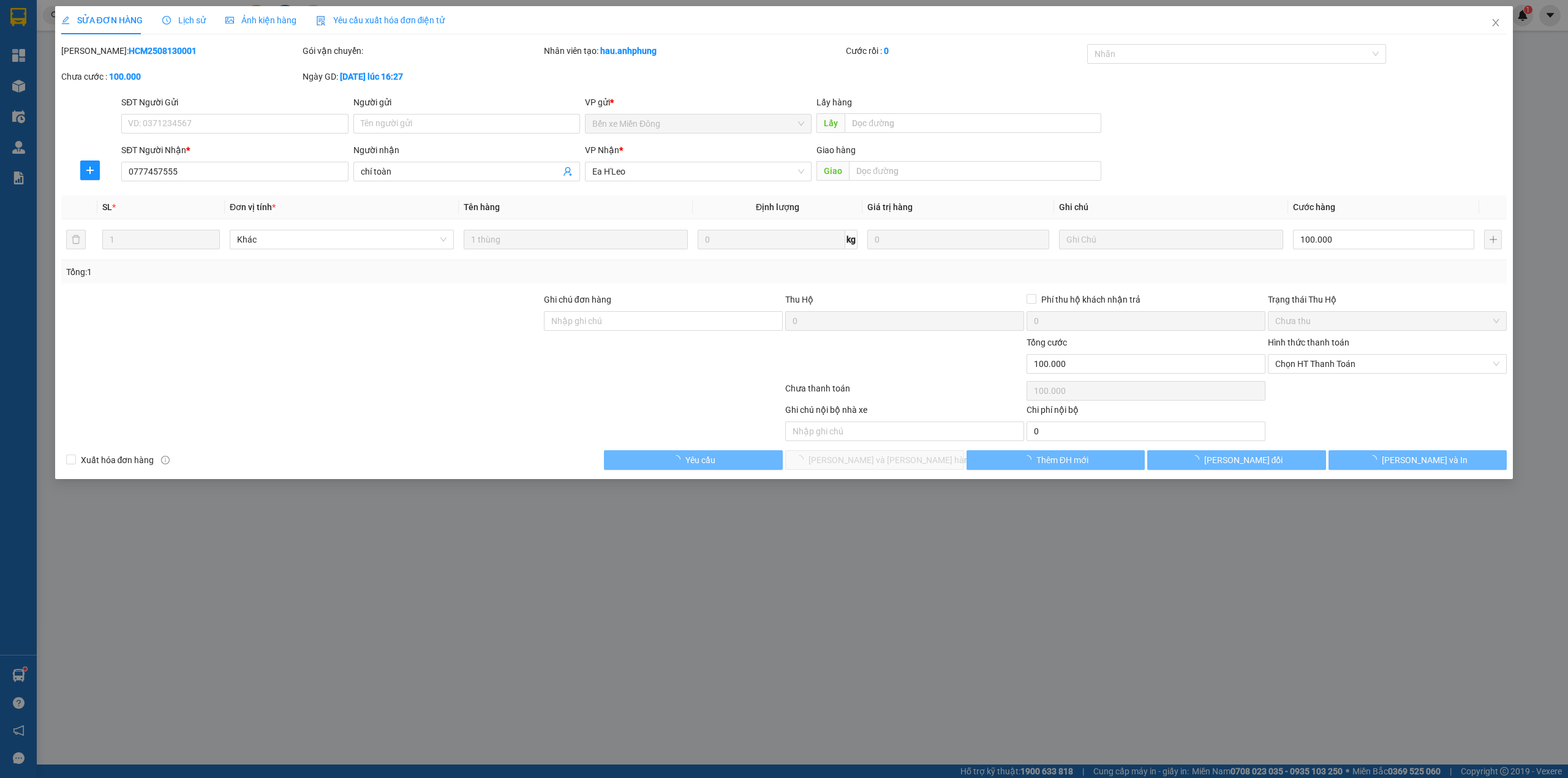
type input "0777457555"
type input "chí toàn"
type input "100.000"
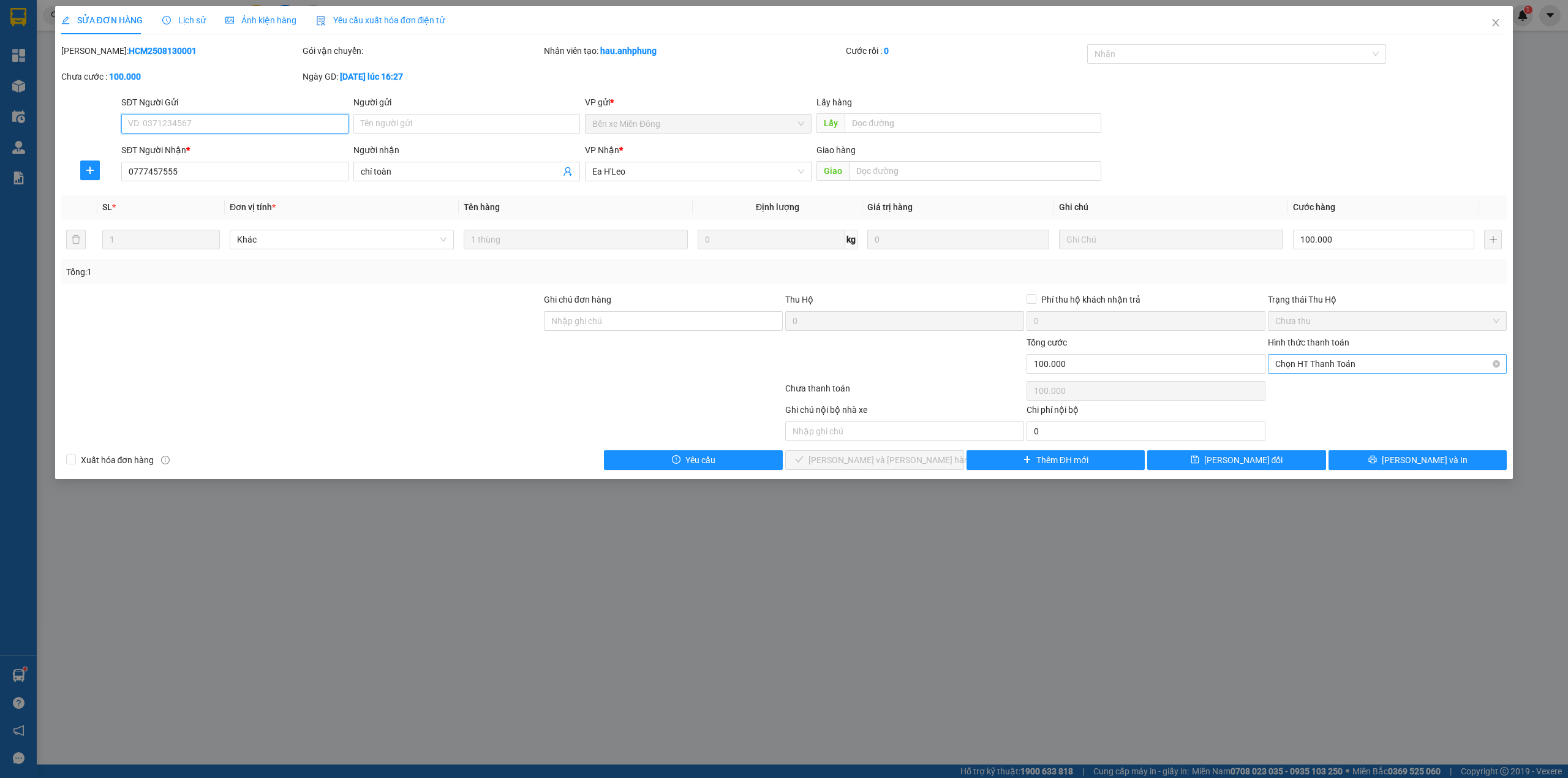
click at [1317, 358] on span "Chọn HT Thanh Toán" at bounding box center [1387, 364] width 224 height 19
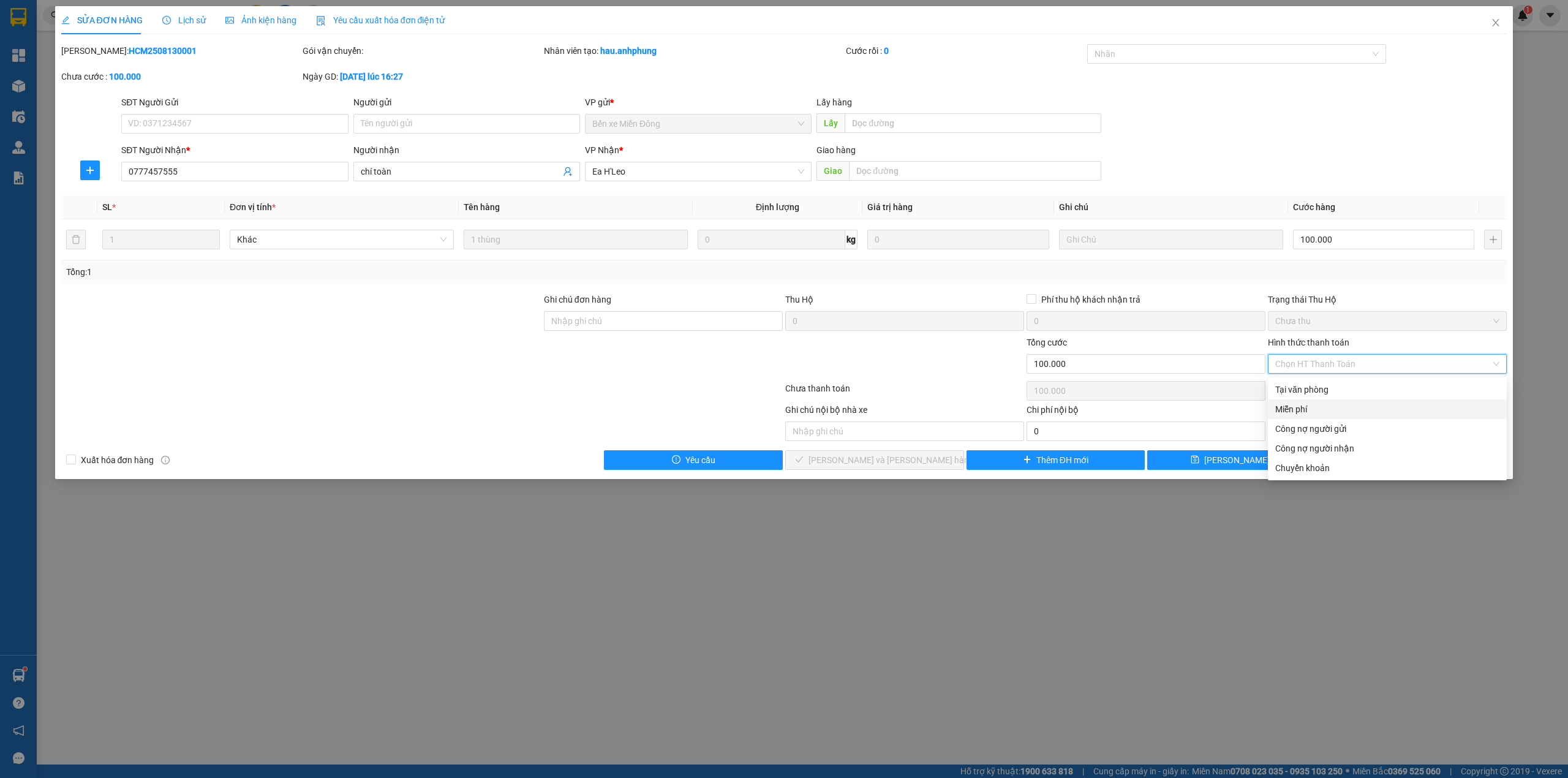
click at [1315, 400] on div "Miễn phí" at bounding box center [1387, 409] width 239 height 19
type input "0"
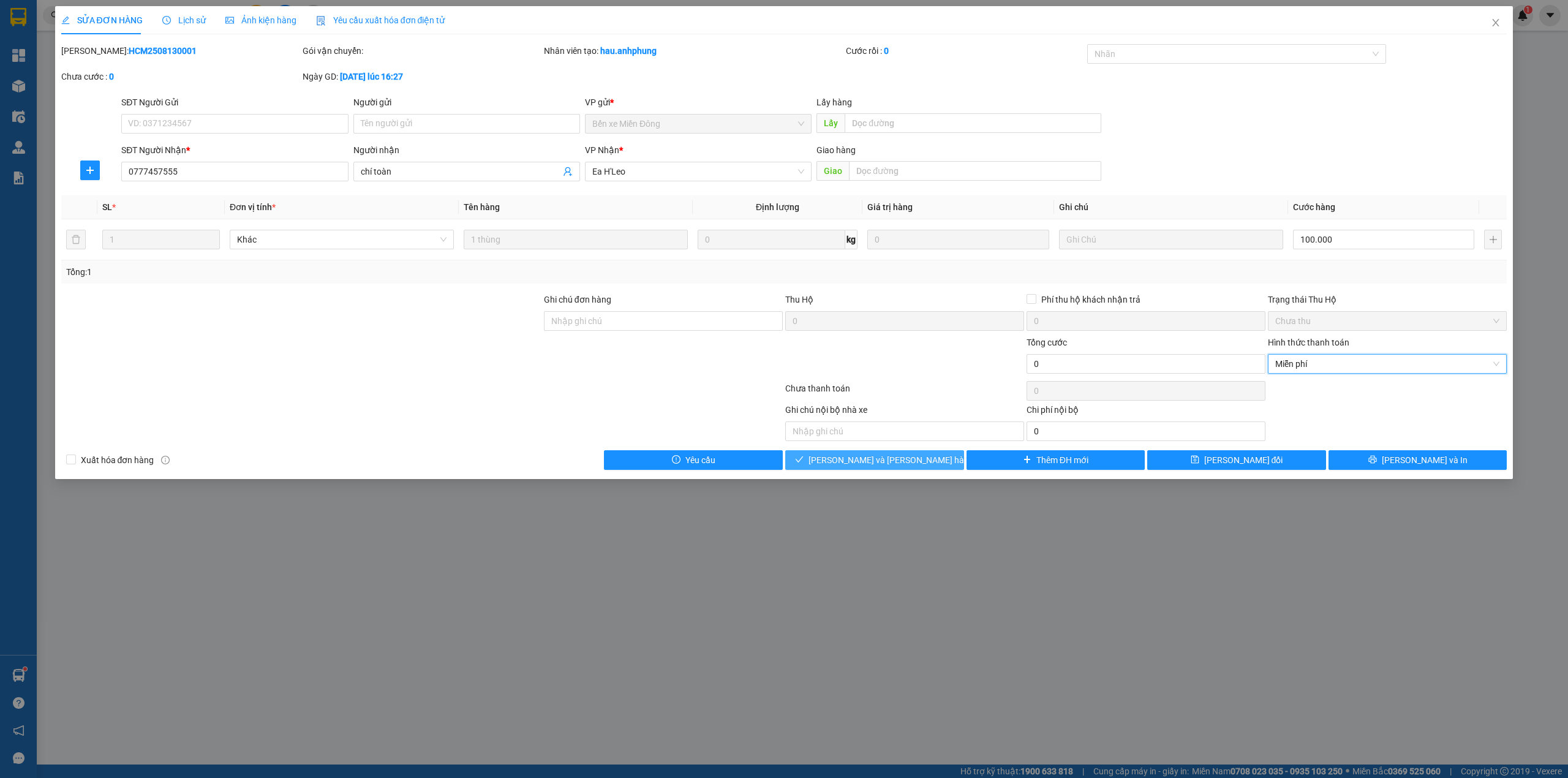
click at [909, 461] on span "[PERSON_NAME] và [PERSON_NAME] hàng" at bounding box center [891, 459] width 165 height 13
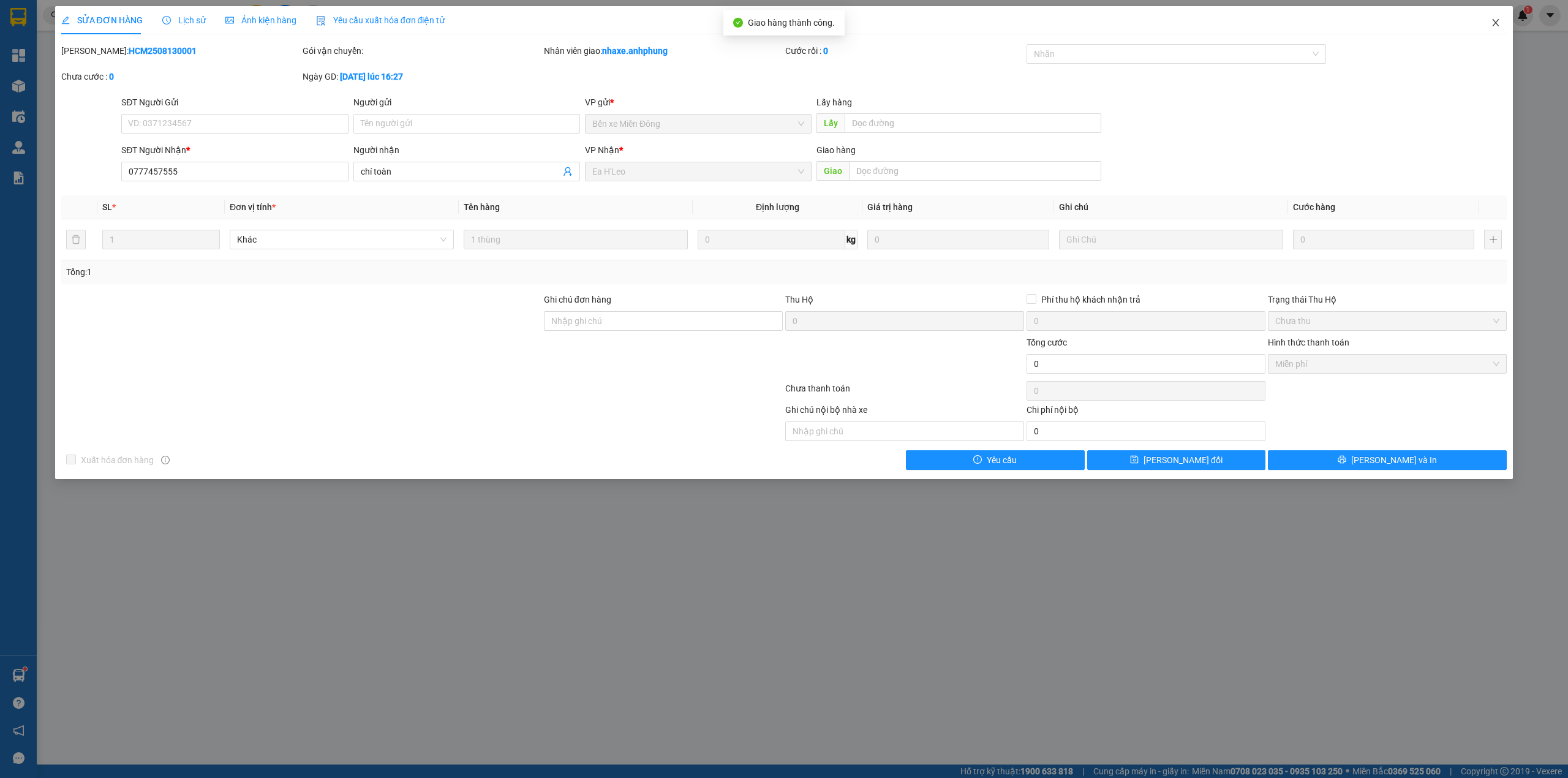
click at [1493, 19] on icon "close" at bounding box center [1496, 23] width 10 height 10
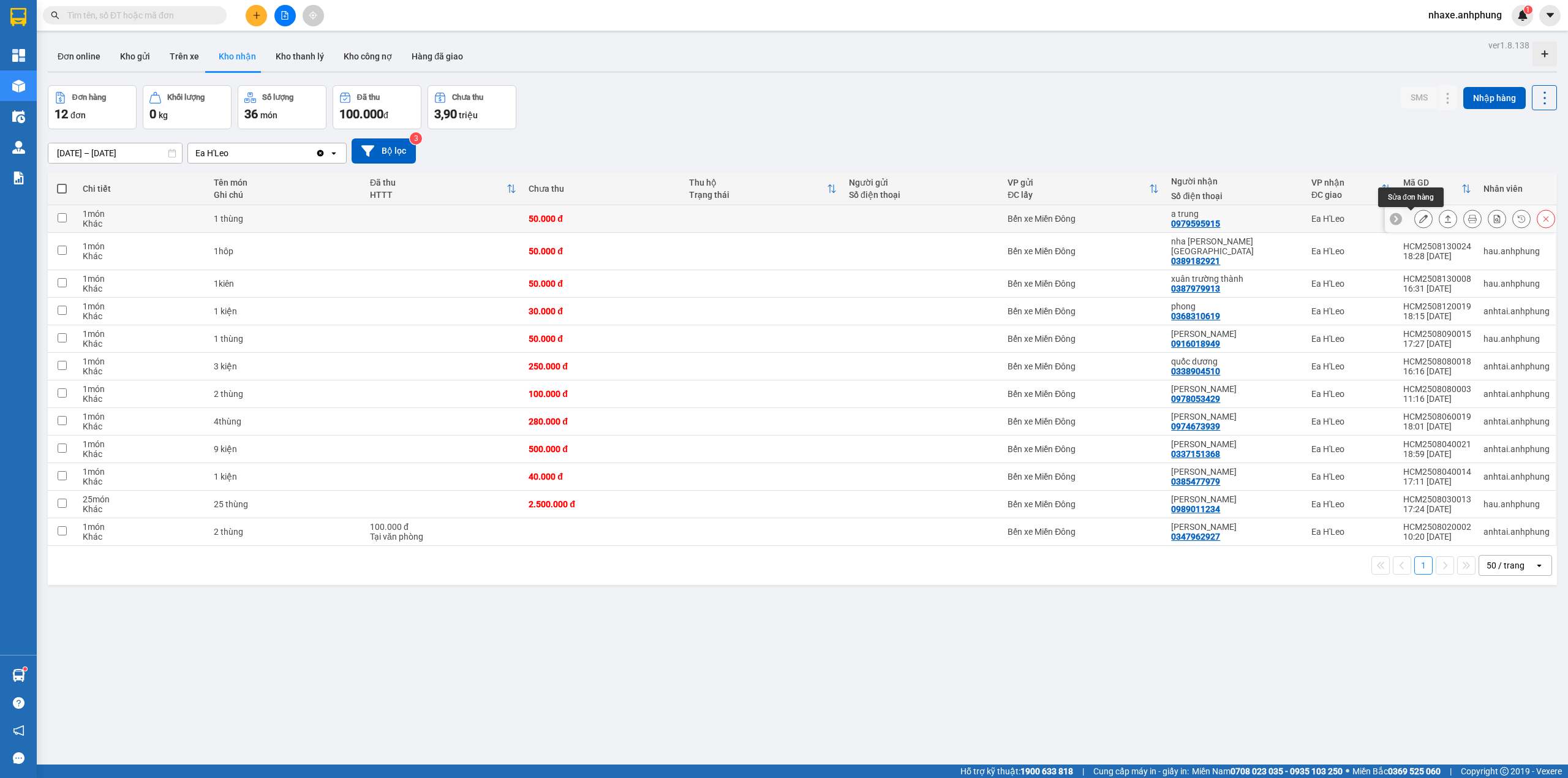
click at [1419, 221] on icon at bounding box center [1423, 218] width 9 height 9
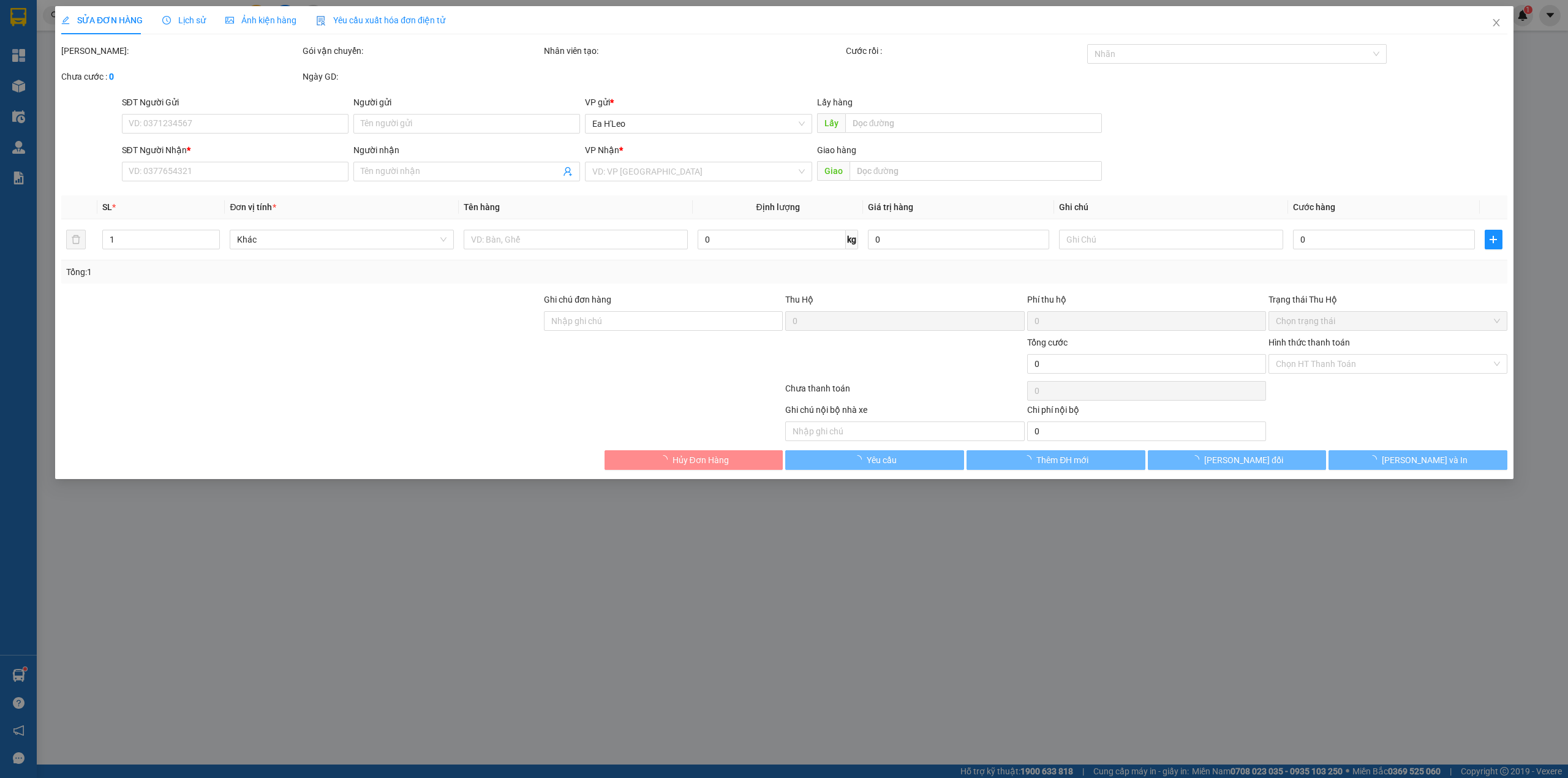
type input "0979595915"
type input "a trung"
type input "50.000"
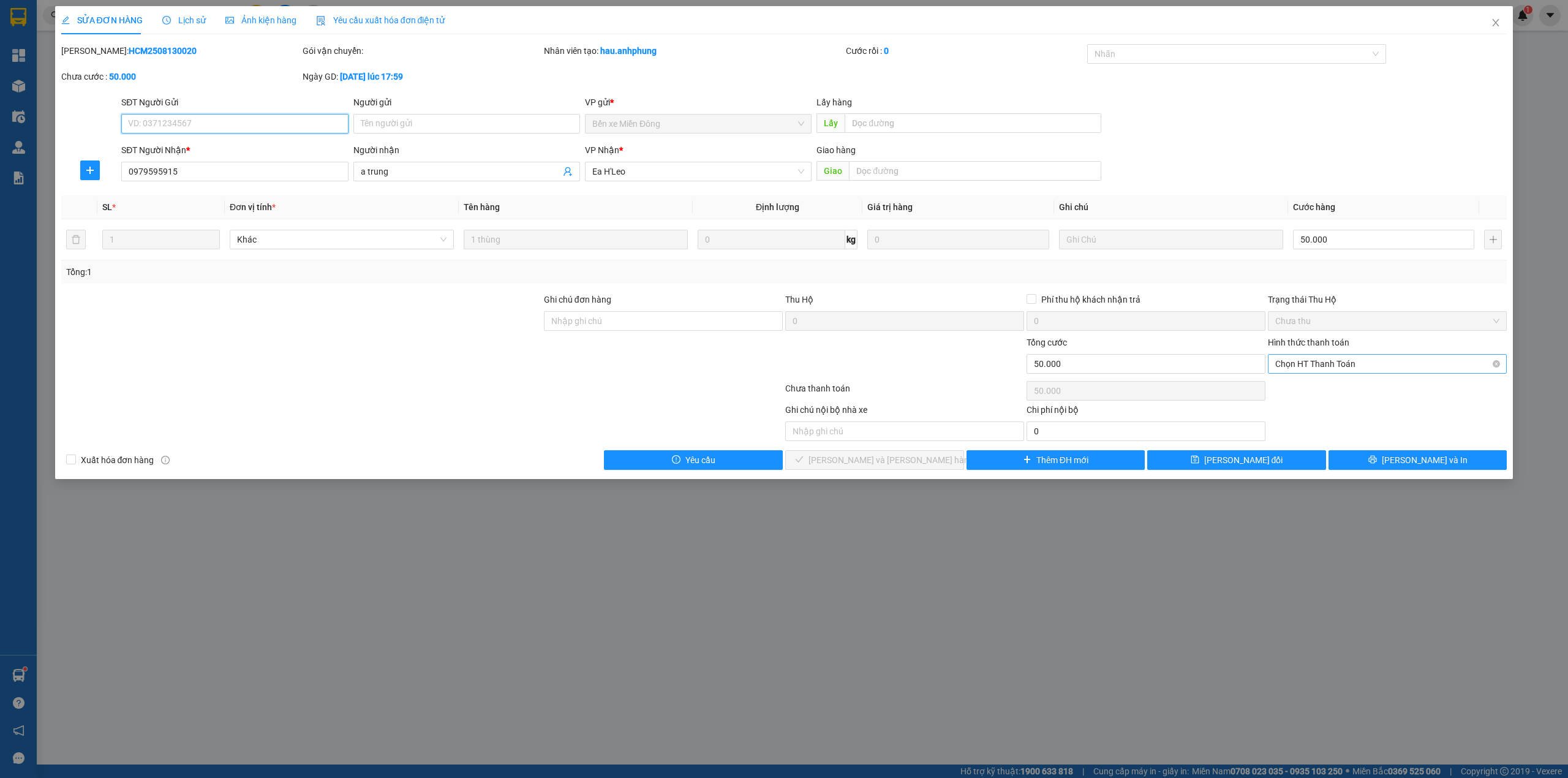
click at [1319, 363] on span "Chọn HT Thanh Toán" at bounding box center [1387, 364] width 224 height 19
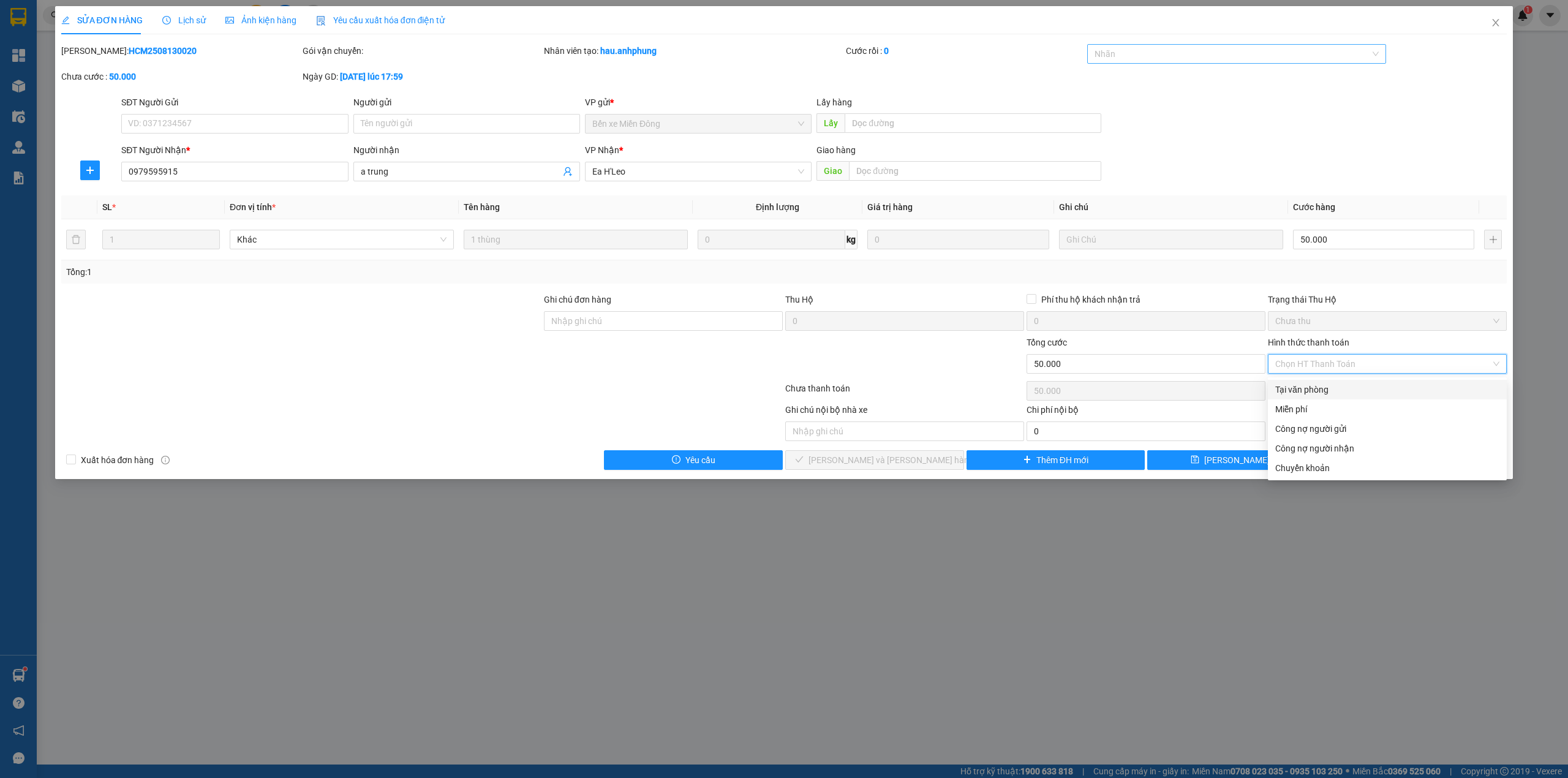
click at [1176, 49] on div at bounding box center [1231, 54] width 281 height 15
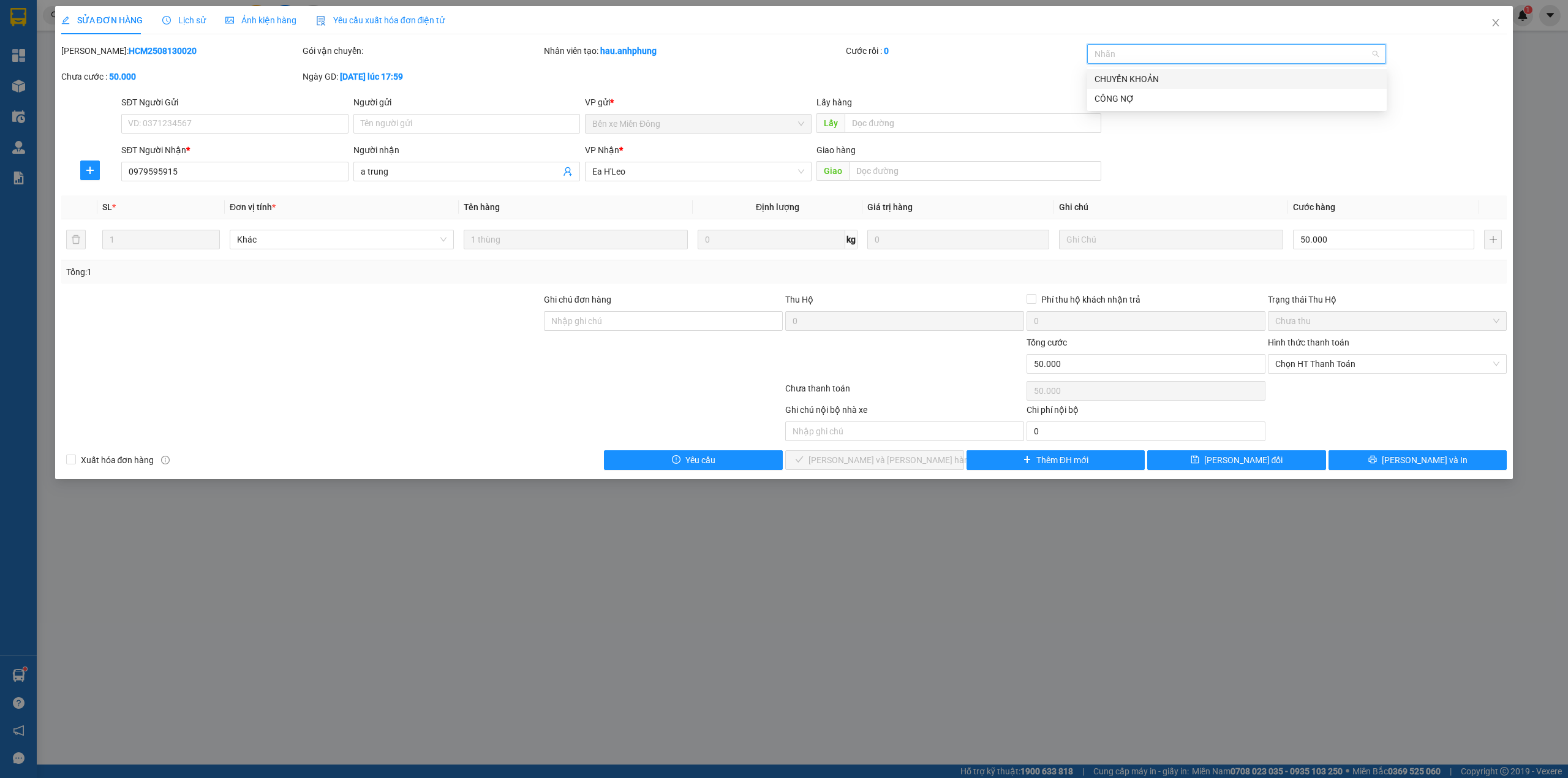
click at [1169, 79] on div "CHUYỂN KHOẢN" at bounding box center [1237, 79] width 285 height 13
click at [1315, 364] on span "Chọn HT Thanh Toán" at bounding box center [1387, 364] width 224 height 19
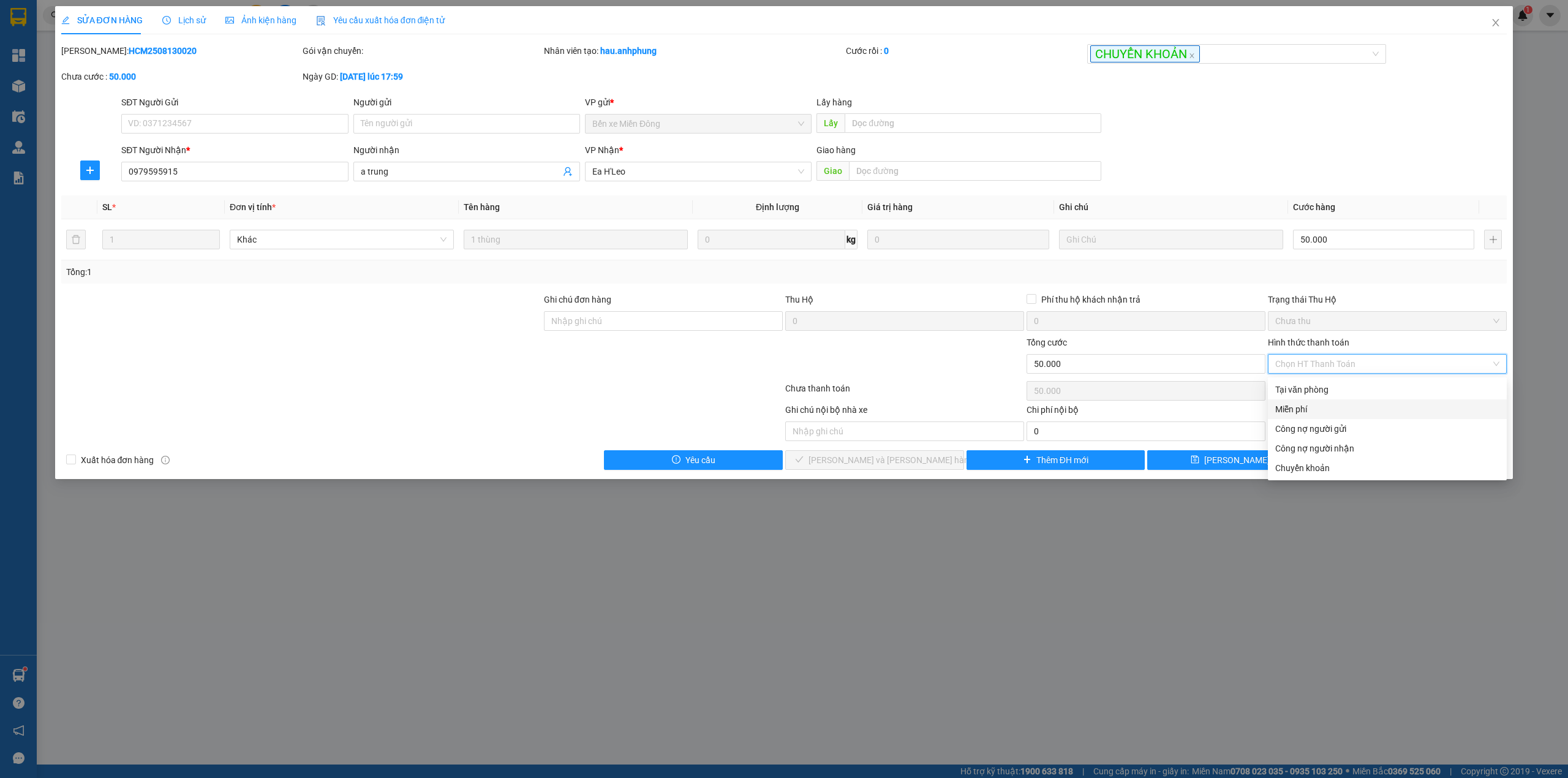
click at [1317, 407] on div "Miễn phí" at bounding box center [1387, 409] width 224 height 13
type input "0"
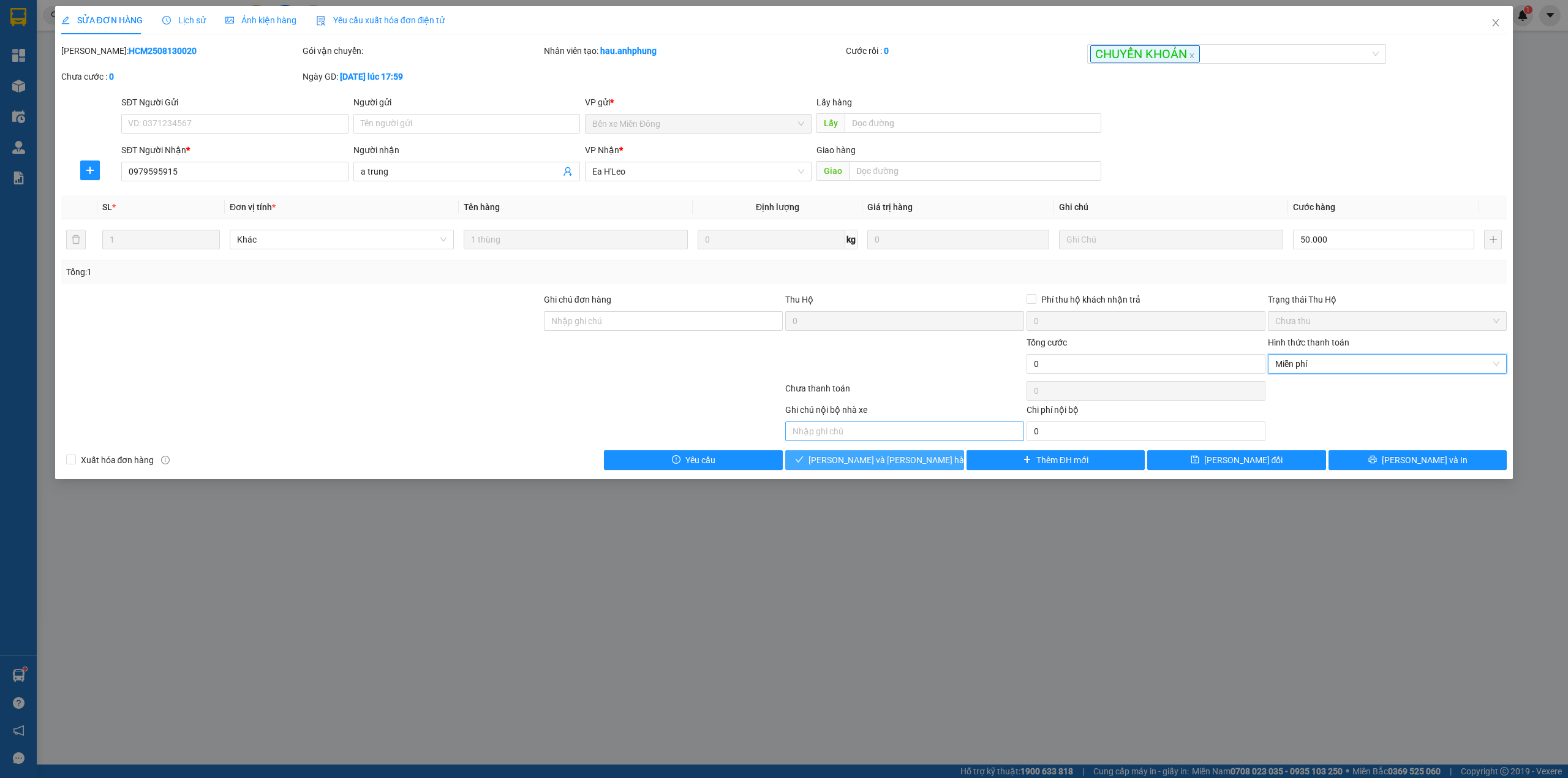
drag, startPoint x: 919, startPoint y: 457, endPoint x: 944, endPoint y: 438, distance: 31.4
click at [924, 456] on button "[PERSON_NAME] và [PERSON_NAME] hàng" at bounding box center [875, 459] width 179 height 19
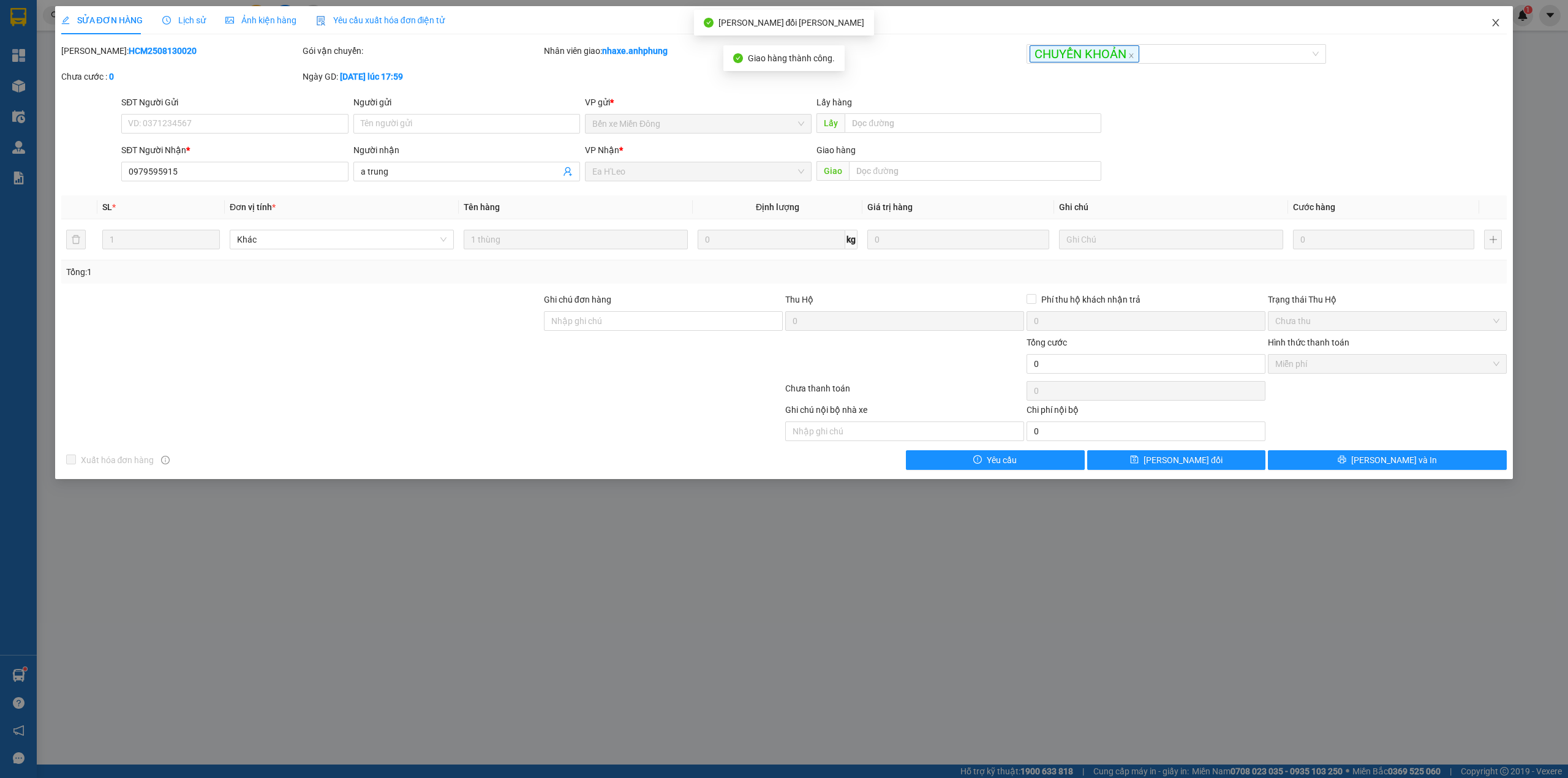
click at [1499, 23] on icon "close" at bounding box center [1496, 23] width 10 height 10
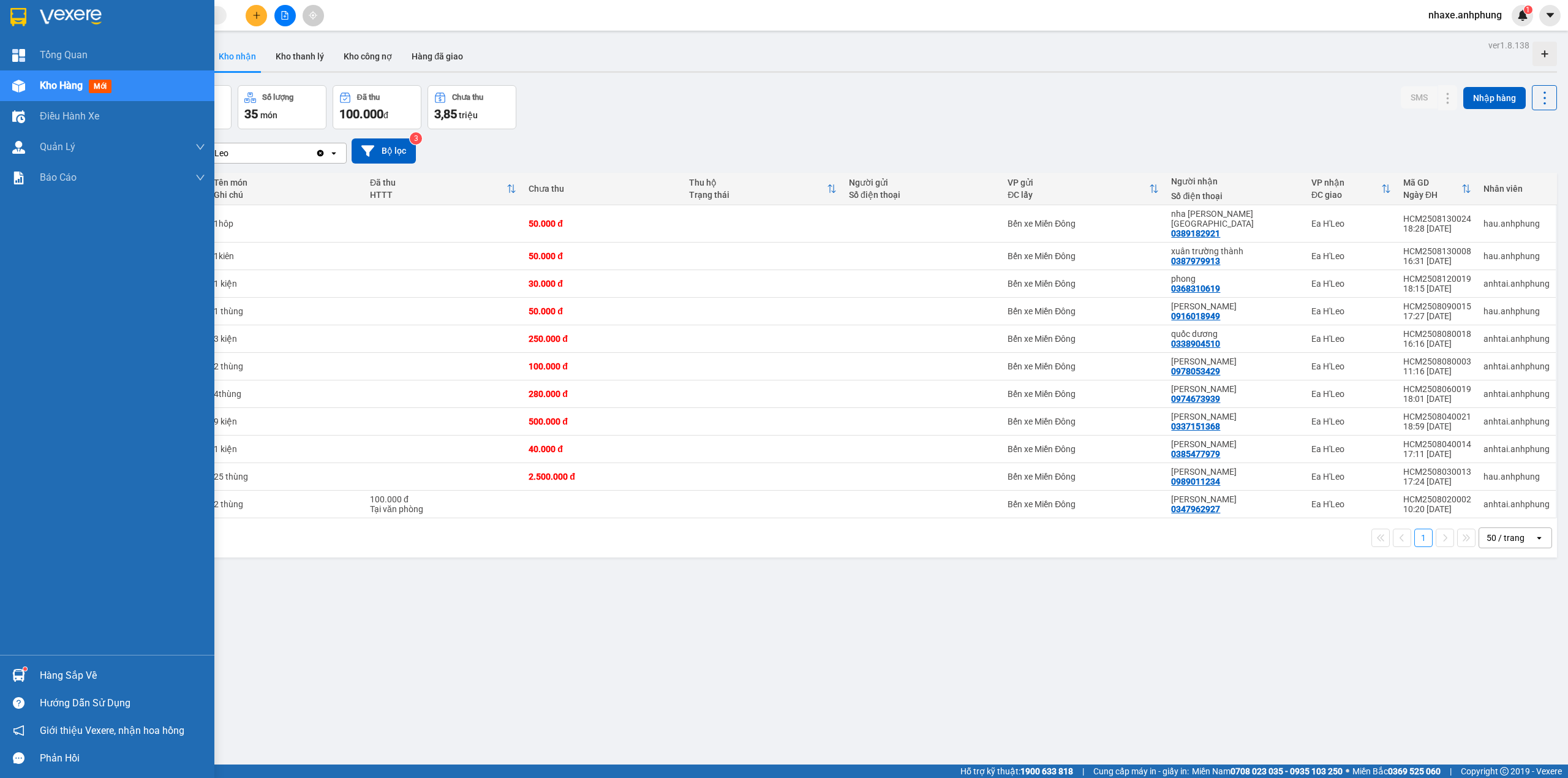
click at [79, 10] on img at bounding box center [70, 17] width 62 height 19
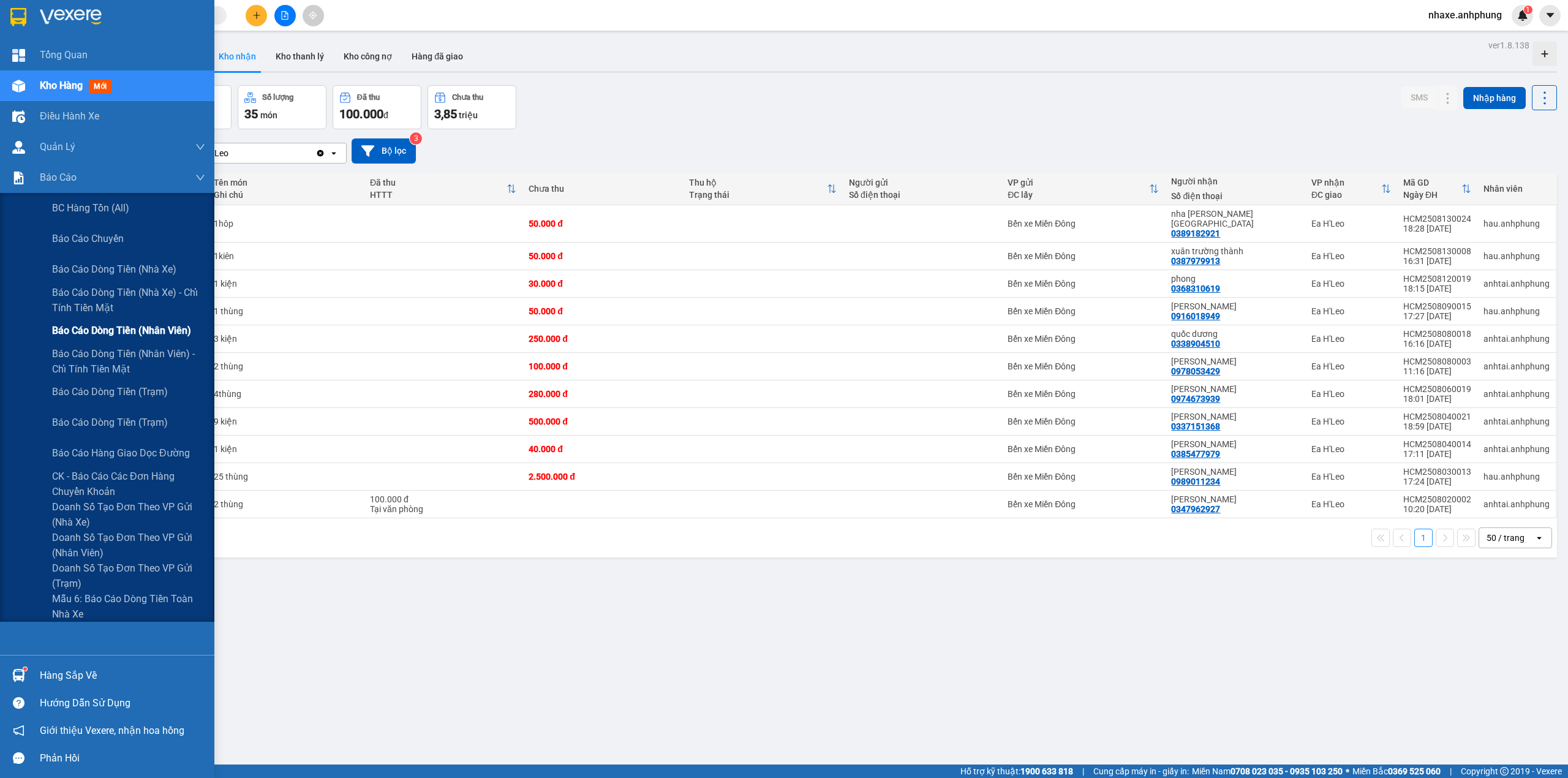
drag, startPoint x: 153, startPoint y: 323, endPoint x: 160, endPoint y: 320, distance: 7.6
click at [153, 323] on span "Báo cáo dòng tiền (nhân viên)" at bounding box center [121, 331] width 139 height 16
